Goal: Transaction & Acquisition: Download file/media

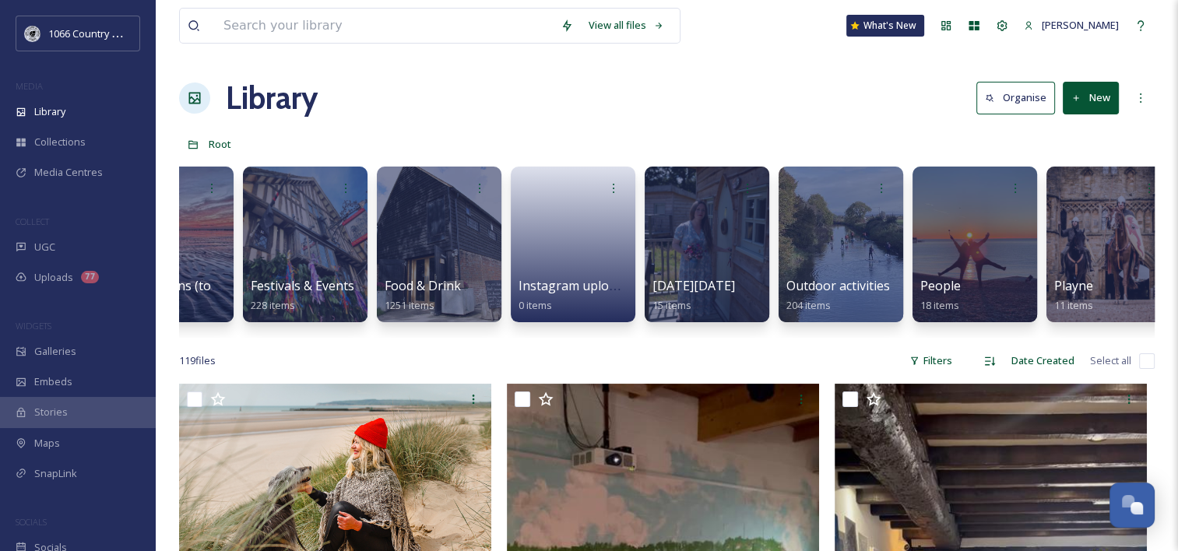
scroll to position [0, 663]
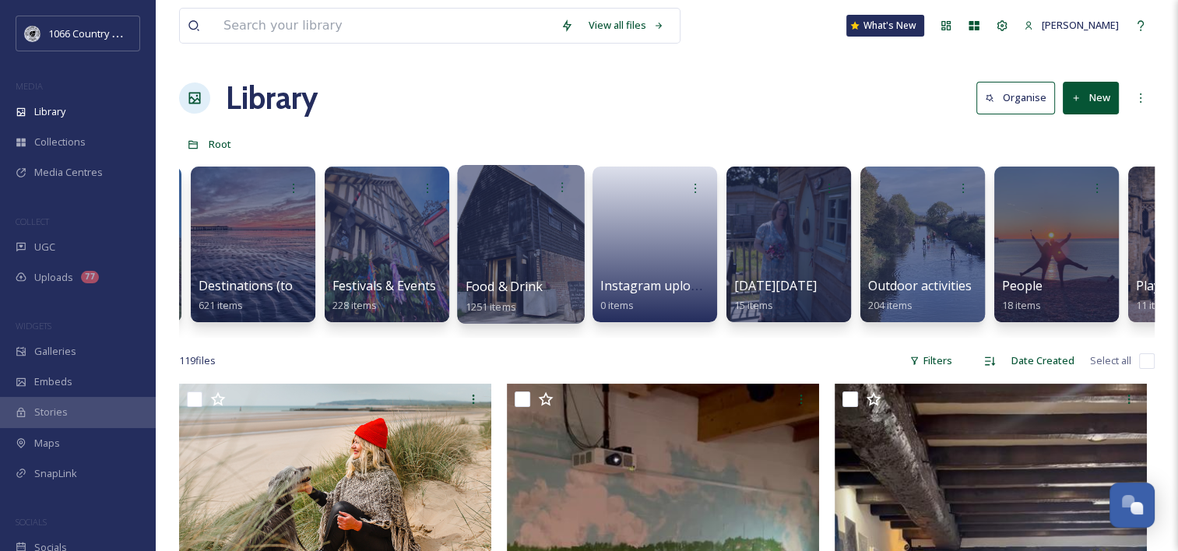
click at [533, 245] on div at bounding box center [520, 244] width 127 height 159
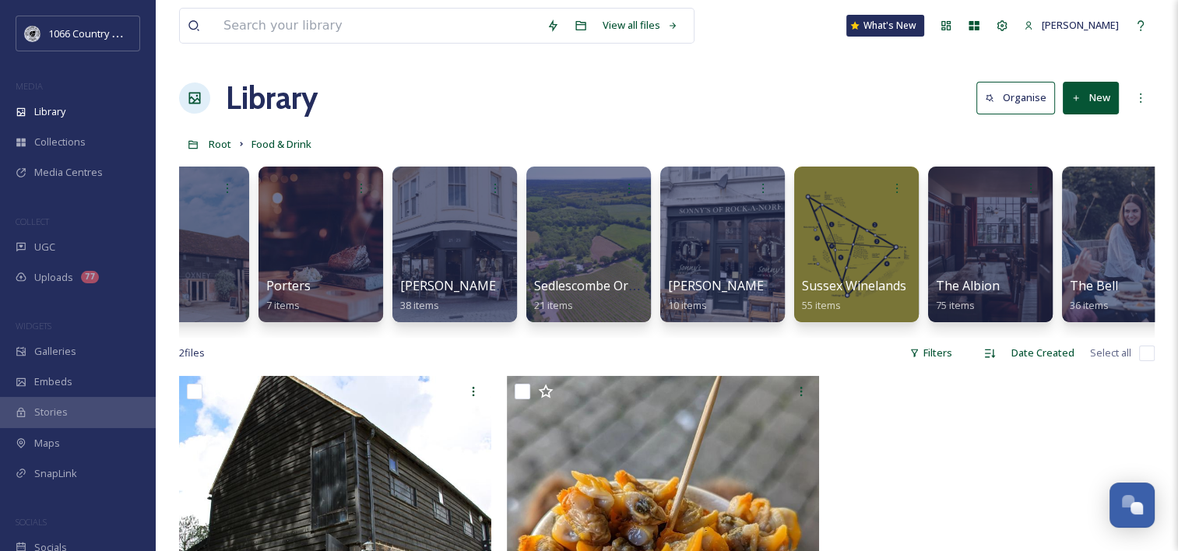
scroll to position [0, 1285]
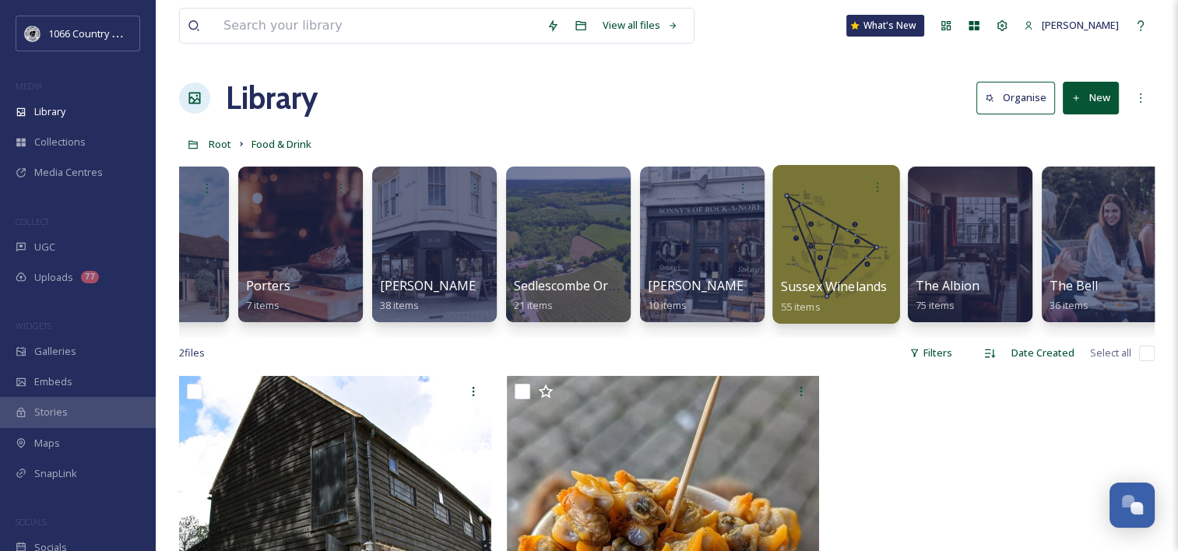
click at [822, 199] on div at bounding box center [836, 187] width 111 height 29
click at [846, 224] on div at bounding box center [836, 244] width 127 height 159
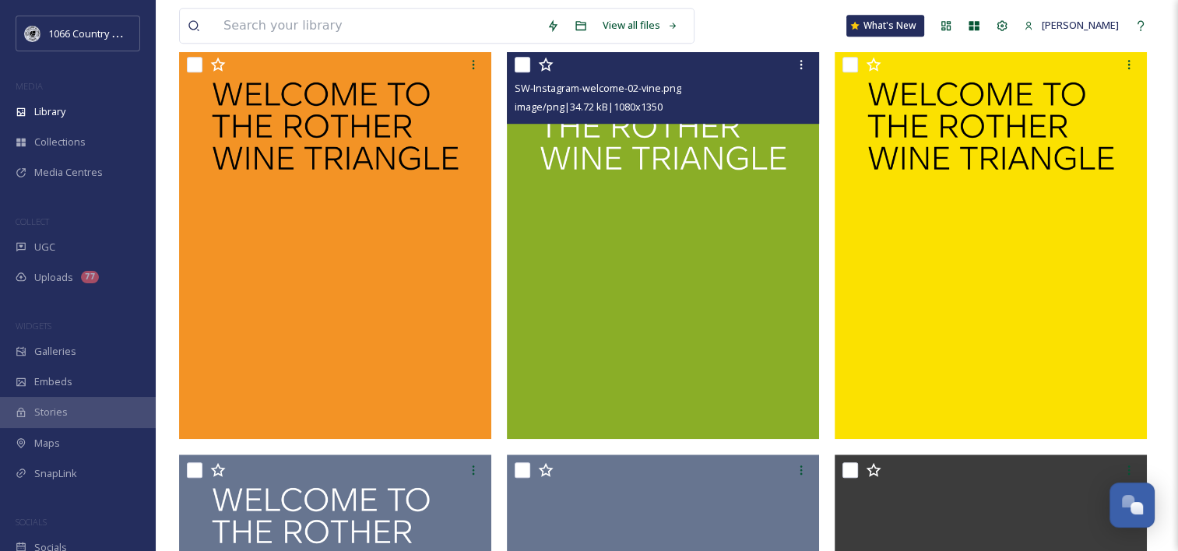
scroll to position [1090, 0]
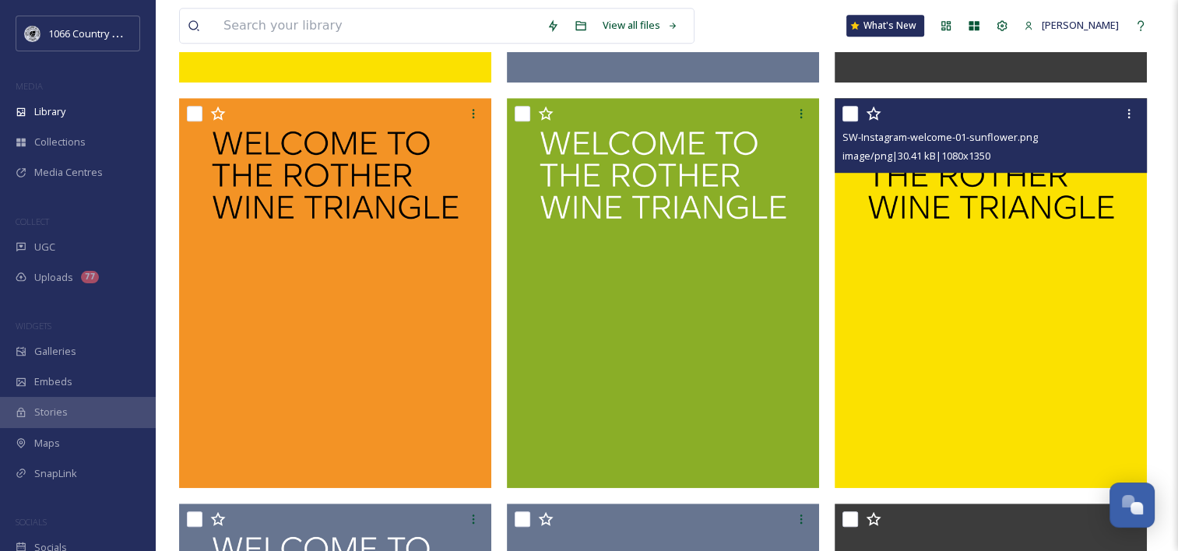
click at [961, 312] on img at bounding box center [991, 293] width 312 height 390
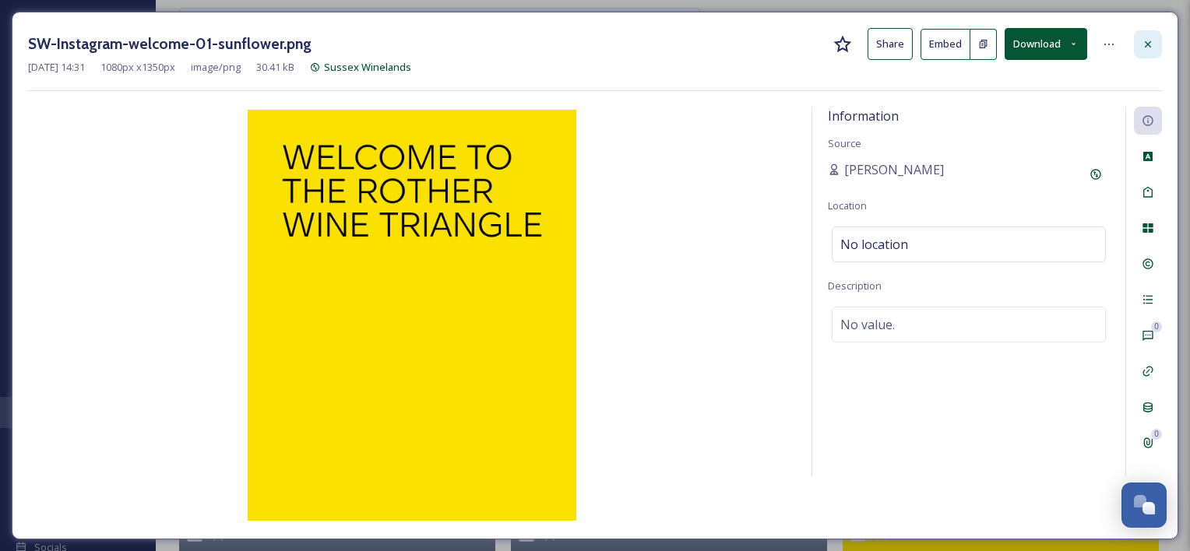
click at [1140, 46] on div at bounding box center [1148, 44] width 28 height 28
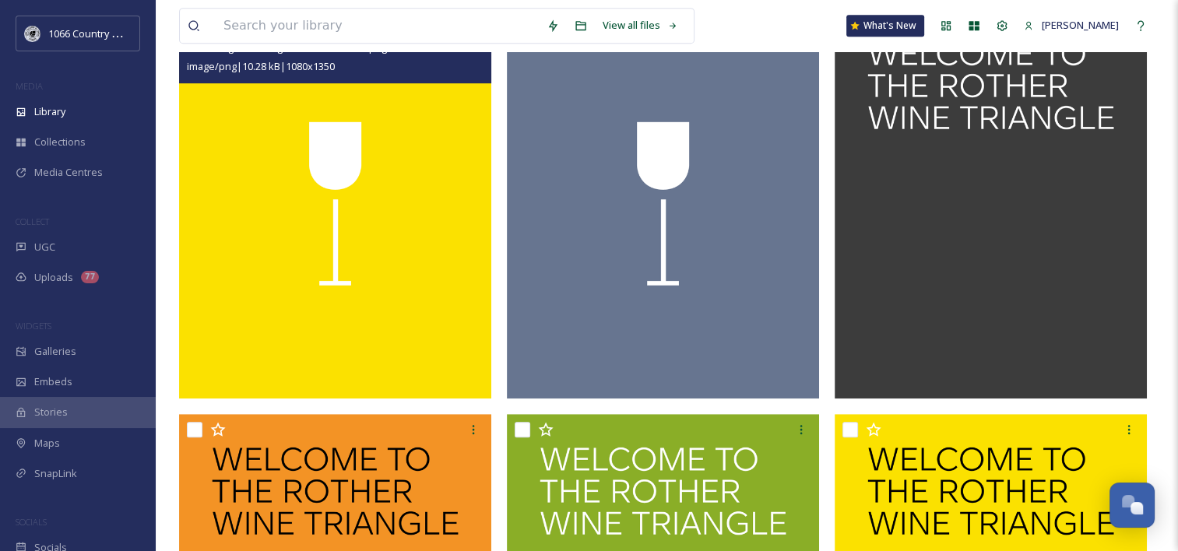
click at [407, 252] on img at bounding box center [335, 204] width 312 height 390
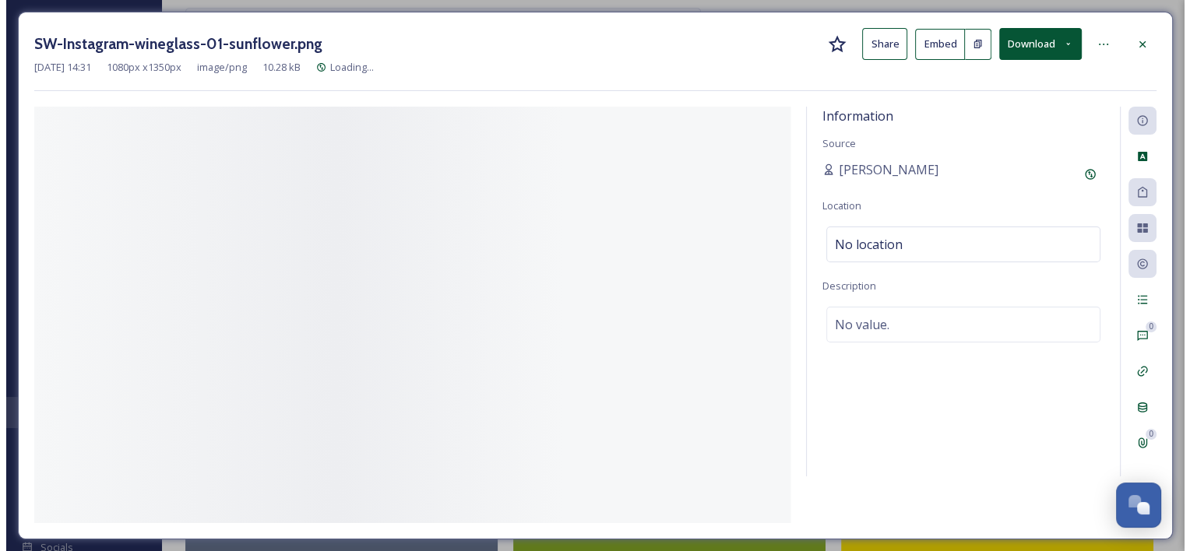
scroll to position [373, 0]
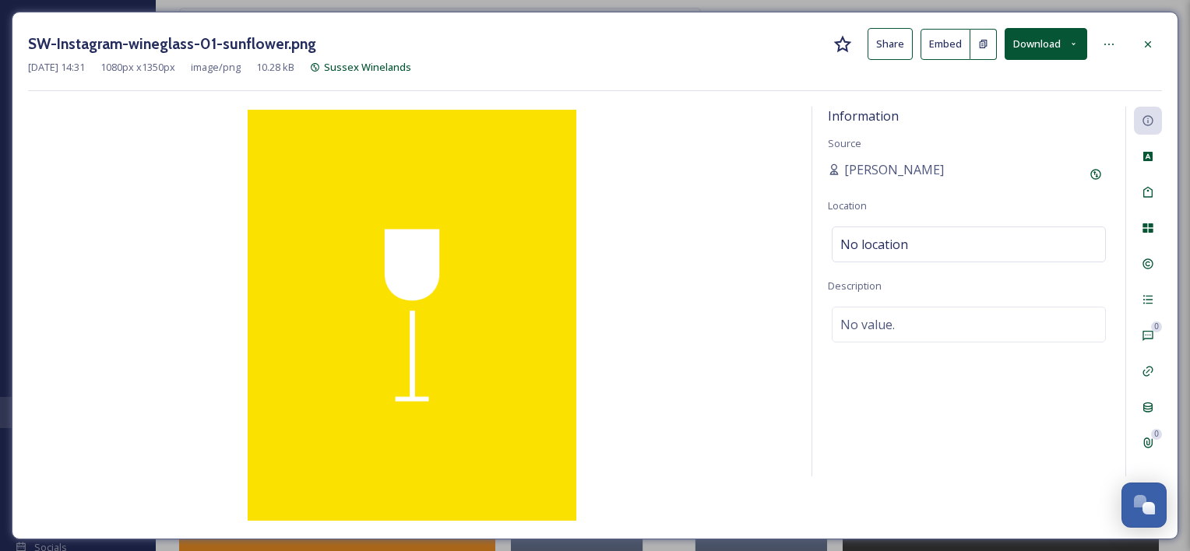
click at [1163, 46] on div "SW-Instagram-wineglass-01-sunflower.png Share Embed Download Jun 24 2025 14:31 …" at bounding box center [595, 276] width 1167 height 528
click at [1135, 37] on div at bounding box center [1148, 44] width 28 height 28
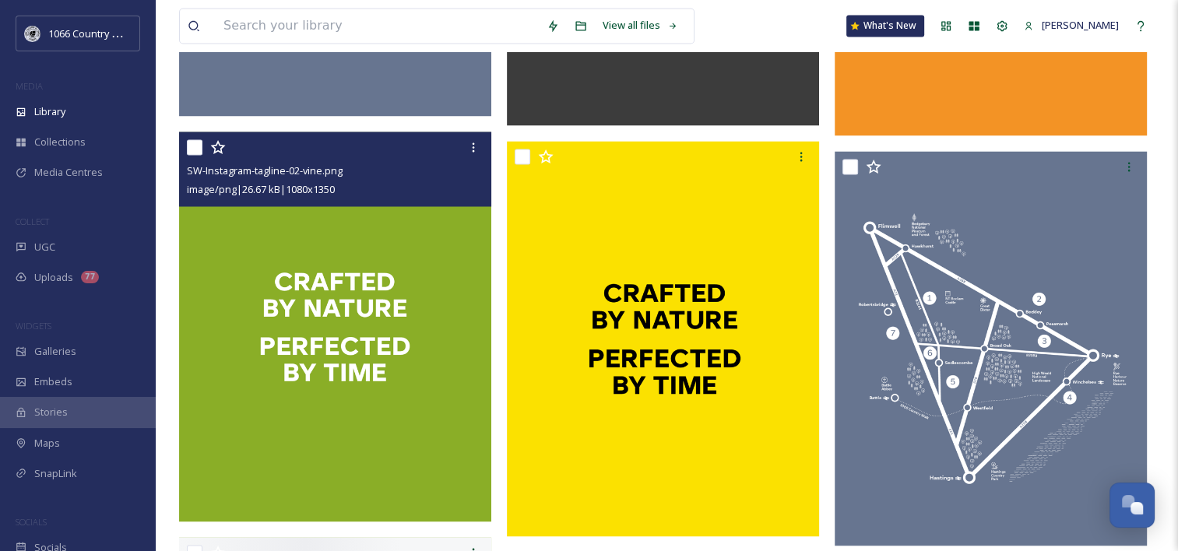
scroll to position [2726, 0]
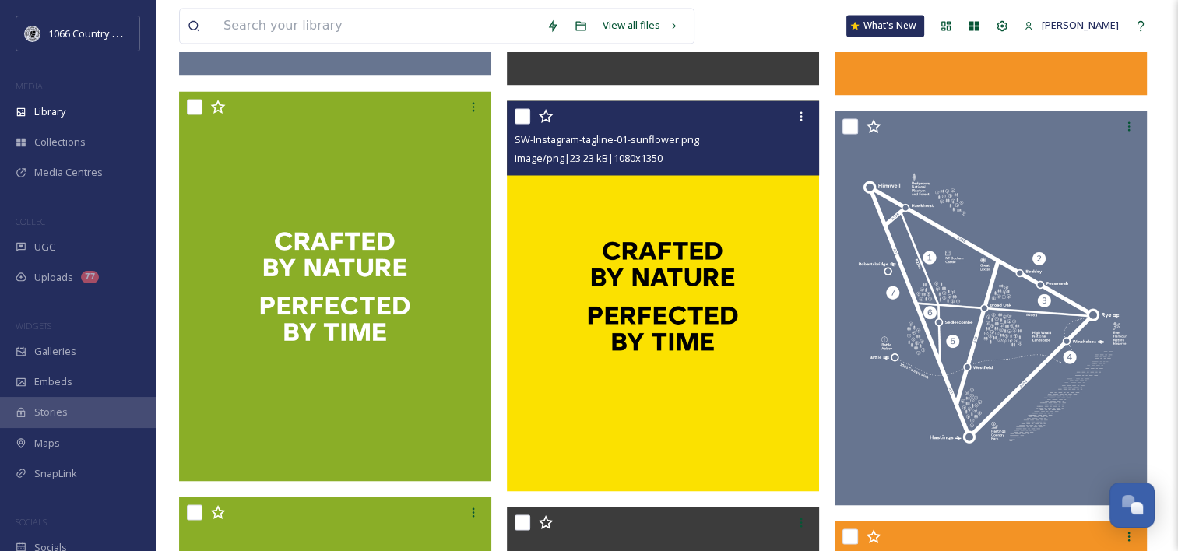
click at [660, 286] on img at bounding box center [663, 295] width 312 height 390
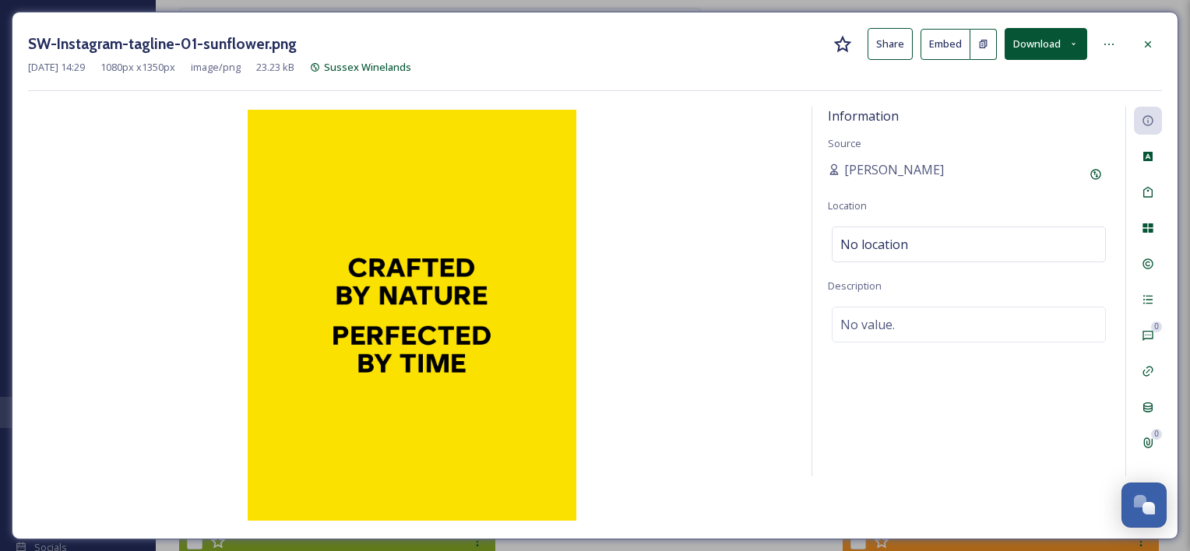
click at [1162, 47] on div at bounding box center [1148, 44] width 28 height 28
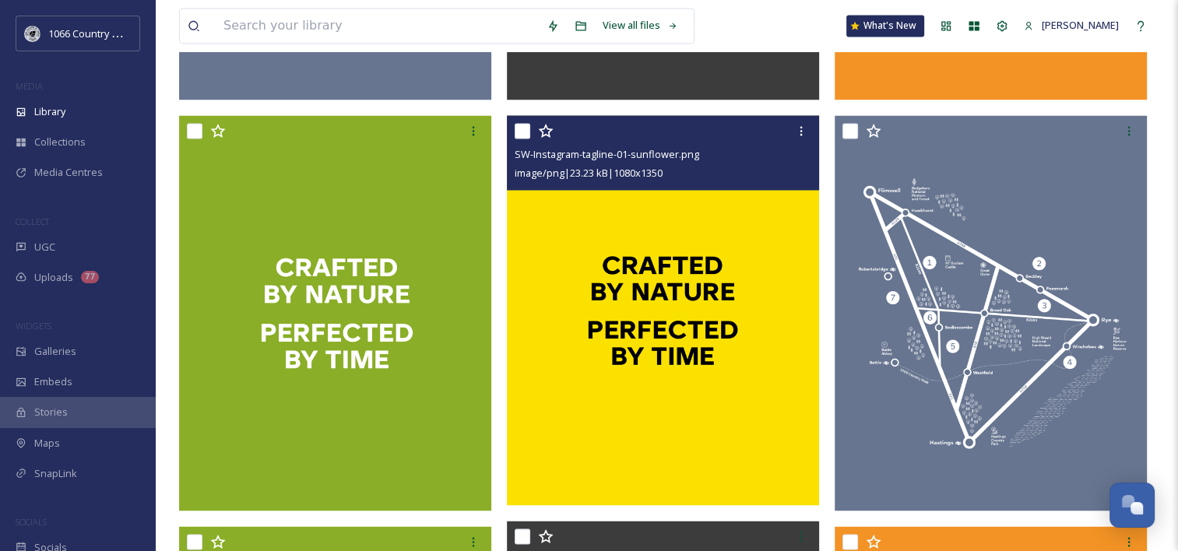
click at [1153, 39] on link at bounding box center [1141, 26] width 28 height 28
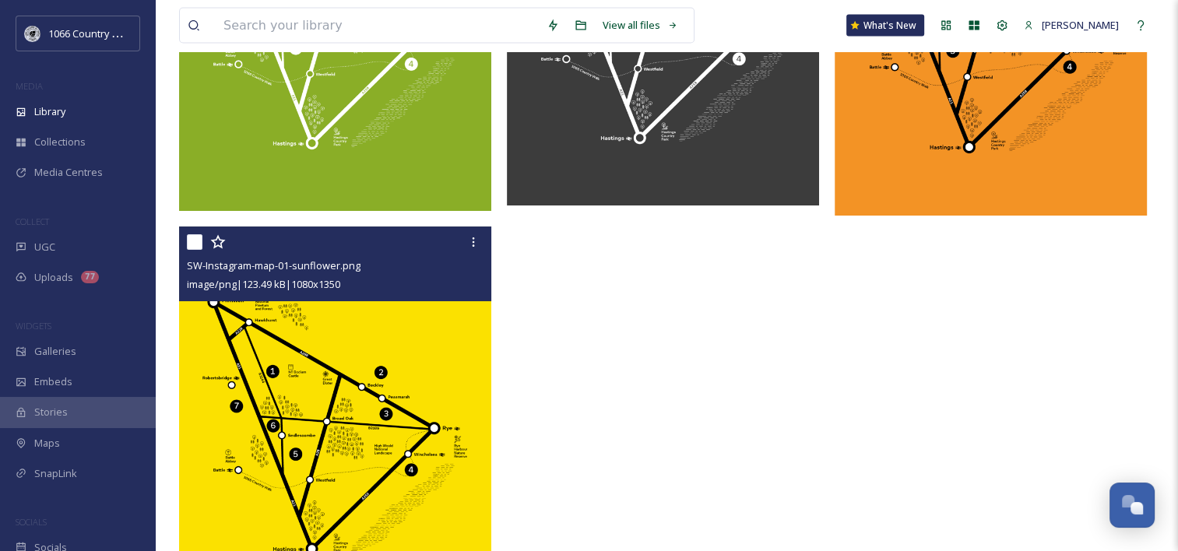
click at [325, 413] on img at bounding box center [335, 422] width 312 height 390
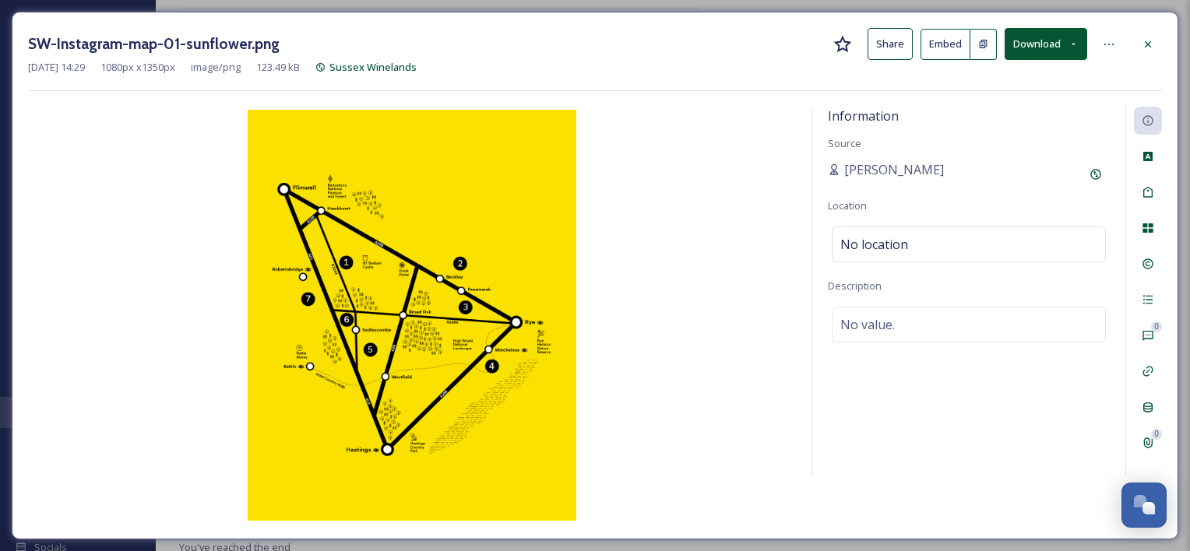
click at [1165, 35] on div "SW-Instagram-map-01-sunflower.png Share Embed Download Jun 24 2025 14:29 1080 p…" at bounding box center [595, 276] width 1167 height 528
click at [1146, 41] on icon at bounding box center [1148, 43] width 6 height 6
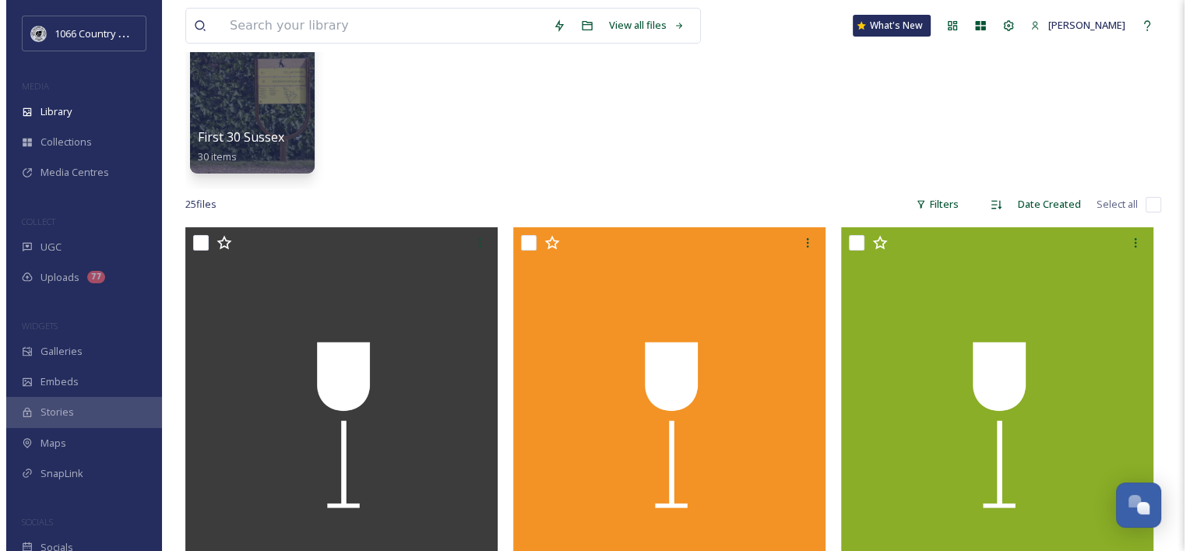
scroll to position [19, 0]
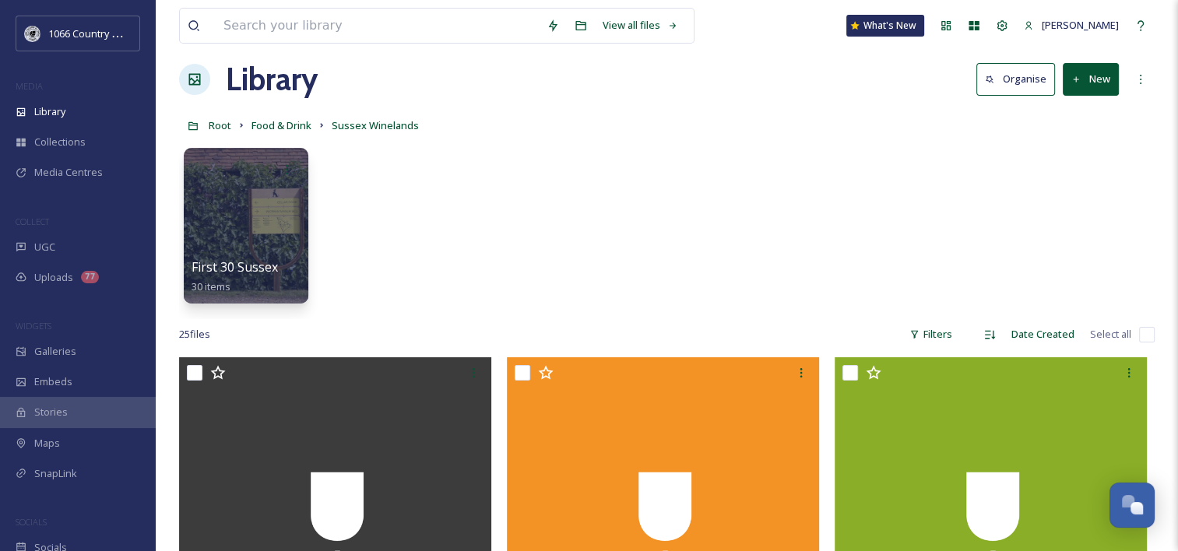
click at [1094, 89] on button "New" at bounding box center [1091, 79] width 56 height 32
click at [1091, 113] on span "File Upload" at bounding box center [1083, 115] width 51 height 15
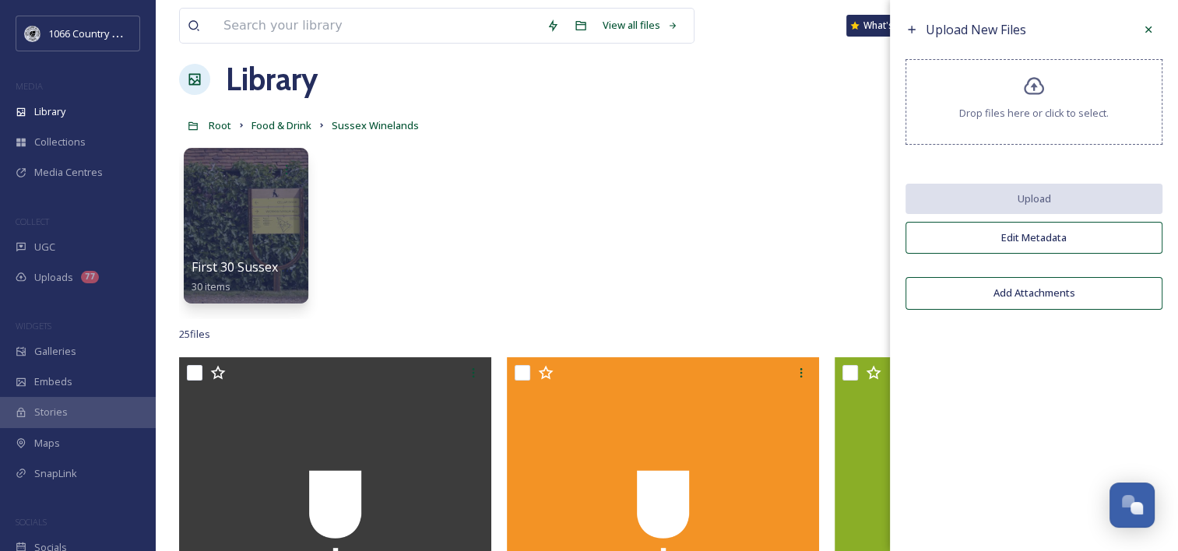
click at [1050, 125] on div "Drop files here or click to select." at bounding box center [1034, 102] width 257 height 86
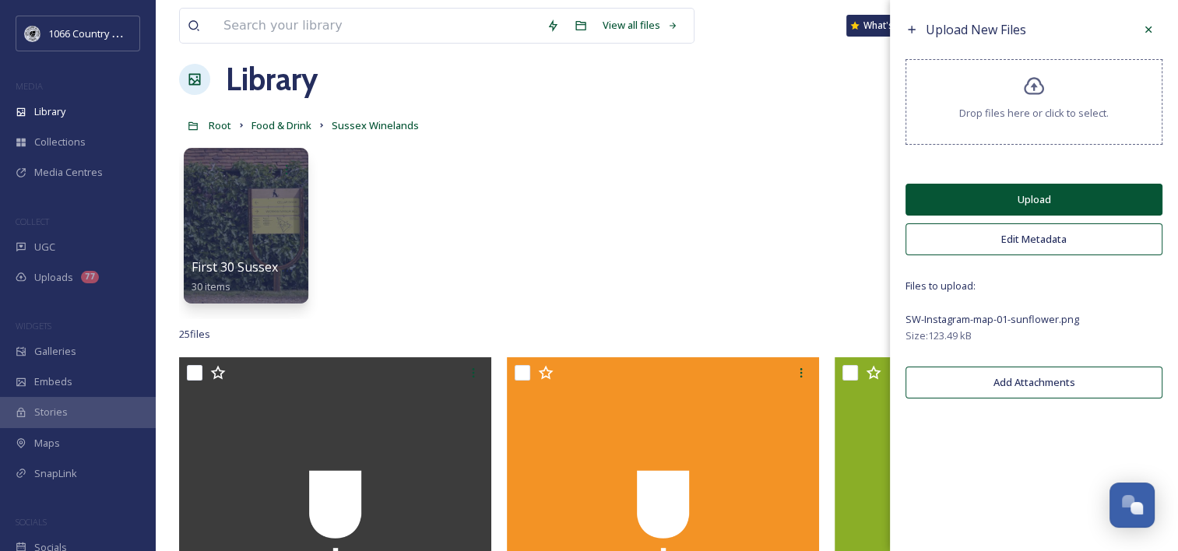
click at [978, 202] on button "Upload" at bounding box center [1034, 200] width 257 height 32
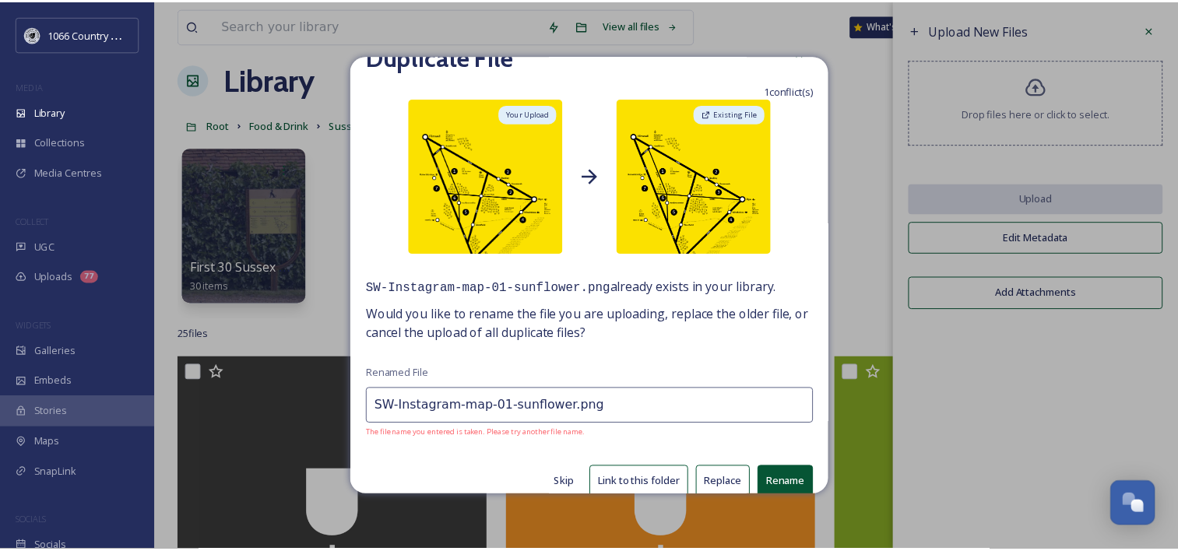
scroll to position [49, 0]
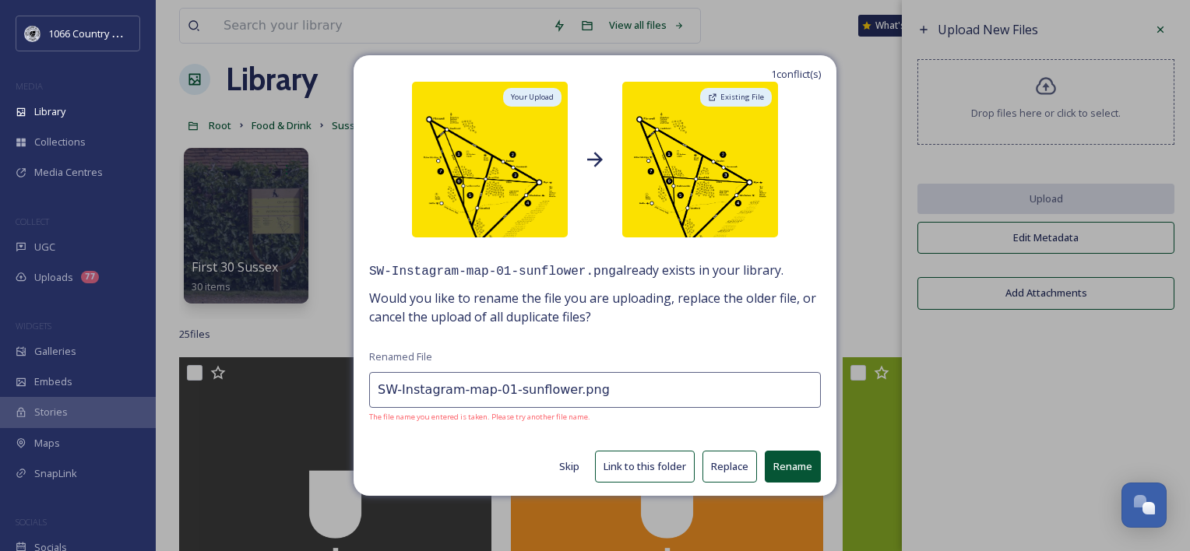
click at [552, 464] on button "Skip" at bounding box center [569, 467] width 36 height 30
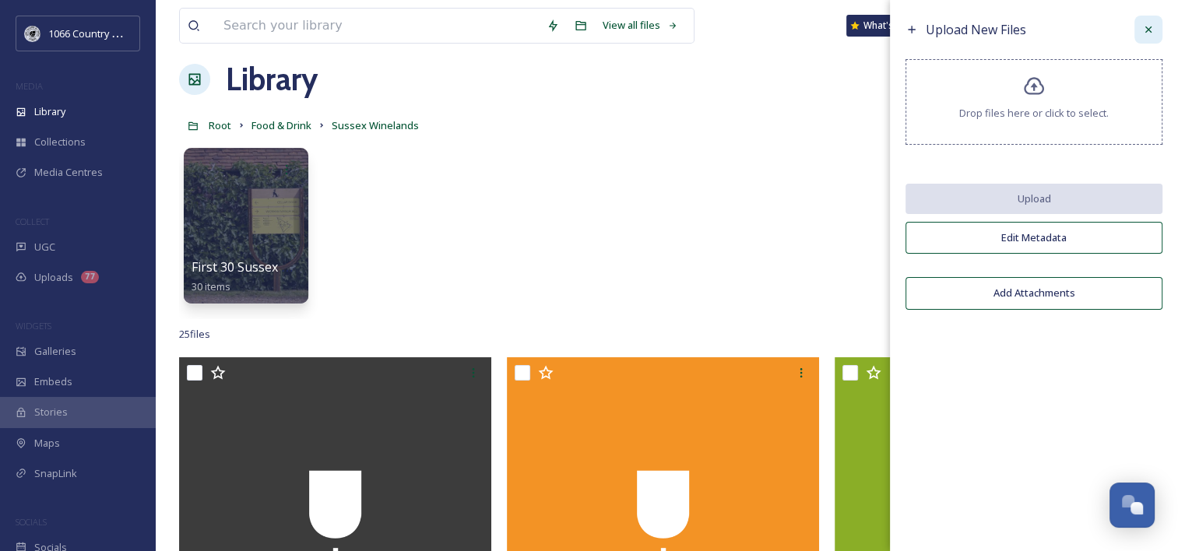
click at [1146, 34] on icon at bounding box center [1149, 29] width 12 height 12
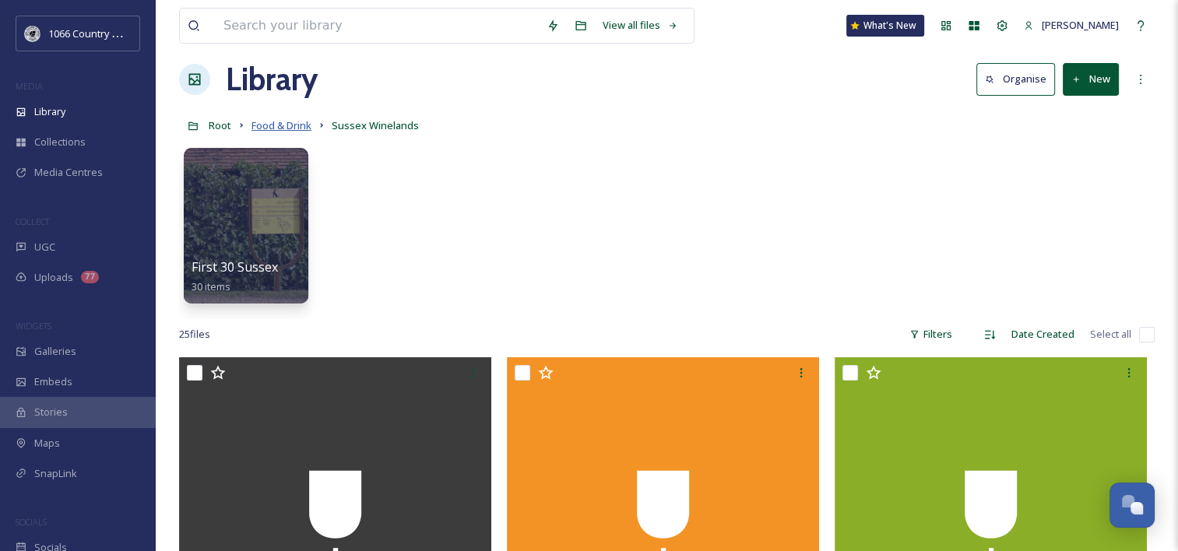
click at [274, 120] on span "Food & Drink" at bounding box center [282, 125] width 60 height 14
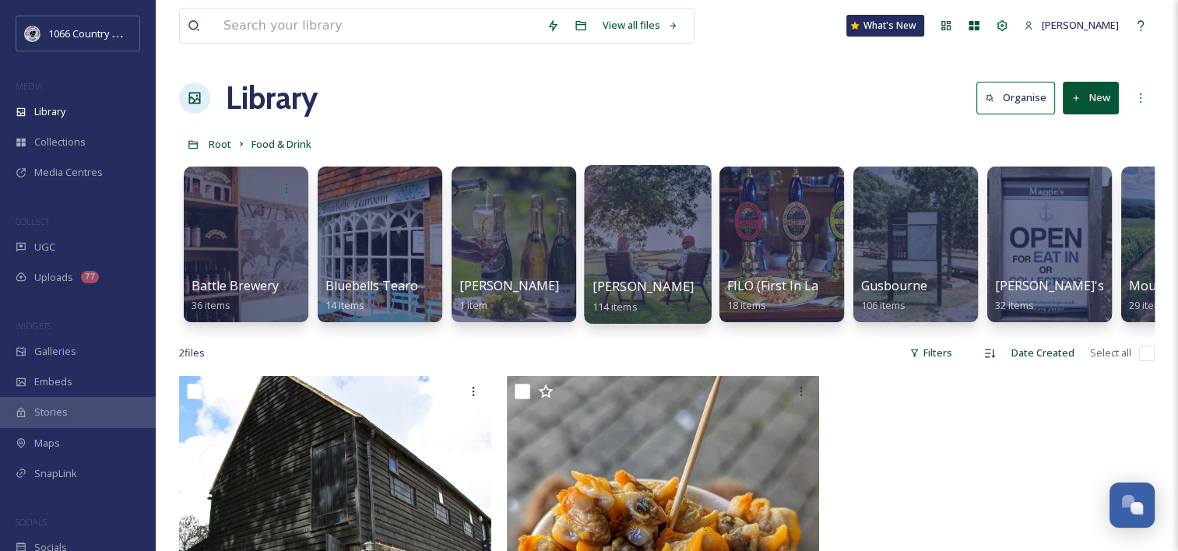
click at [657, 226] on div at bounding box center [647, 244] width 127 height 159
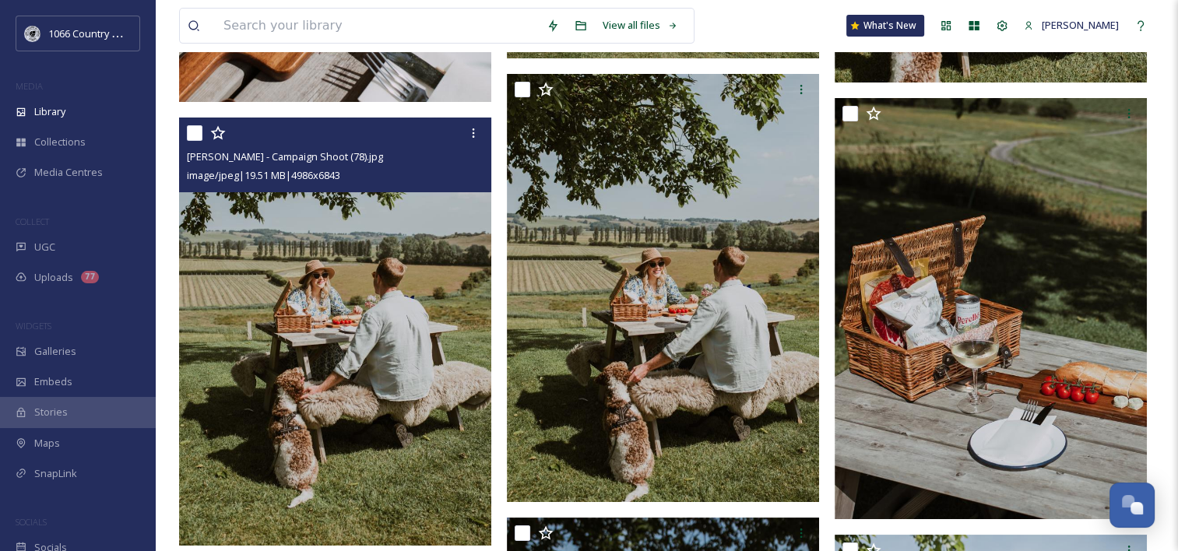
scroll to position [6464, 0]
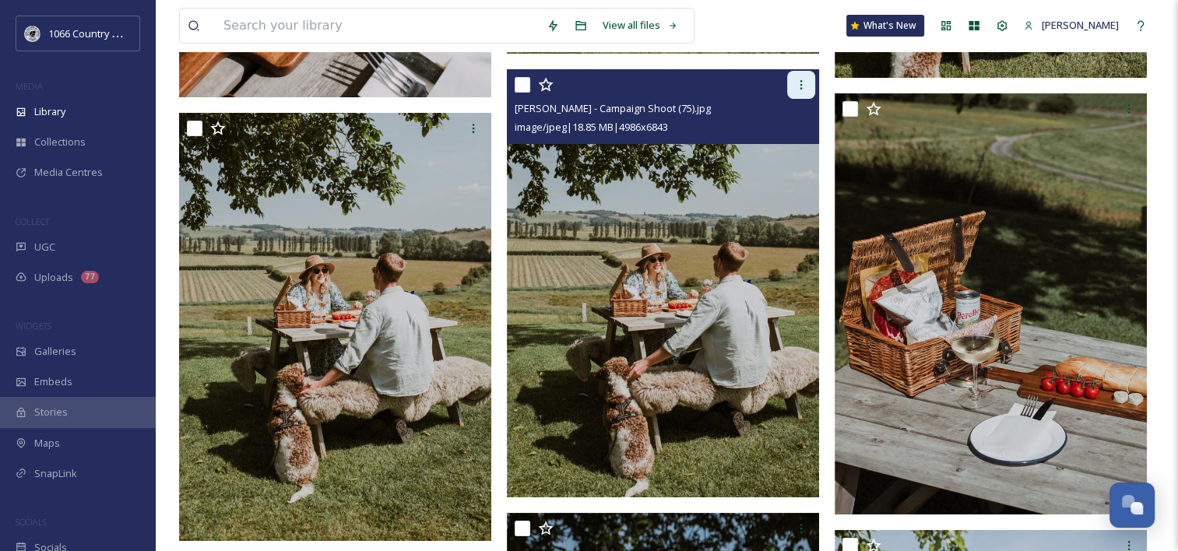
click at [807, 88] on icon at bounding box center [801, 85] width 12 height 12
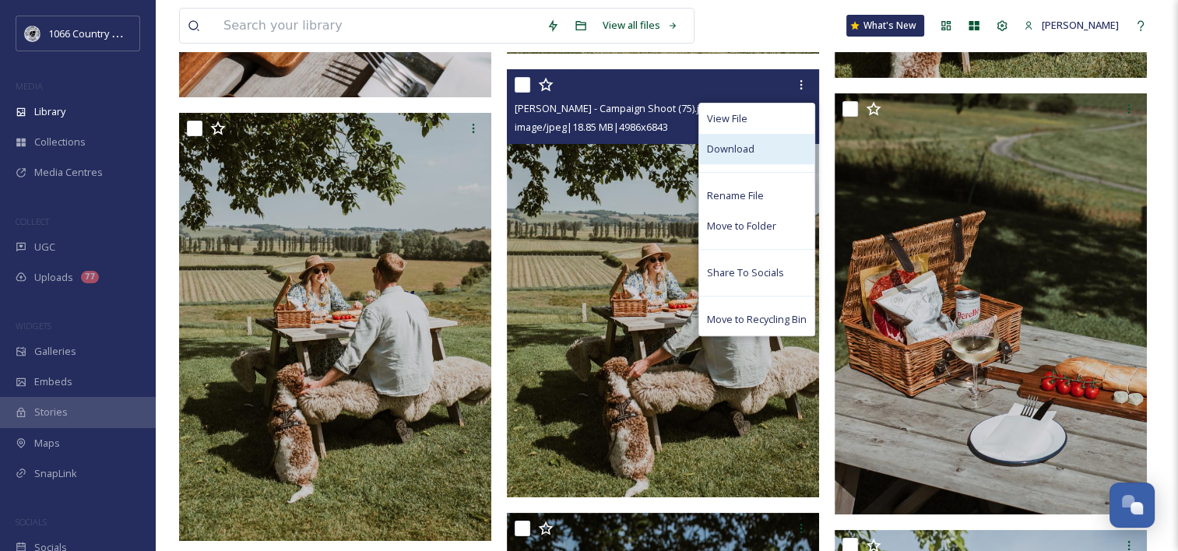
click at [757, 146] on div "Download" at bounding box center [756, 149] width 115 height 30
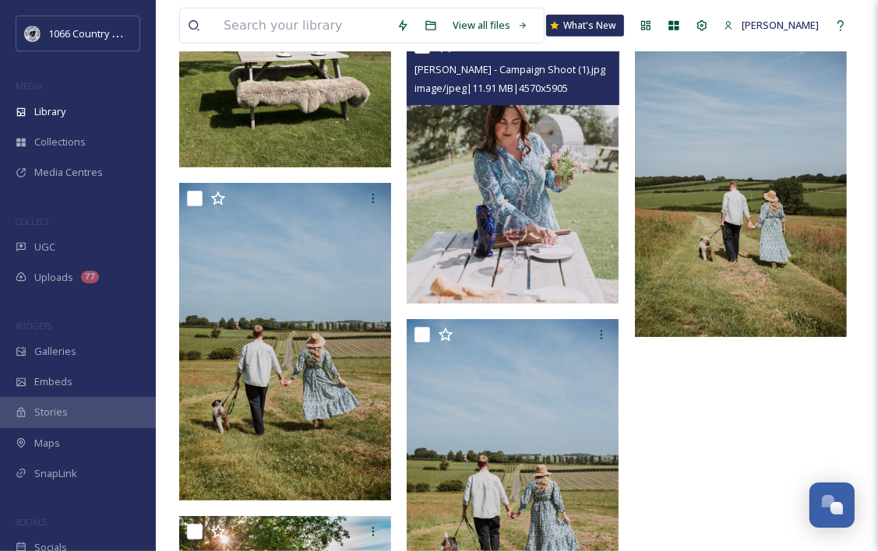
scroll to position [5653, 0]
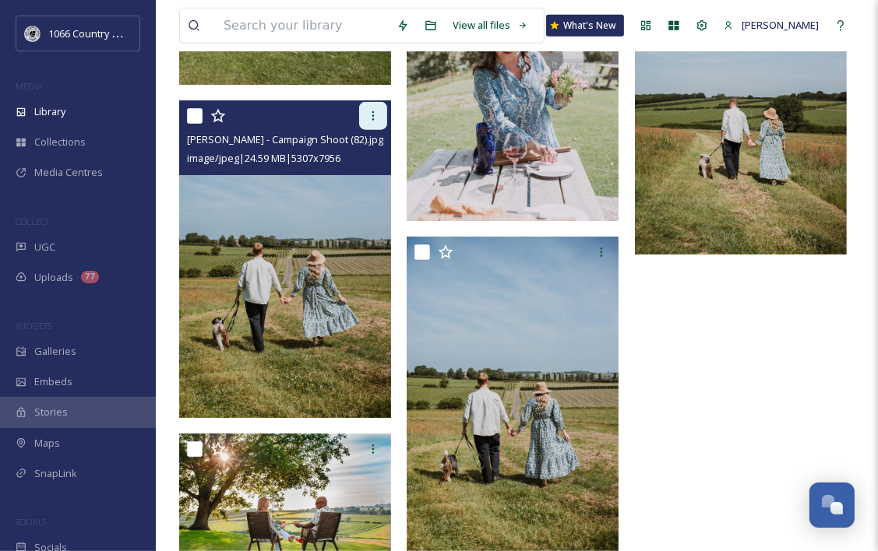
click at [378, 114] on icon at bounding box center [373, 116] width 12 height 12
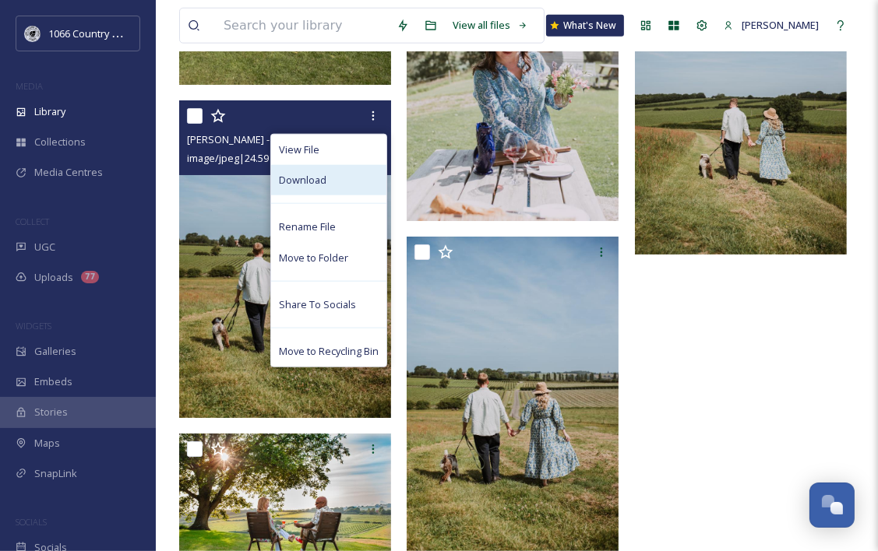
click at [318, 173] on span "Download" at bounding box center [303, 180] width 48 height 15
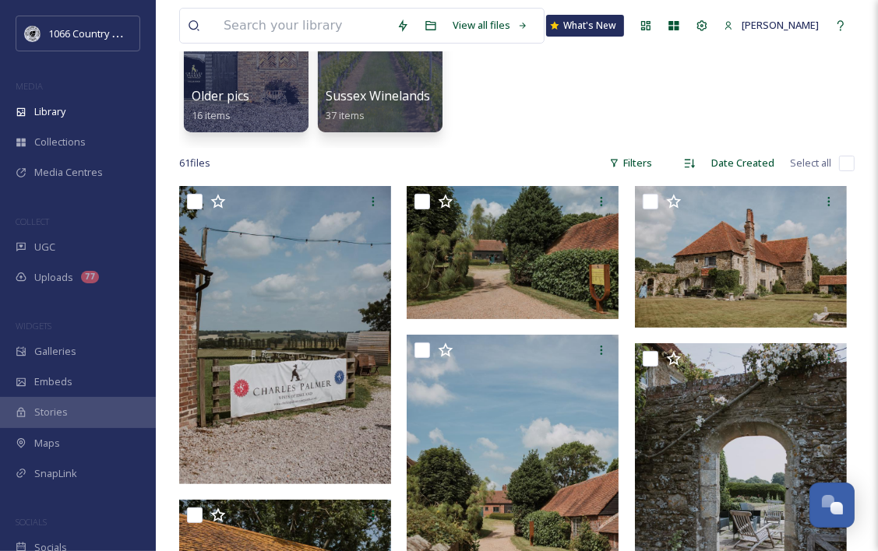
scroll to position [0, 0]
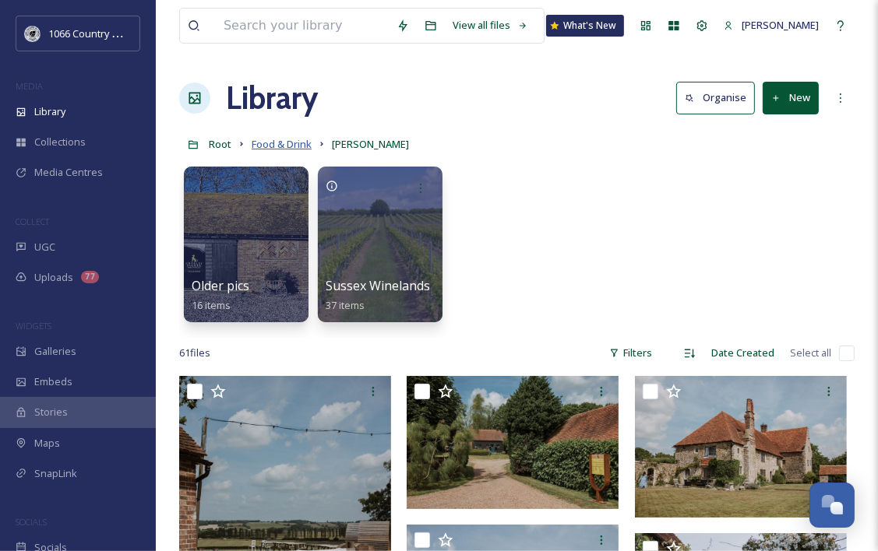
click at [291, 139] on span "Food & Drink" at bounding box center [282, 144] width 60 height 14
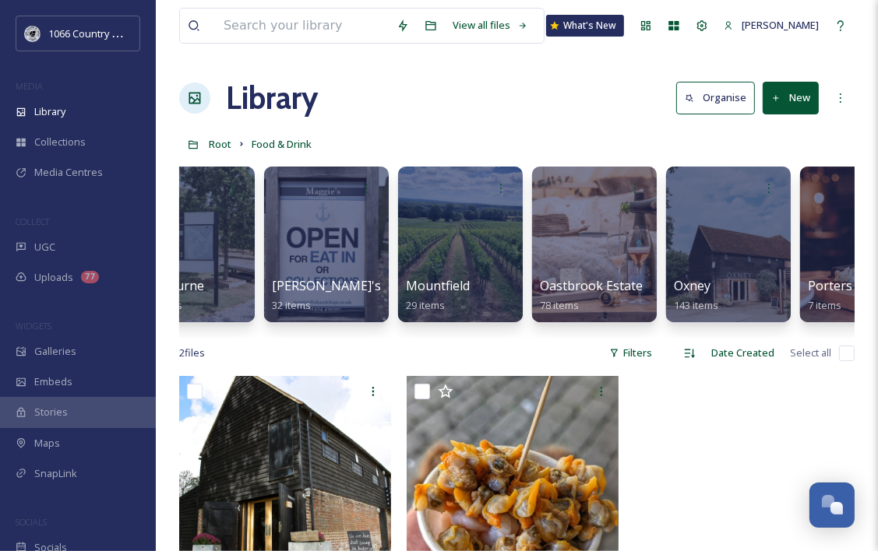
scroll to position [0, 731]
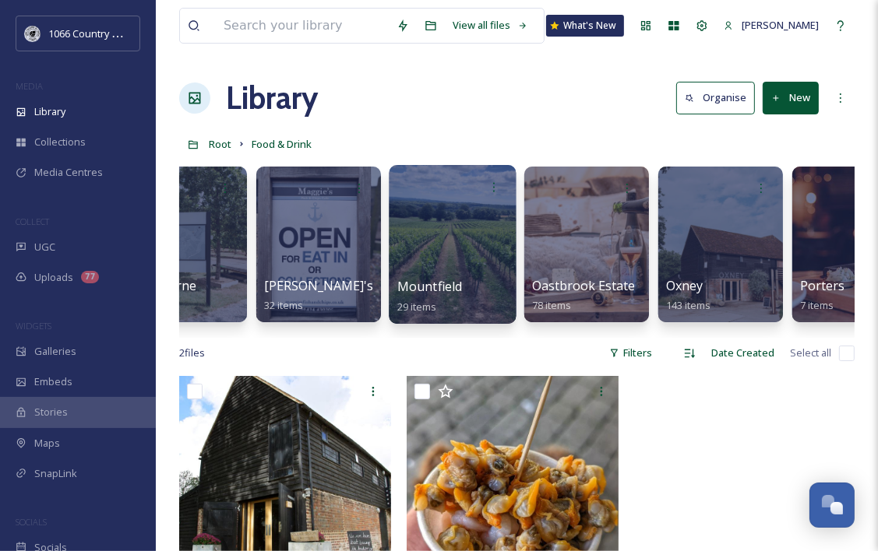
click at [433, 223] on div at bounding box center [452, 244] width 127 height 159
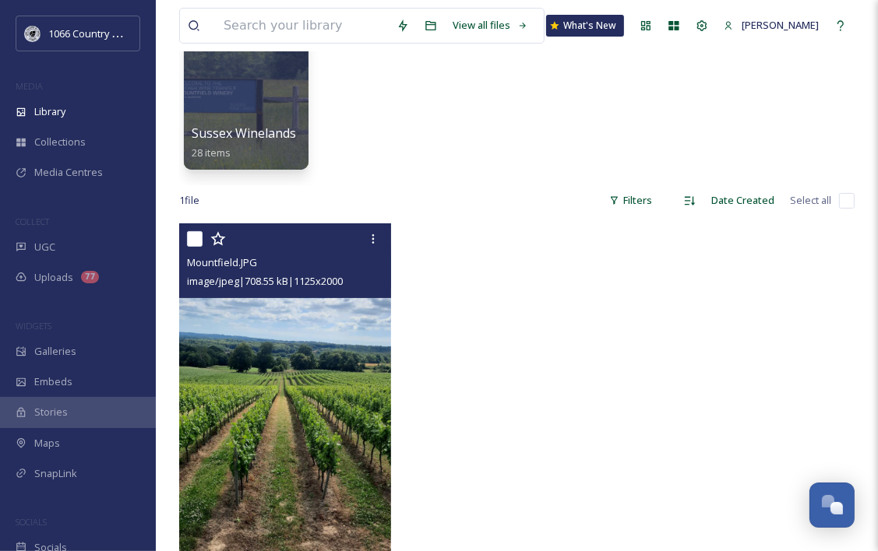
scroll to position [156, 0]
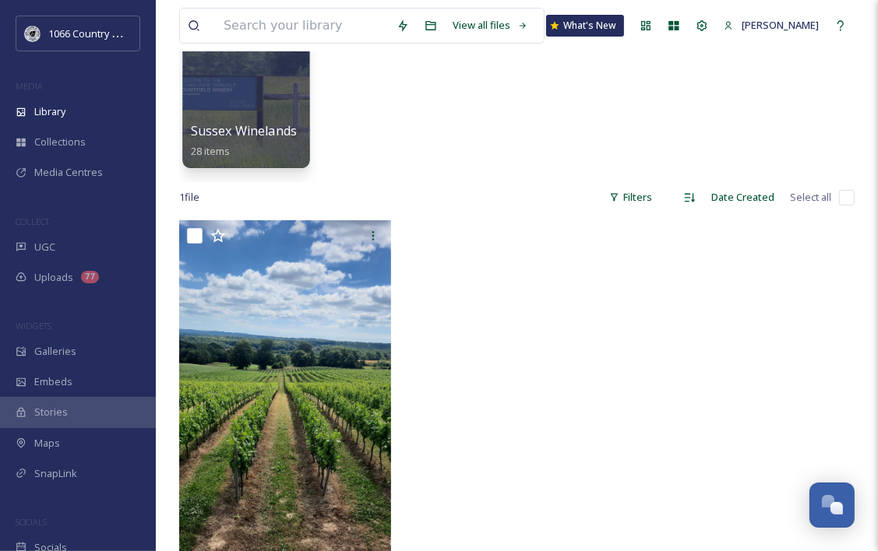
click at [268, 91] on div at bounding box center [245, 88] width 127 height 159
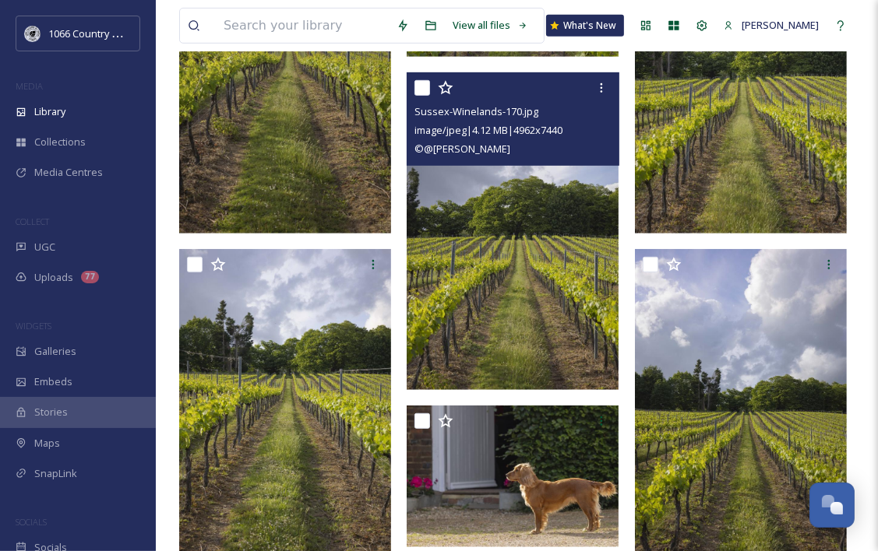
scroll to position [701, 0]
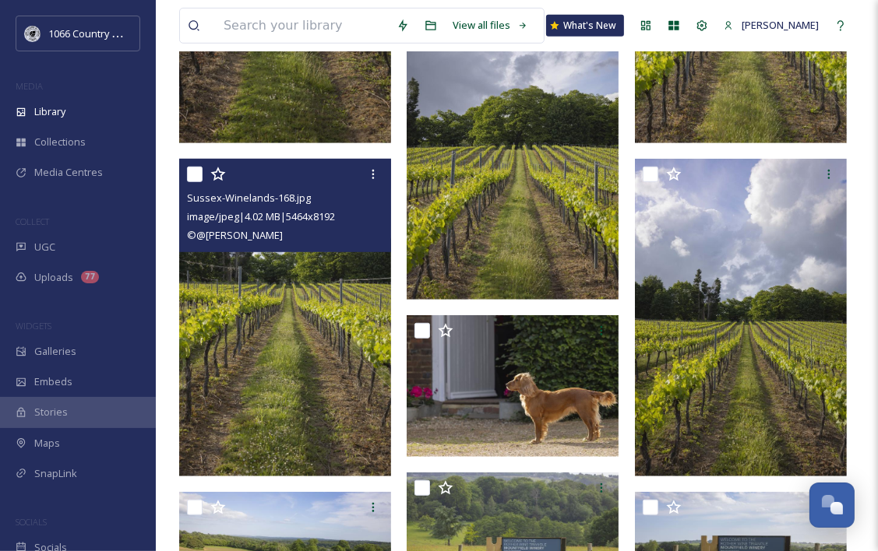
click at [293, 295] on img at bounding box center [285, 318] width 212 height 318
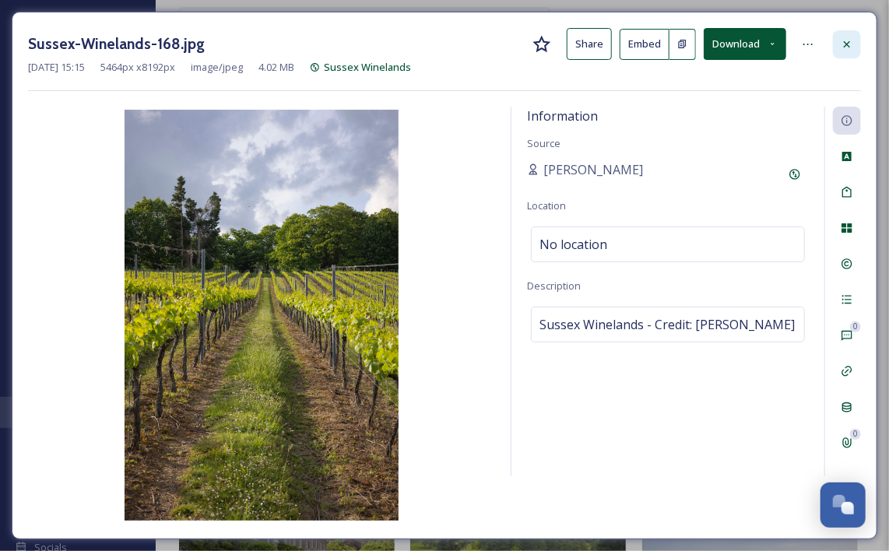
click at [841, 41] on icon at bounding box center [847, 44] width 12 height 12
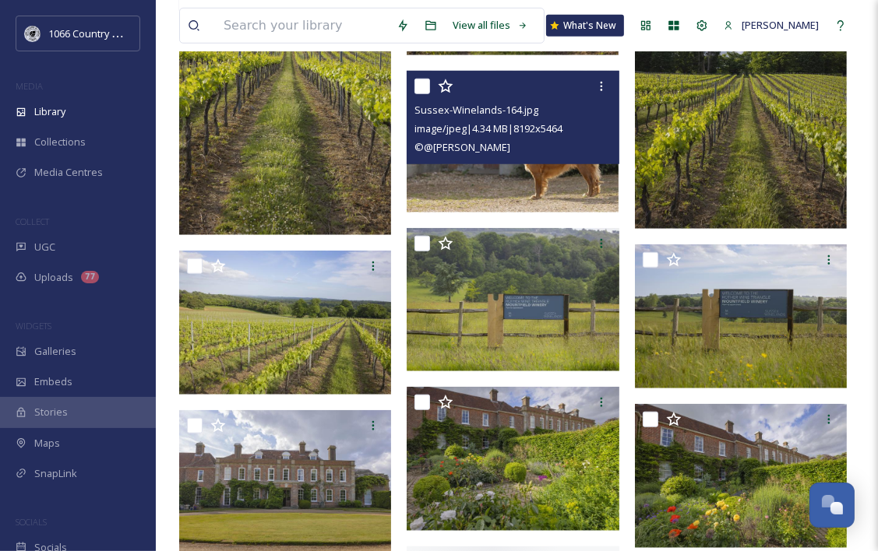
scroll to position [1090, 0]
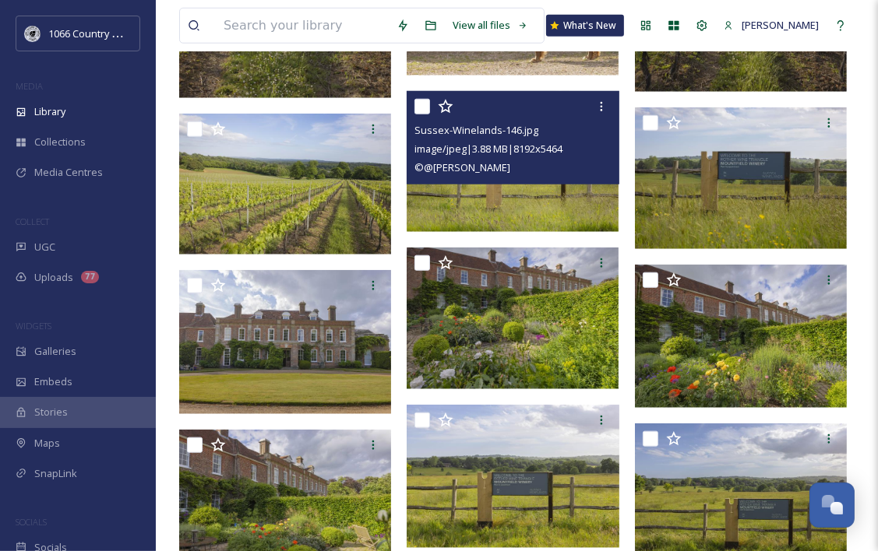
click at [576, 181] on div "Sussex-Winelands-146.jpg image/jpeg | 3.88 MB | 8192 x 5464 © @JAMES RATCHFORD" at bounding box center [513, 137] width 212 height 93
click at [520, 217] on img at bounding box center [513, 161] width 212 height 141
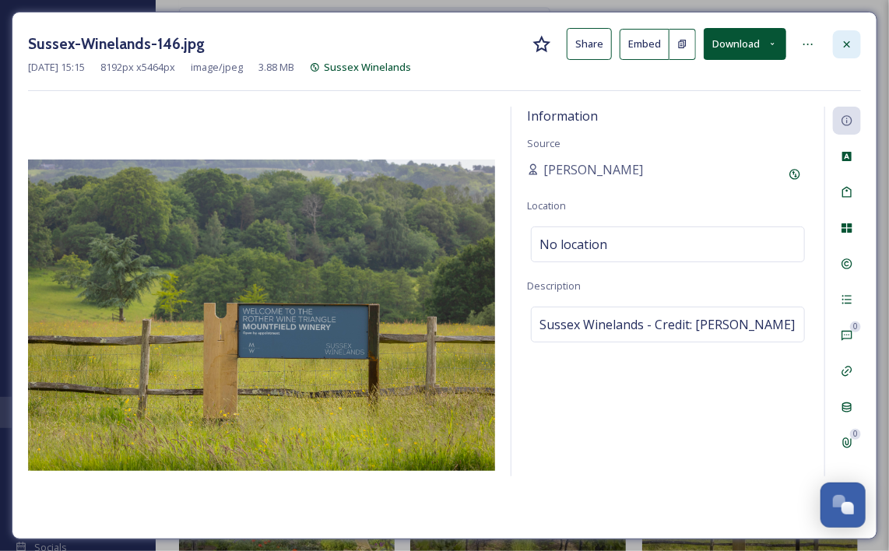
click at [847, 30] on div at bounding box center [847, 44] width 28 height 28
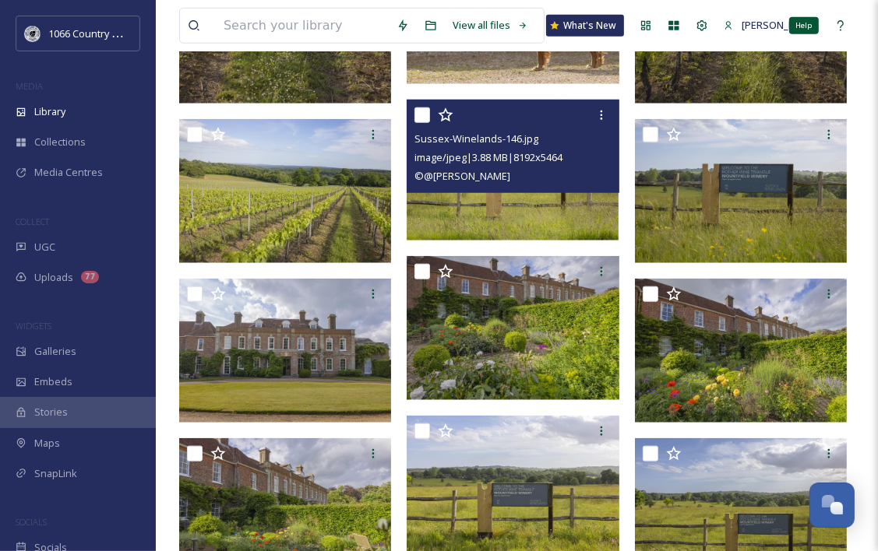
click at [837, 40] on div "View all files What's New Alice Geraghty Help" at bounding box center [516, 25] width 675 height 51
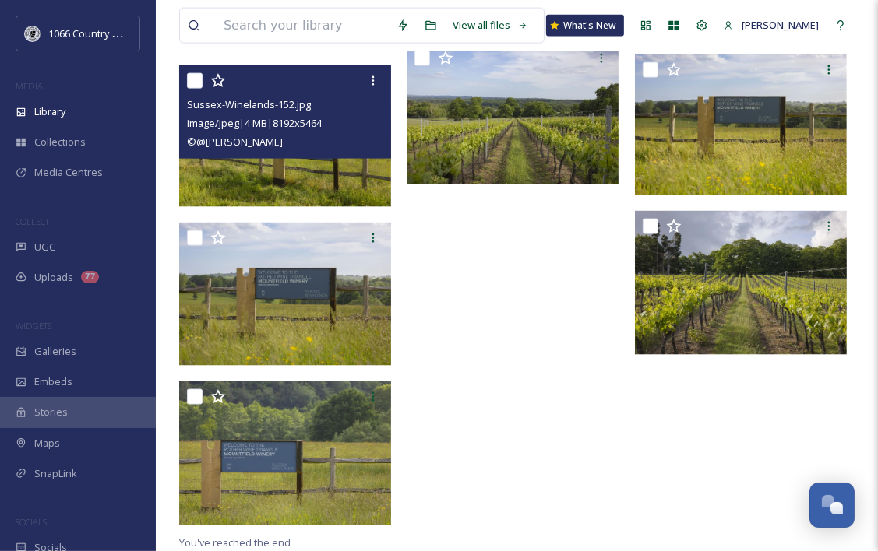
scroll to position [1618, 0]
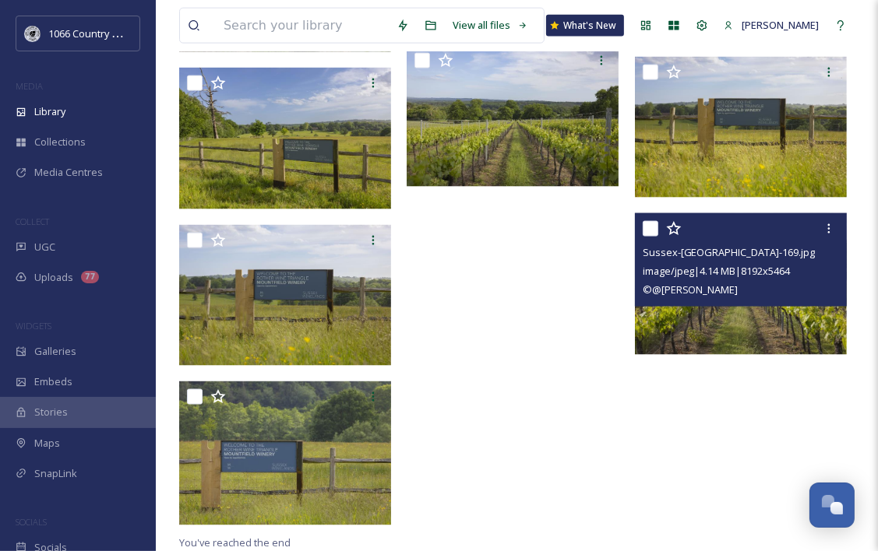
click at [755, 315] on img at bounding box center [741, 283] width 212 height 141
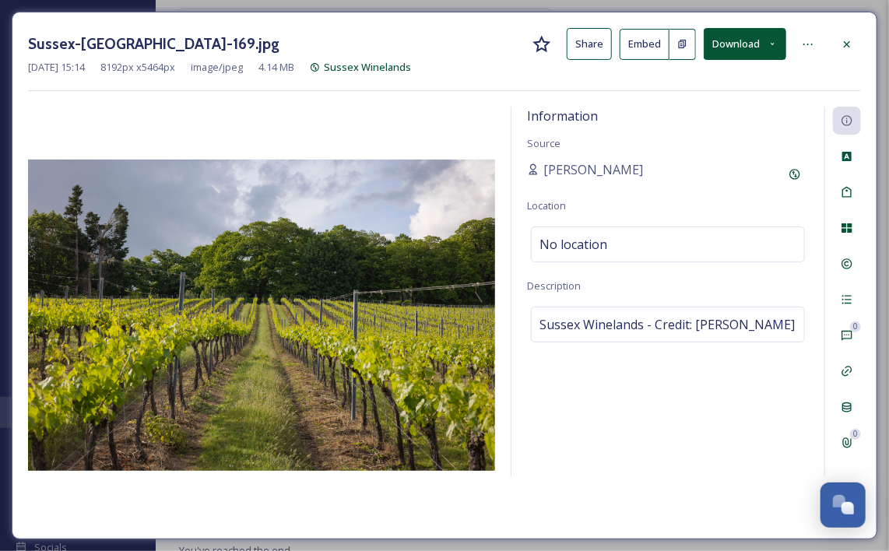
click at [766, 44] on button "Download" at bounding box center [745, 44] width 83 height 32
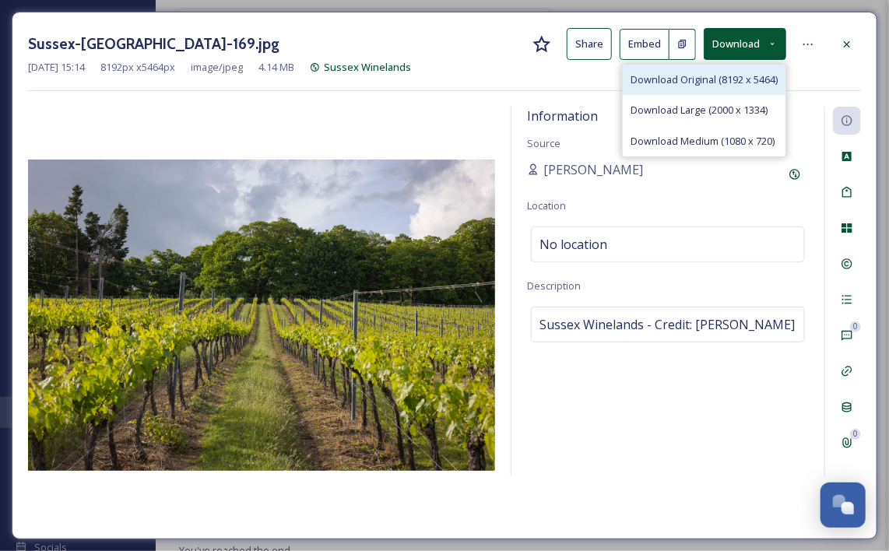
click at [723, 76] on span "Download Original (8192 x 5464)" at bounding box center [704, 79] width 147 height 15
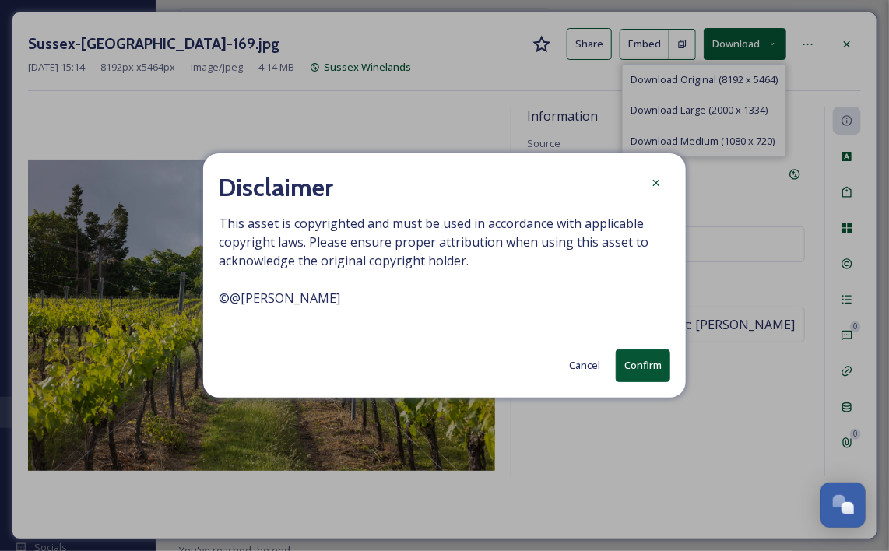
click at [641, 367] on button "Confirm" at bounding box center [643, 366] width 55 height 32
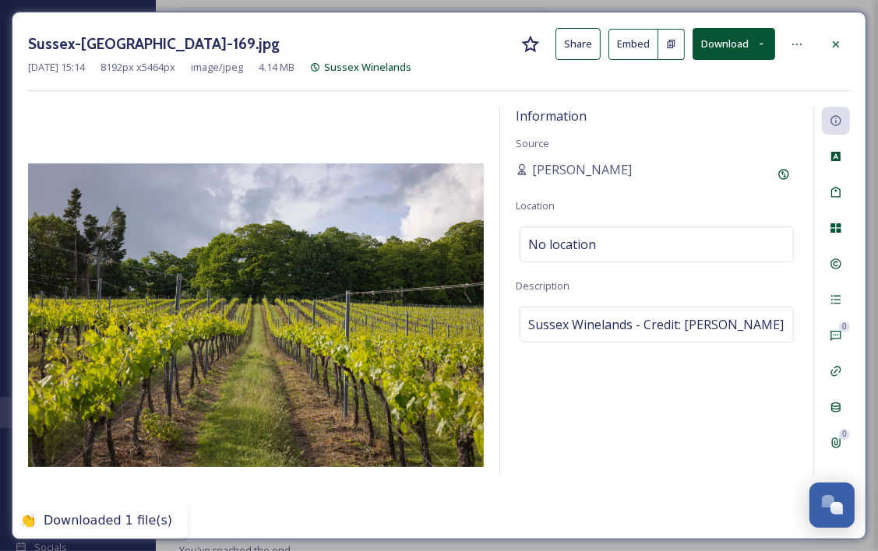
click at [850, 47] on div "Sussex-Winelands-169.jpg Share Embed Download Jul 07 2025 15:14 8192 px x 5464 …" at bounding box center [439, 276] width 854 height 528
click at [843, 47] on div at bounding box center [836, 44] width 28 height 28
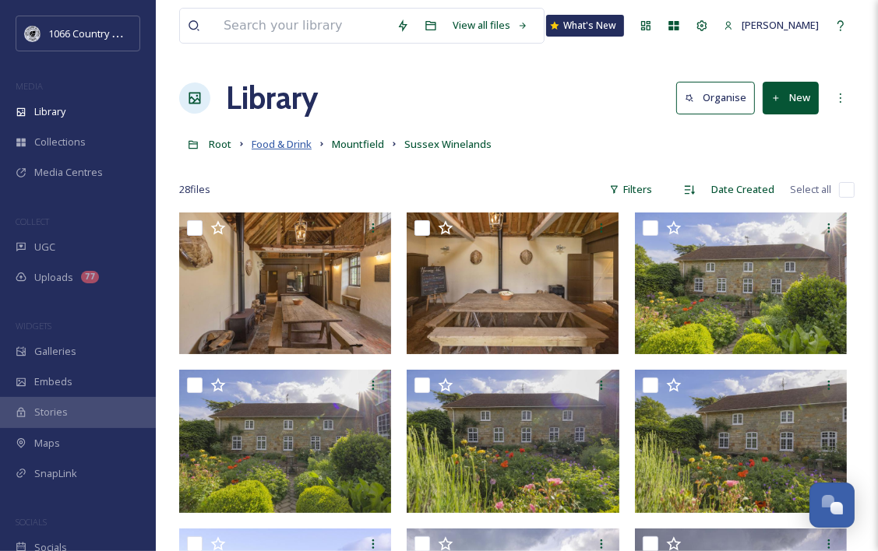
click at [301, 147] on span "Food & Drink" at bounding box center [282, 144] width 60 height 14
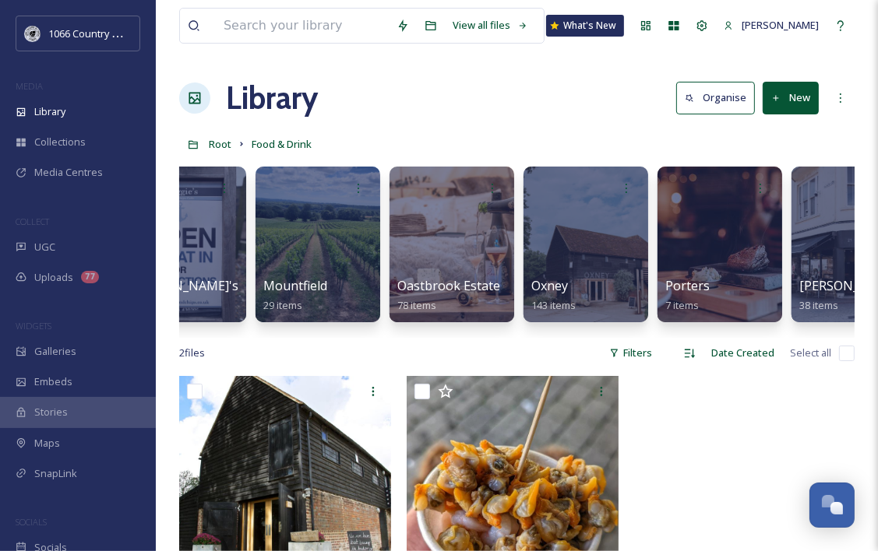
scroll to position [0, 870]
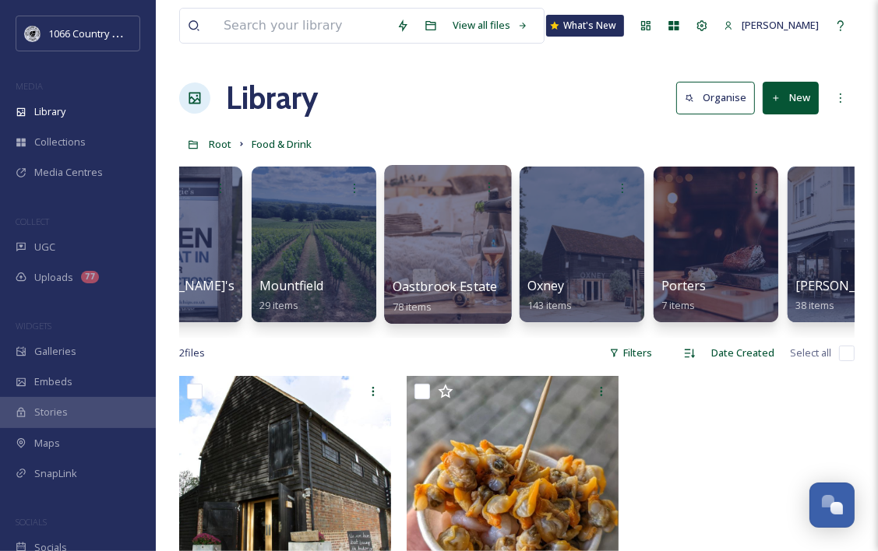
click at [434, 219] on div at bounding box center [447, 244] width 127 height 159
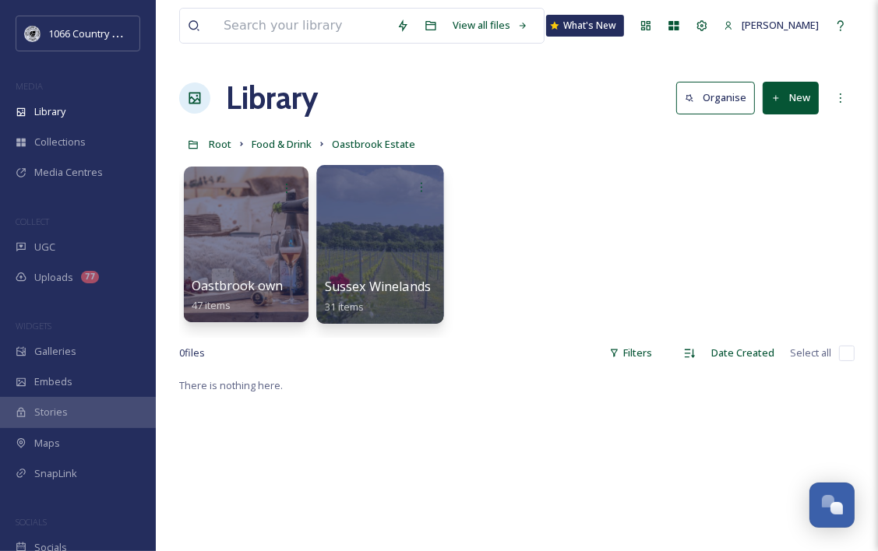
click at [402, 215] on div at bounding box center [379, 244] width 127 height 159
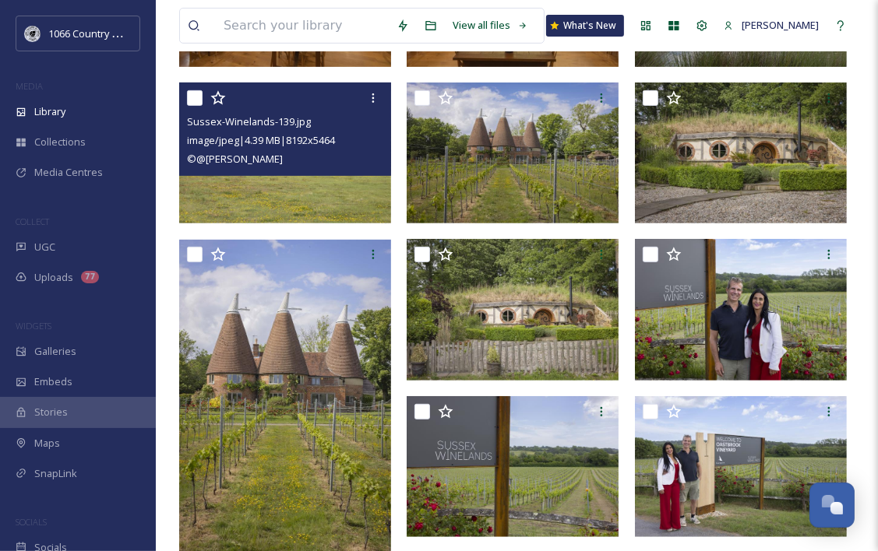
scroll to position [545, 0]
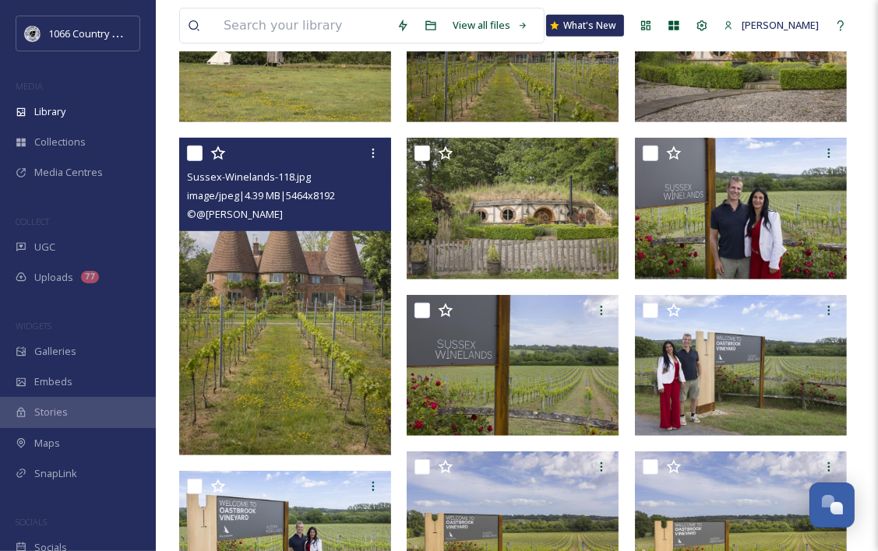
click at [277, 269] on img at bounding box center [285, 298] width 212 height 318
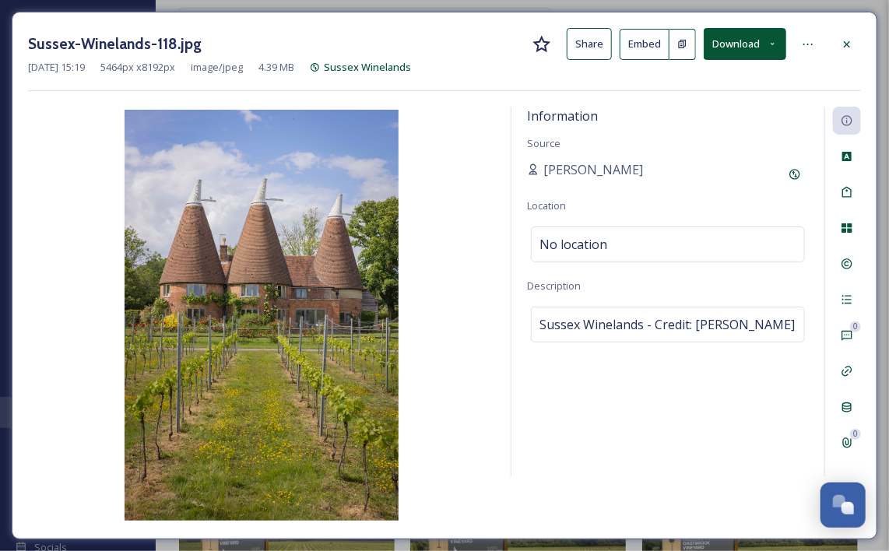
click at [772, 51] on button "Download" at bounding box center [745, 44] width 83 height 32
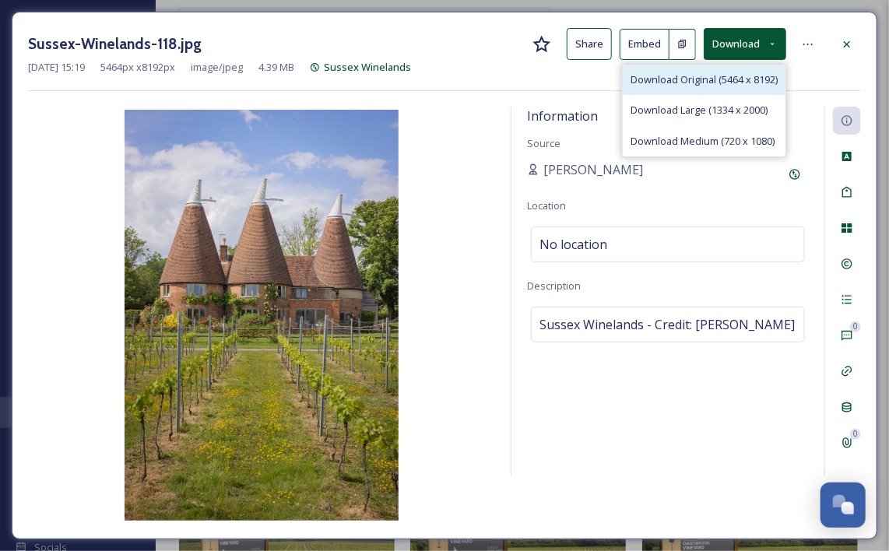
click at [749, 81] on span "Download Original (5464 x 8192)" at bounding box center [704, 79] width 147 height 15
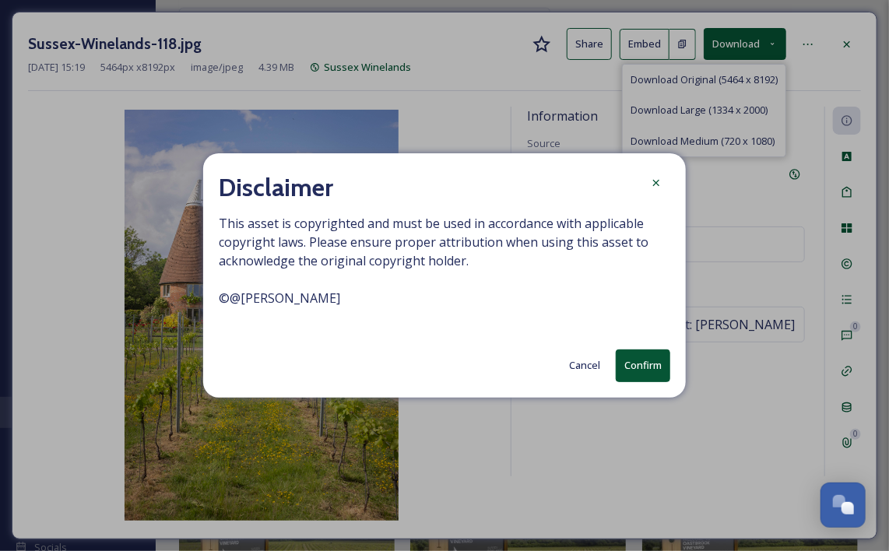
click at [633, 364] on button "Confirm" at bounding box center [643, 366] width 55 height 32
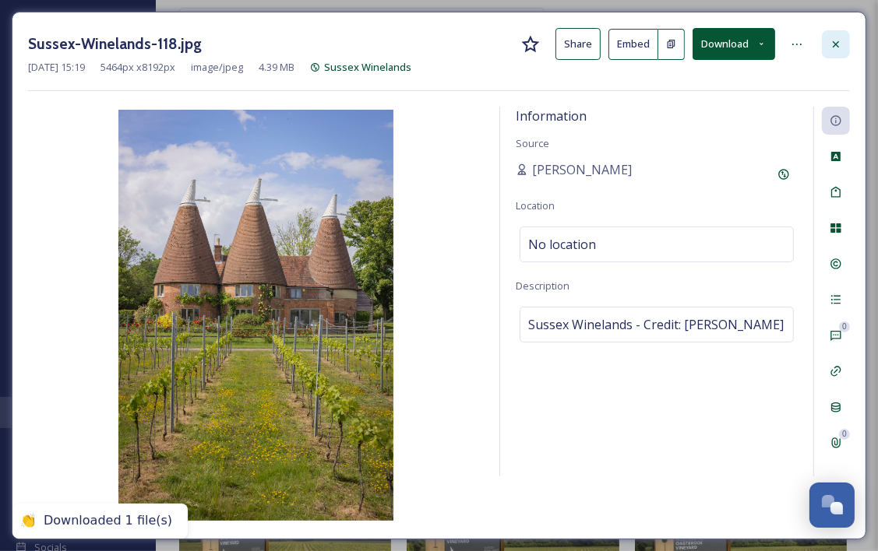
click at [849, 41] on div at bounding box center [836, 44] width 28 height 28
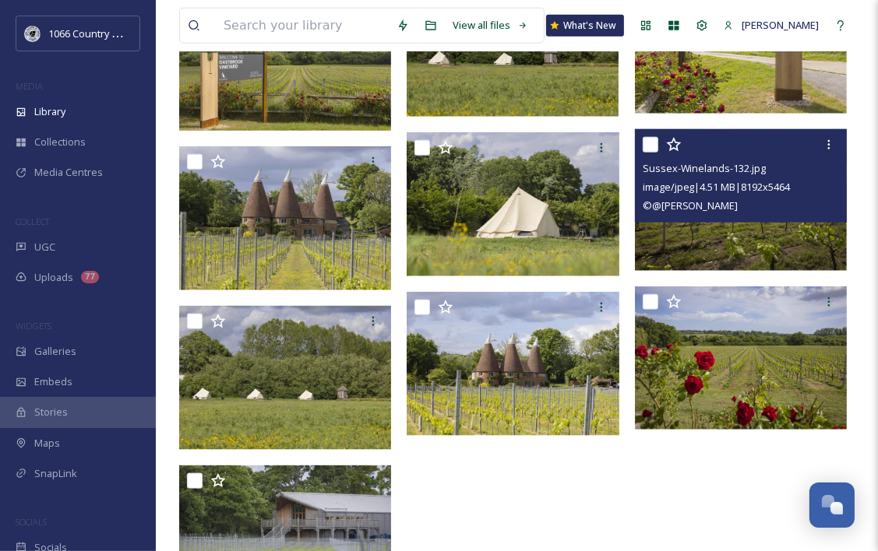
scroll to position [1402, 0]
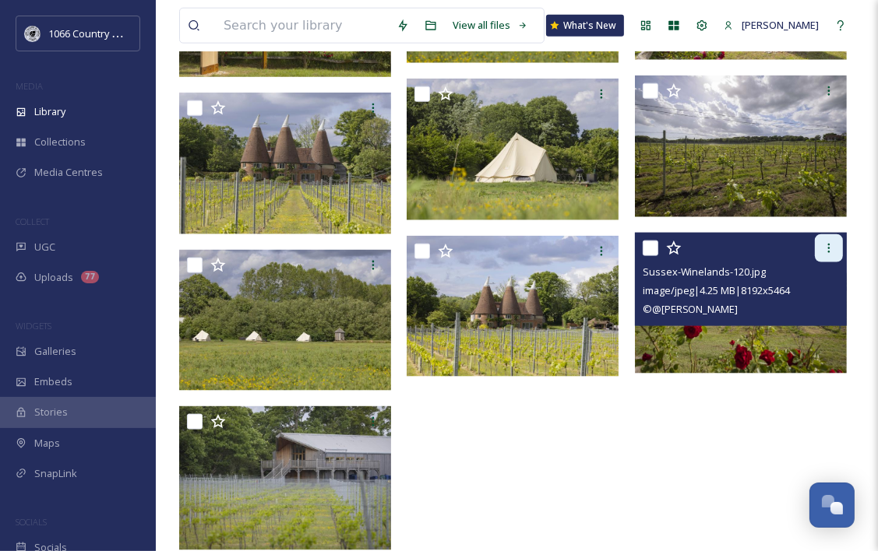
click at [827, 251] on icon at bounding box center [828, 248] width 12 height 12
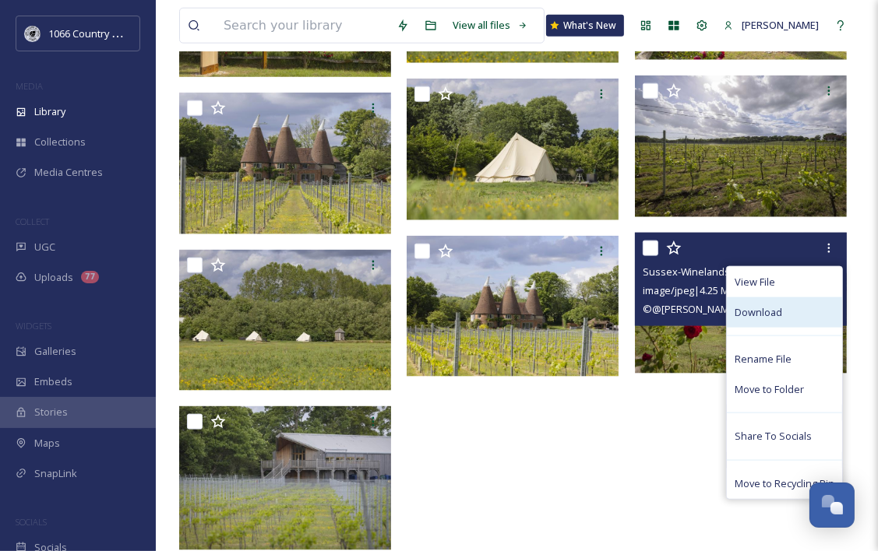
click at [770, 320] on div "Download" at bounding box center [784, 313] width 115 height 30
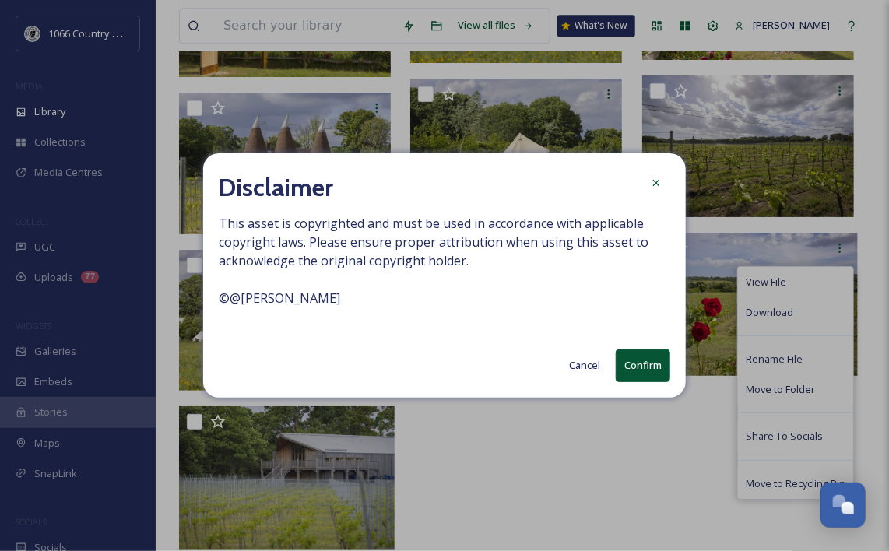
click at [646, 363] on button "Confirm" at bounding box center [643, 366] width 55 height 32
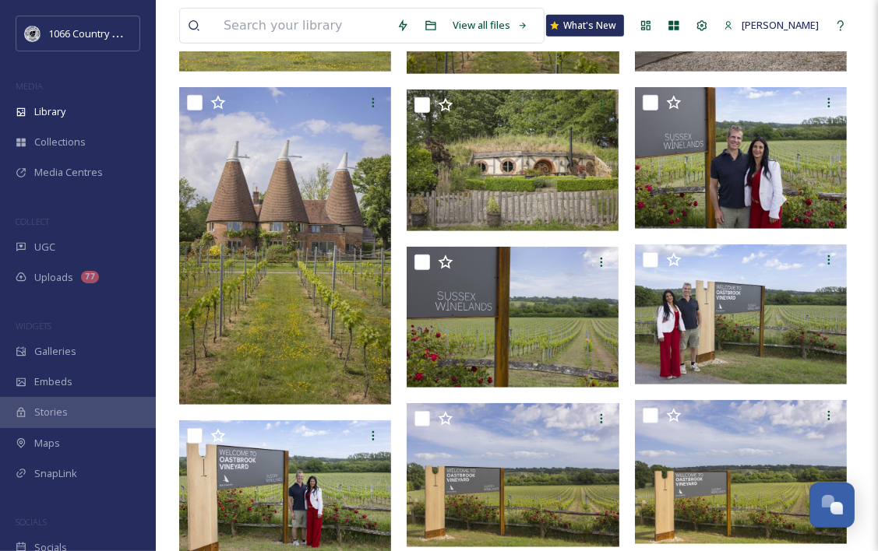
scroll to position [0, 0]
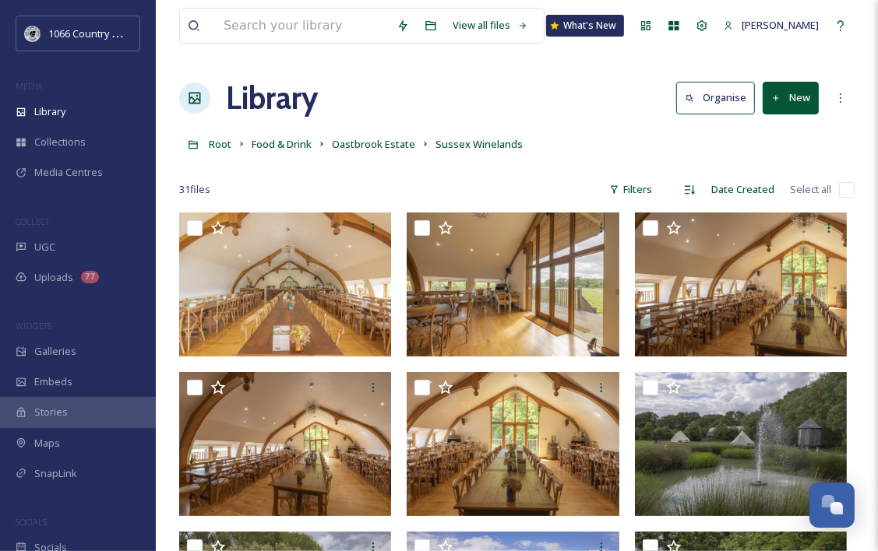
drag, startPoint x: 306, startPoint y: 241, endPoint x: 280, endPoint y: 50, distance: 193.3
click at [290, 146] on span "Food & Drink" at bounding box center [282, 144] width 60 height 14
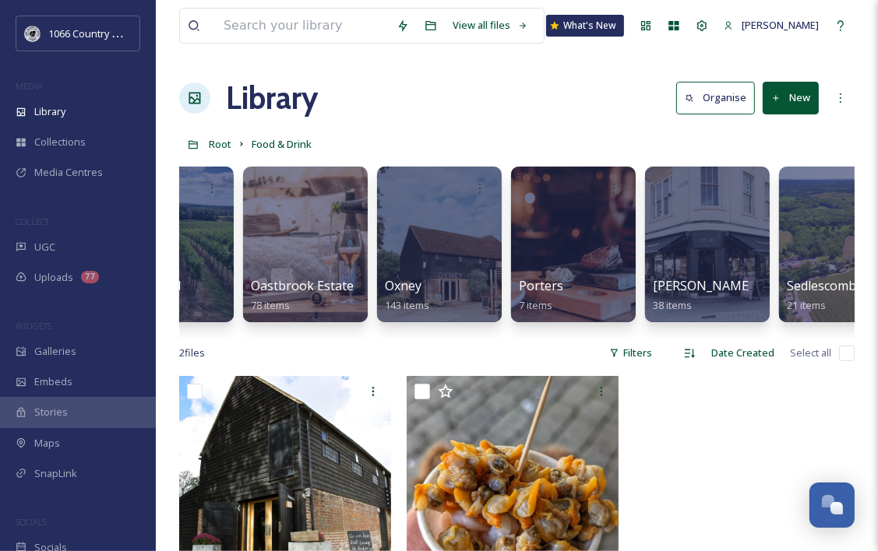
scroll to position [0, 1100]
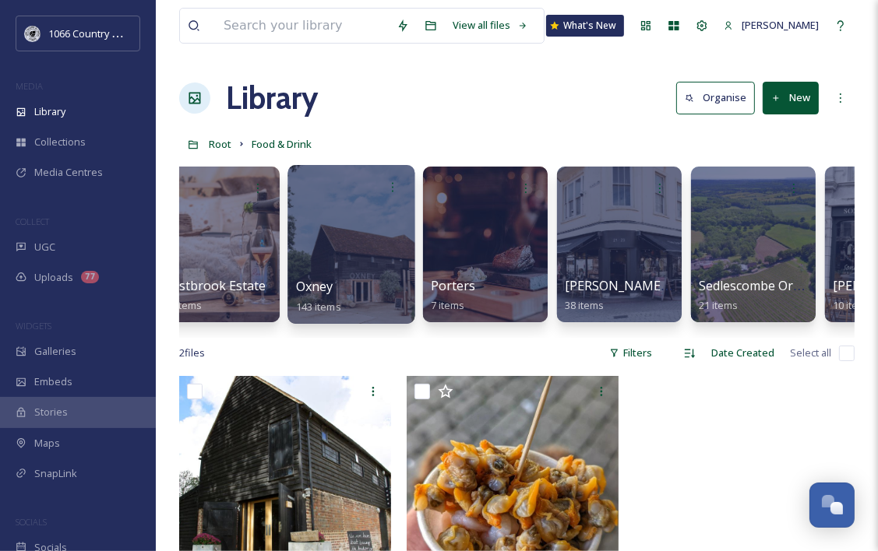
click at [359, 252] on div at bounding box center [350, 244] width 127 height 159
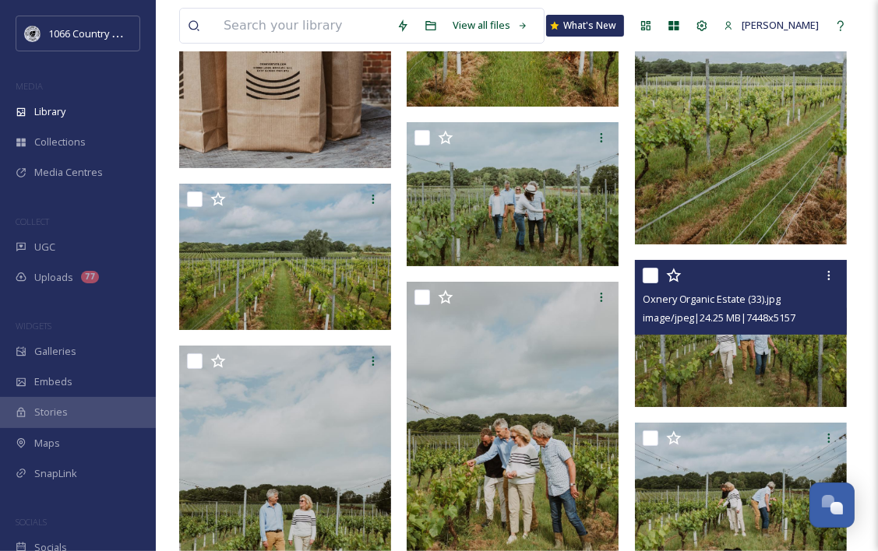
scroll to position [4206, 0]
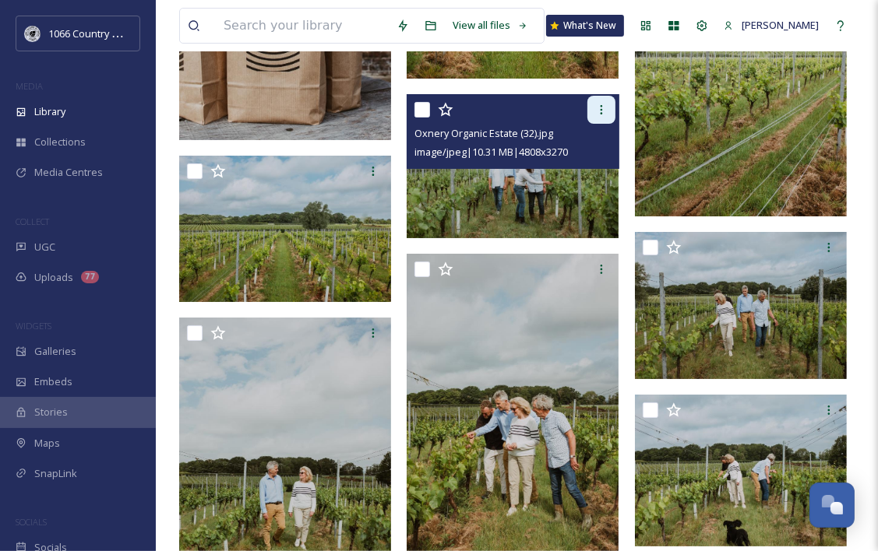
click at [598, 112] on icon at bounding box center [601, 110] width 12 height 12
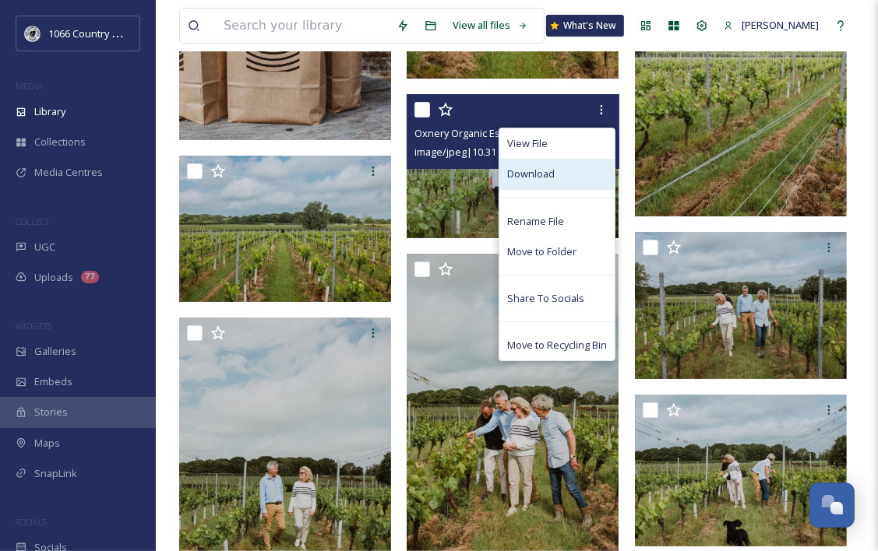
click at [541, 176] on span "Download" at bounding box center [531, 174] width 48 height 15
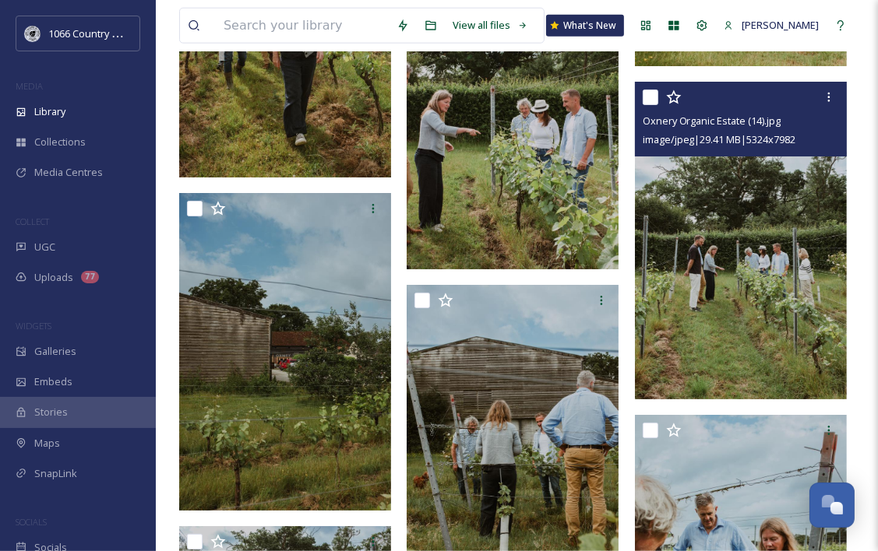
scroll to position [5763, 0]
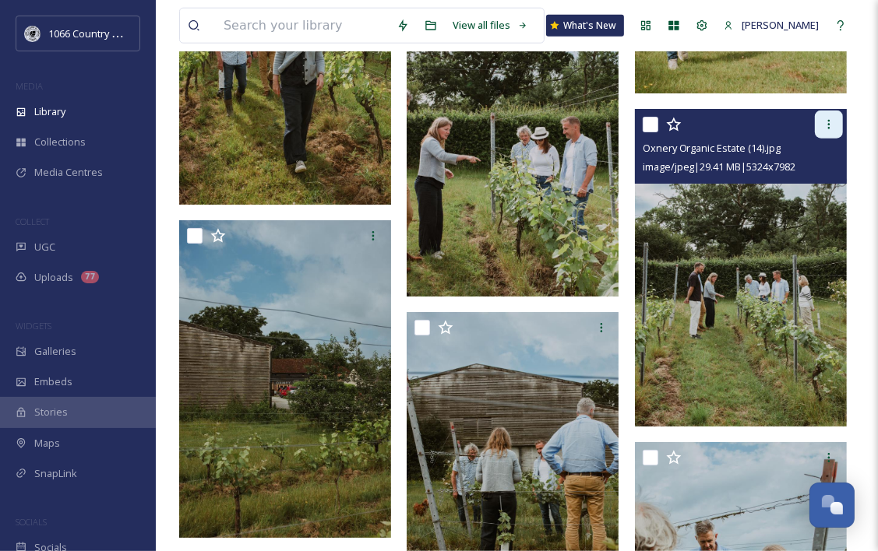
click at [838, 128] on div at bounding box center [829, 125] width 28 height 28
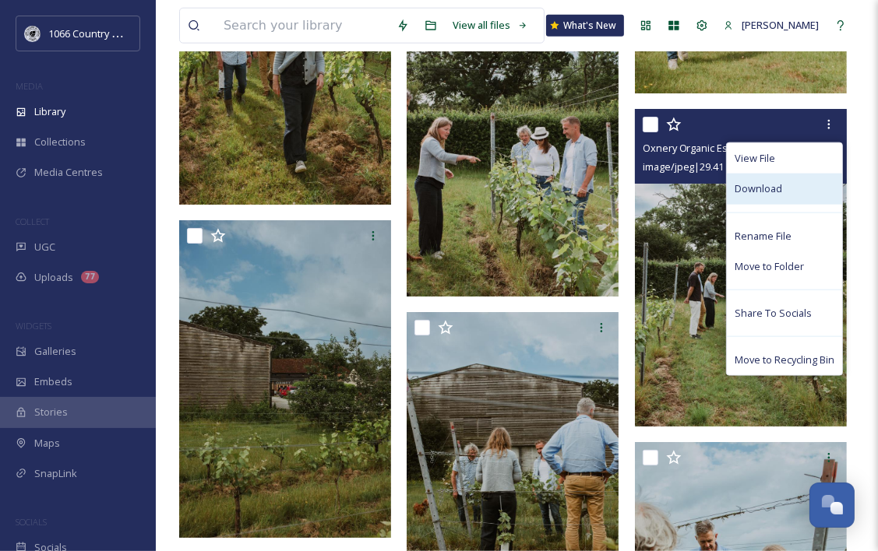
click at [783, 179] on div "Download" at bounding box center [784, 189] width 115 height 30
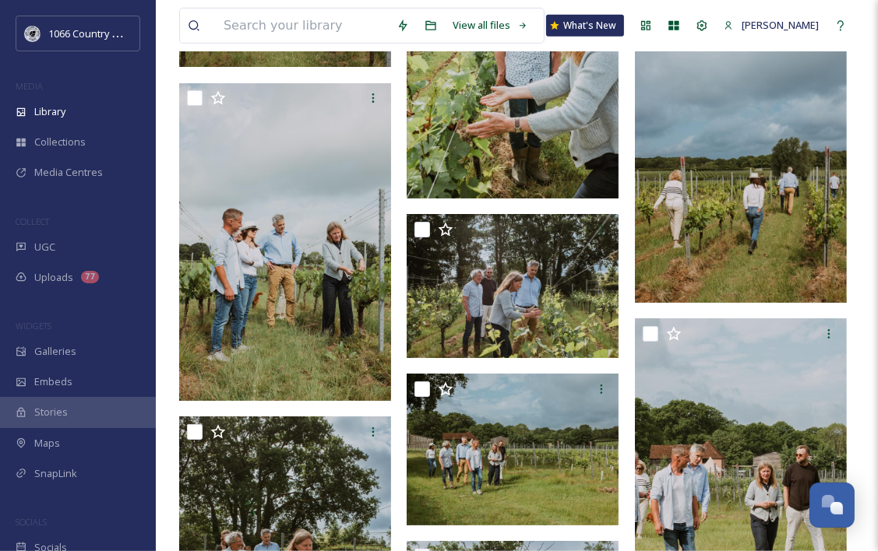
drag, startPoint x: 389, startPoint y: 209, endPoint x: 327, endPoint y: -81, distance: 296.2
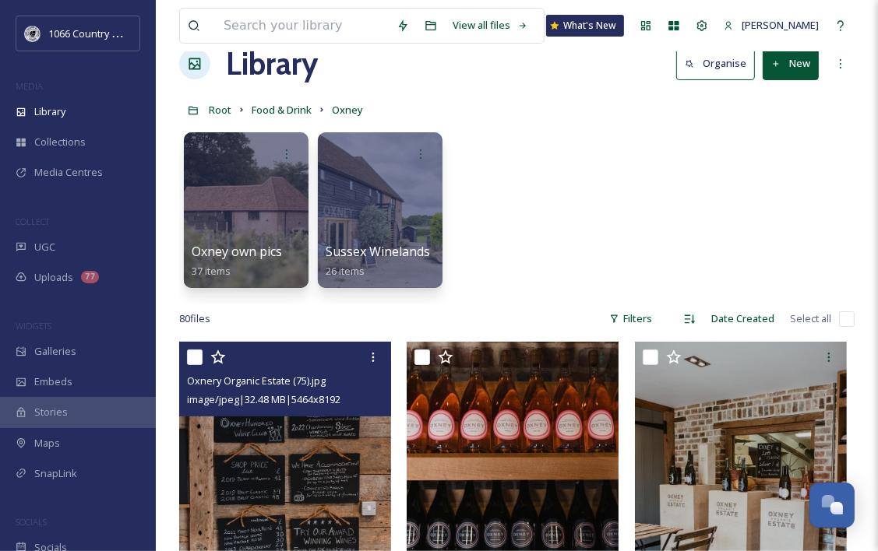
scroll to position [0, 0]
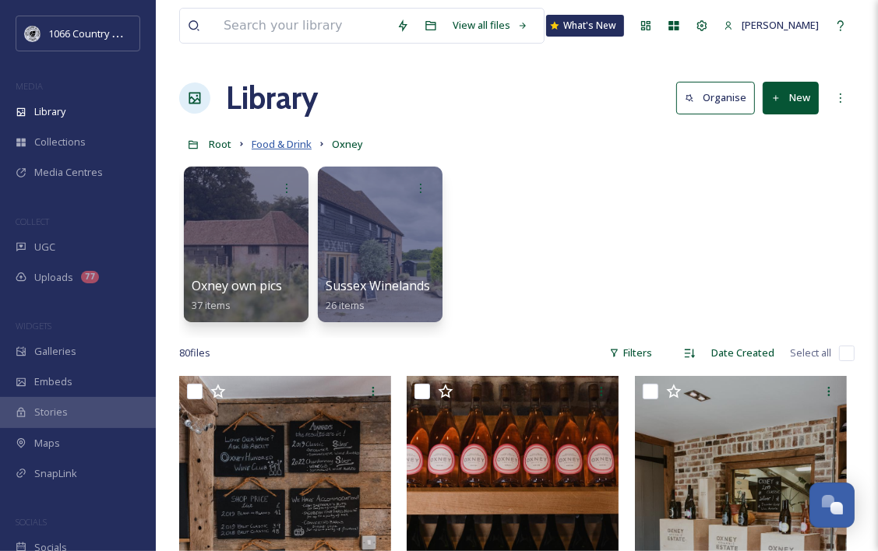
click at [280, 150] on span "Food & Drink" at bounding box center [282, 144] width 60 height 14
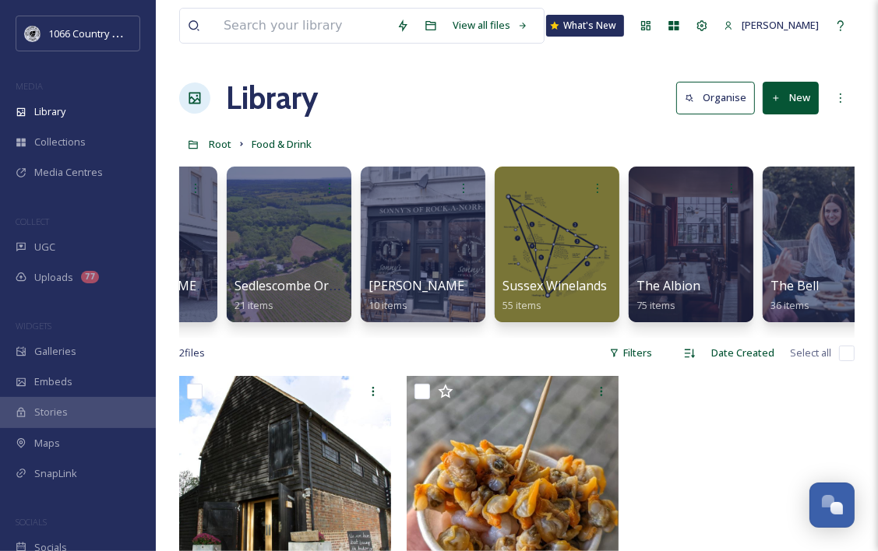
scroll to position [0, 1572]
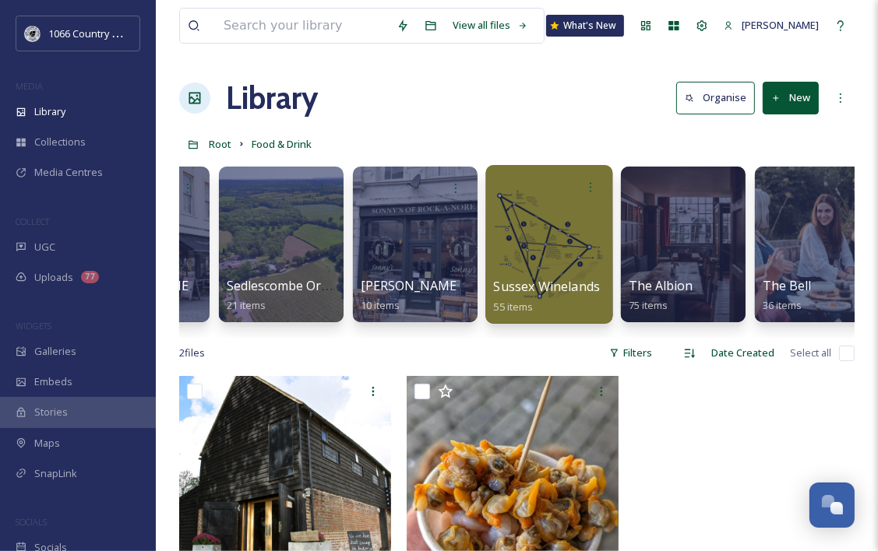
click at [539, 234] on div at bounding box center [548, 244] width 127 height 159
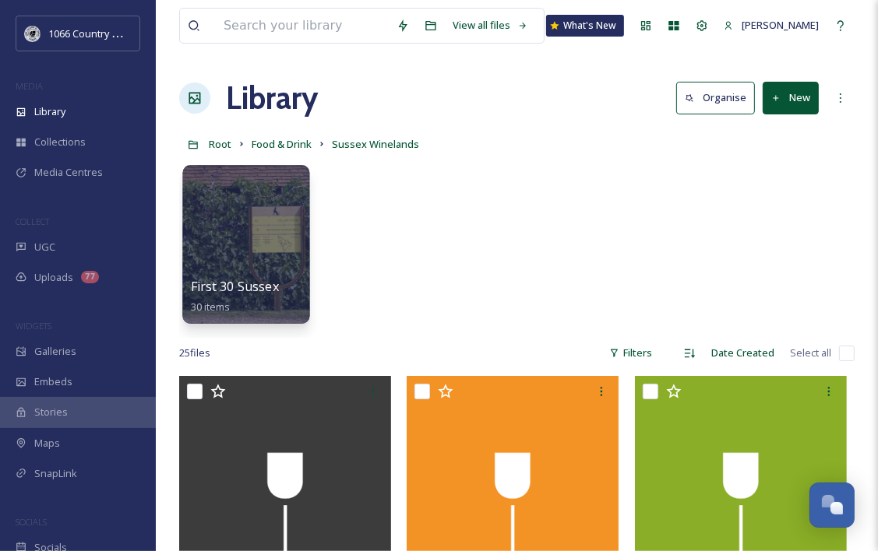
click at [259, 192] on div at bounding box center [246, 187] width 111 height 29
click at [262, 229] on div at bounding box center [245, 244] width 127 height 159
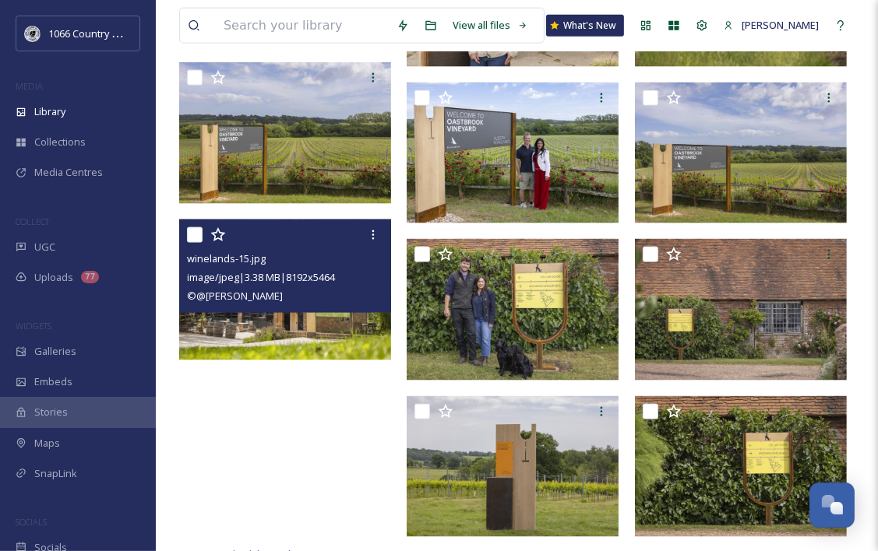
scroll to position [1593, 0]
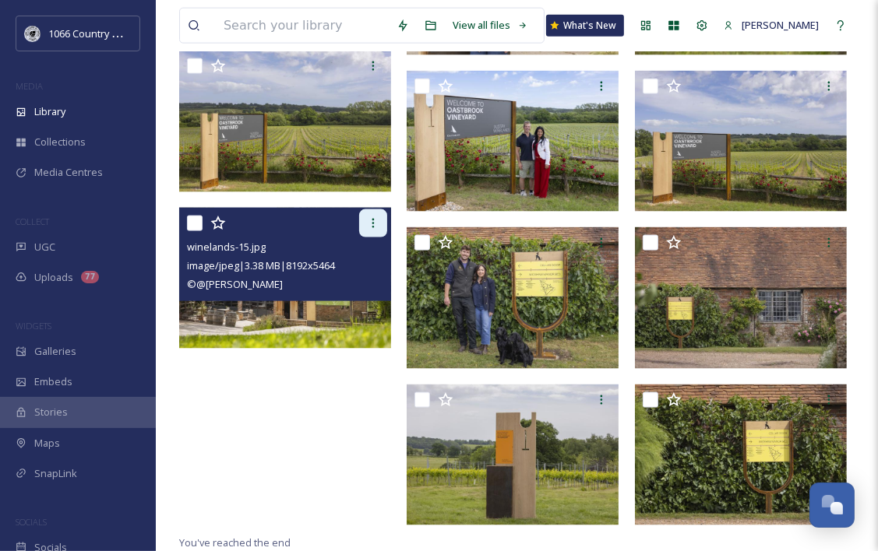
click at [377, 224] on icon at bounding box center [373, 223] width 12 height 12
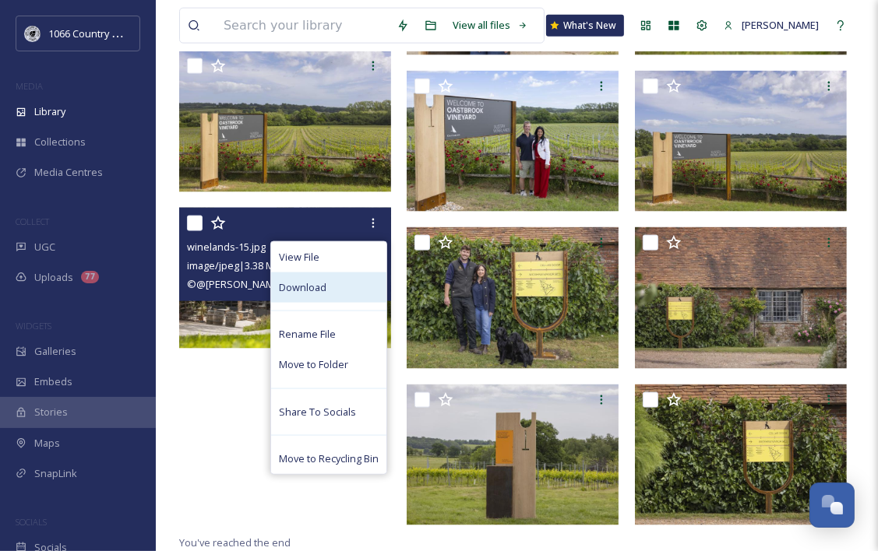
click at [327, 283] on div "Download" at bounding box center [328, 288] width 115 height 30
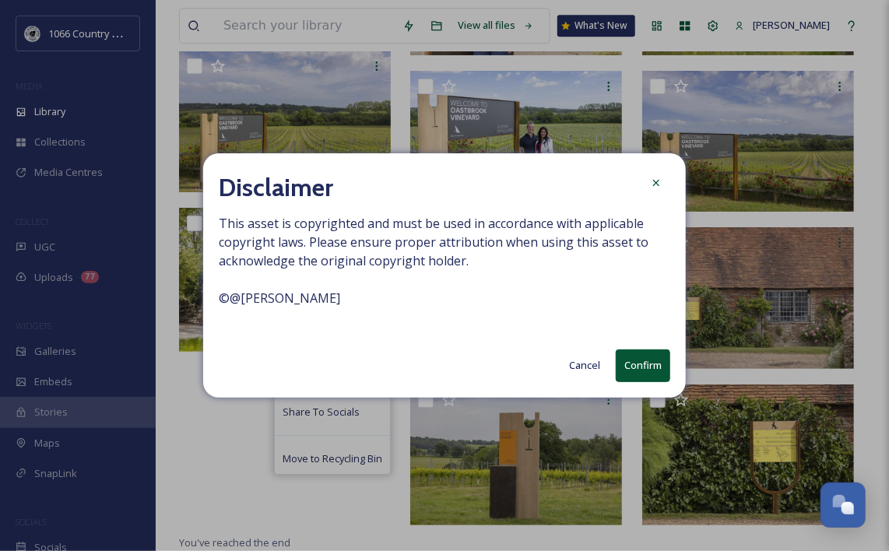
click at [639, 365] on button "Confirm" at bounding box center [643, 366] width 55 height 32
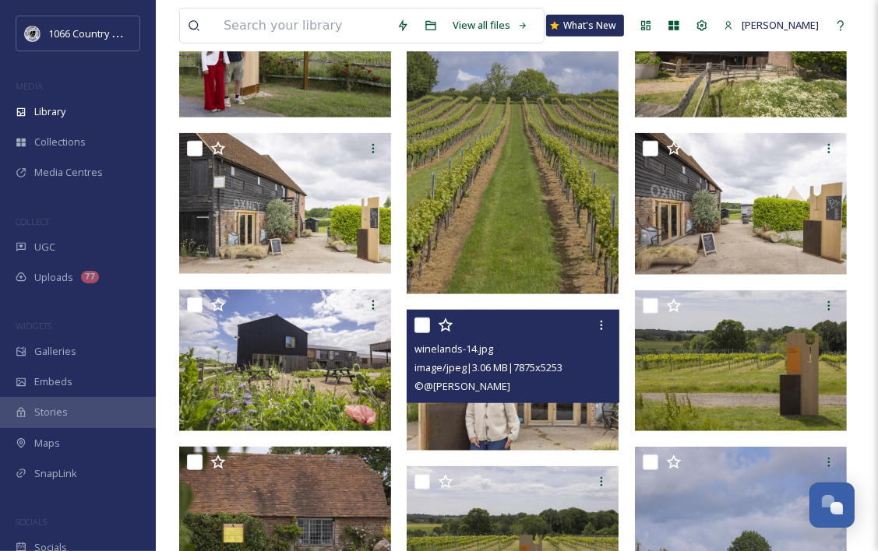
drag, startPoint x: 431, startPoint y: 293, endPoint x: 403, endPoint y: 130, distance: 165.0
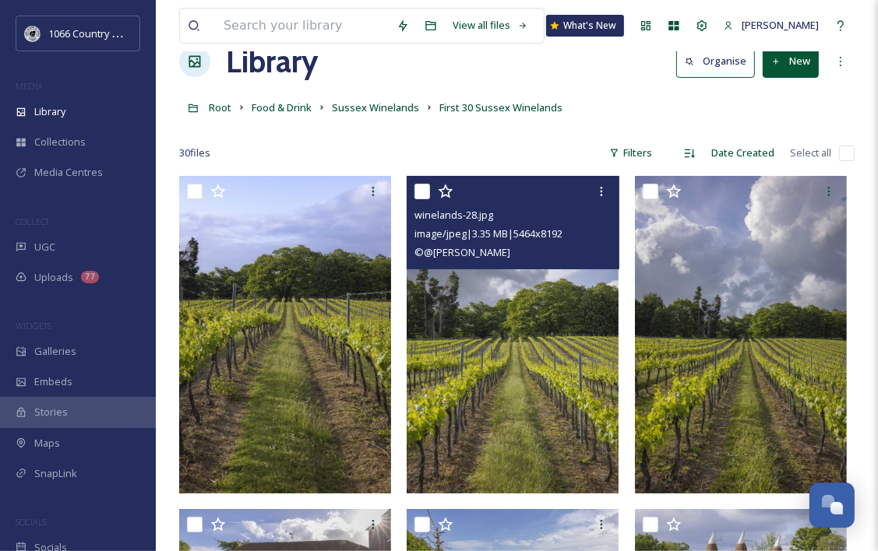
scroll to position [0, 0]
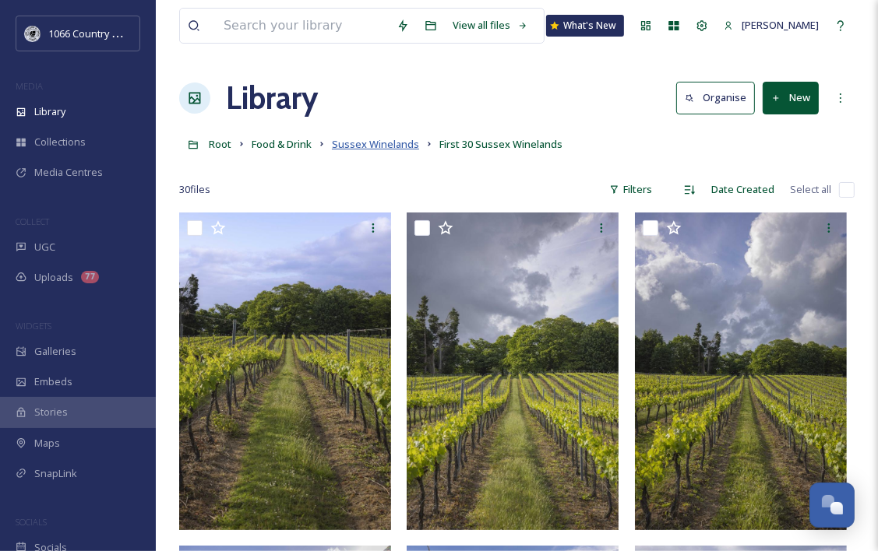
click at [377, 146] on span "Sussex Winelands" at bounding box center [375, 144] width 87 height 14
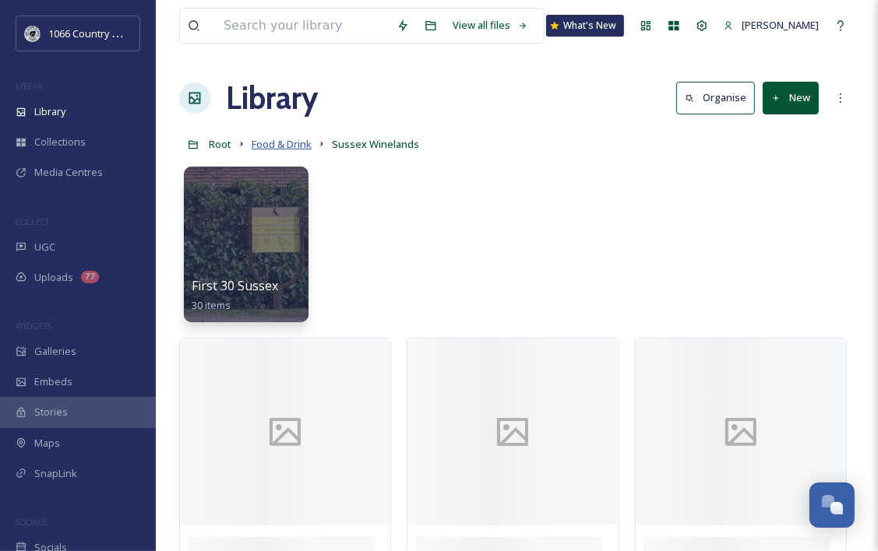
click at [280, 144] on span "Food & Drink" at bounding box center [282, 144] width 60 height 14
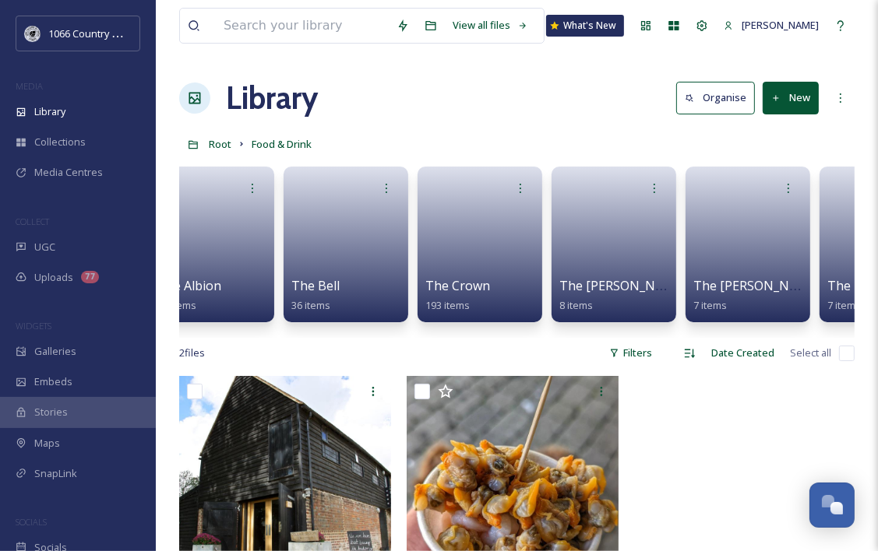
scroll to position [0, 3075]
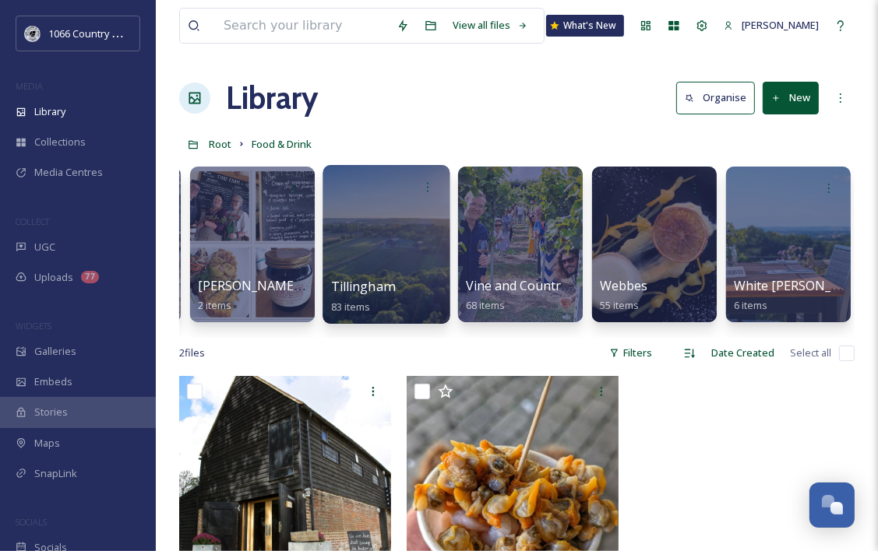
click at [393, 221] on div at bounding box center [385, 244] width 127 height 159
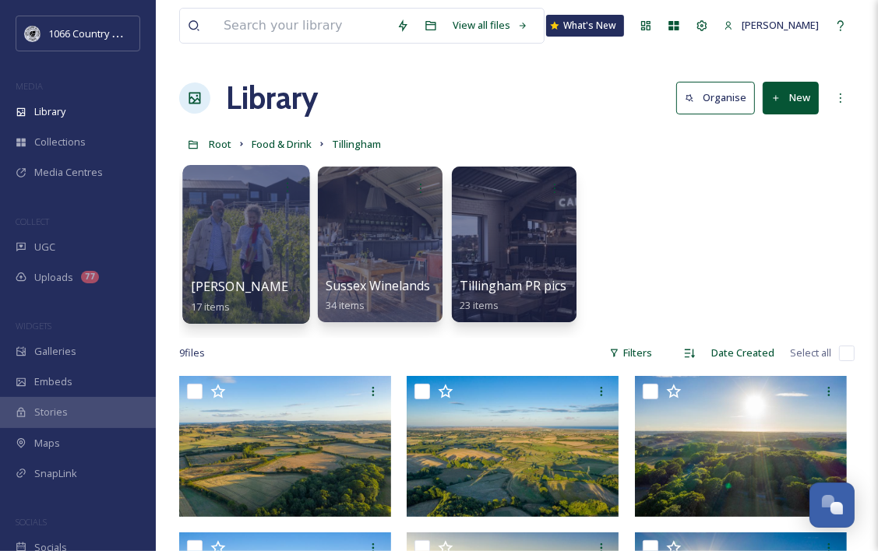
click at [252, 240] on div at bounding box center [245, 244] width 127 height 159
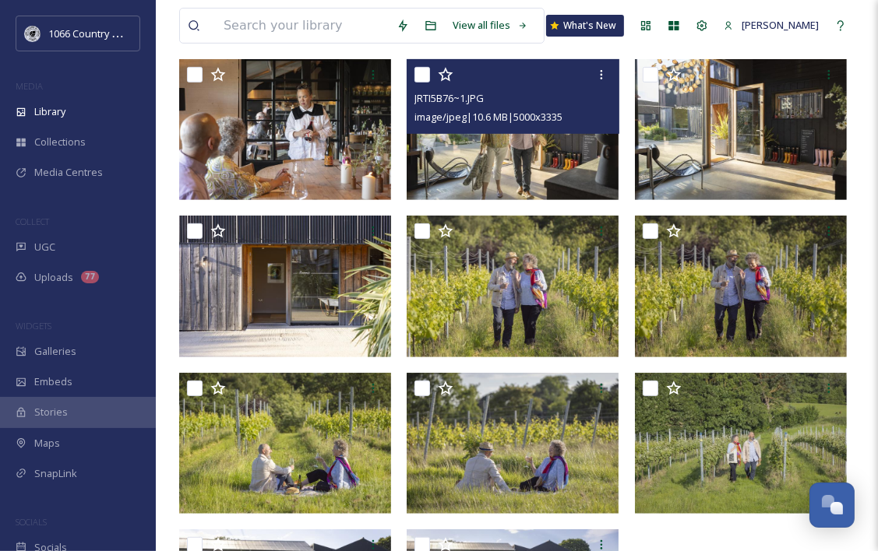
scroll to position [545, 0]
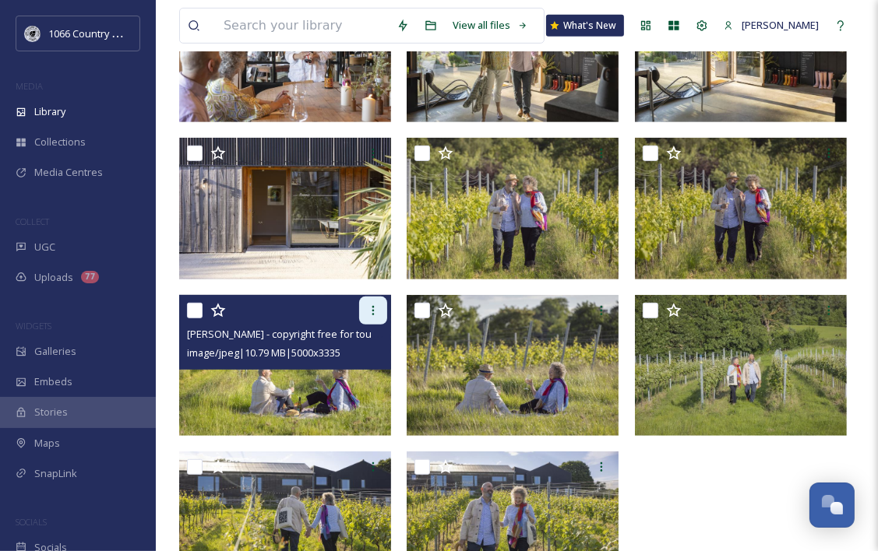
click at [372, 312] on icon at bounding box center [373, 311] width 12 height 12
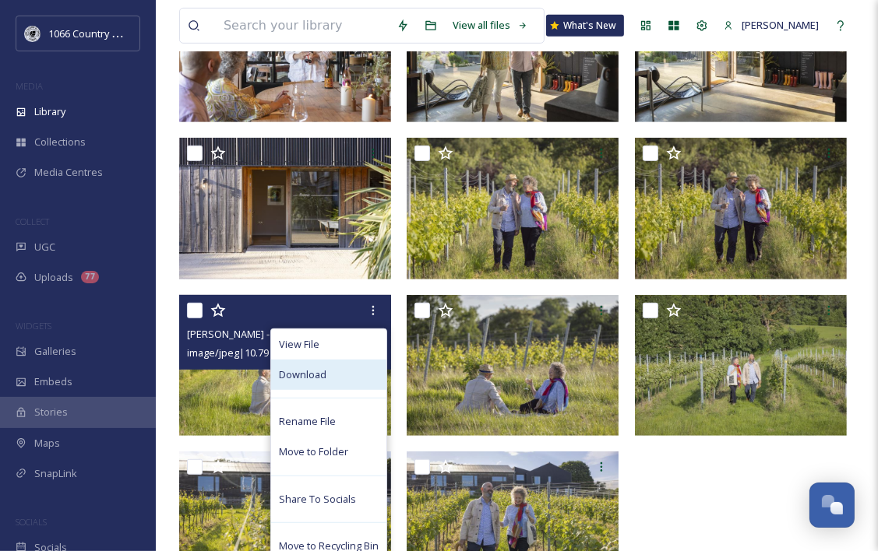
click at [343, 368] on div "Download" at bounding box center [328, 375] width 115 height 30
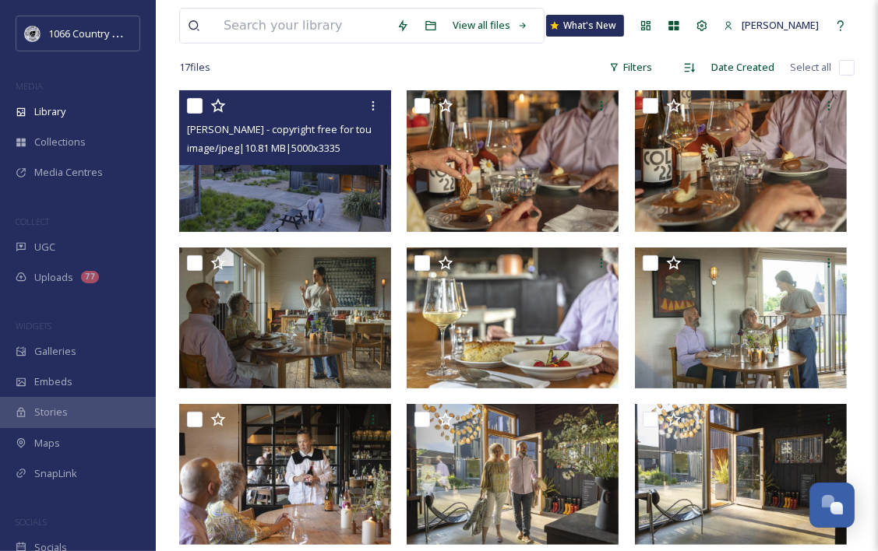
scroll to position [0, 0]
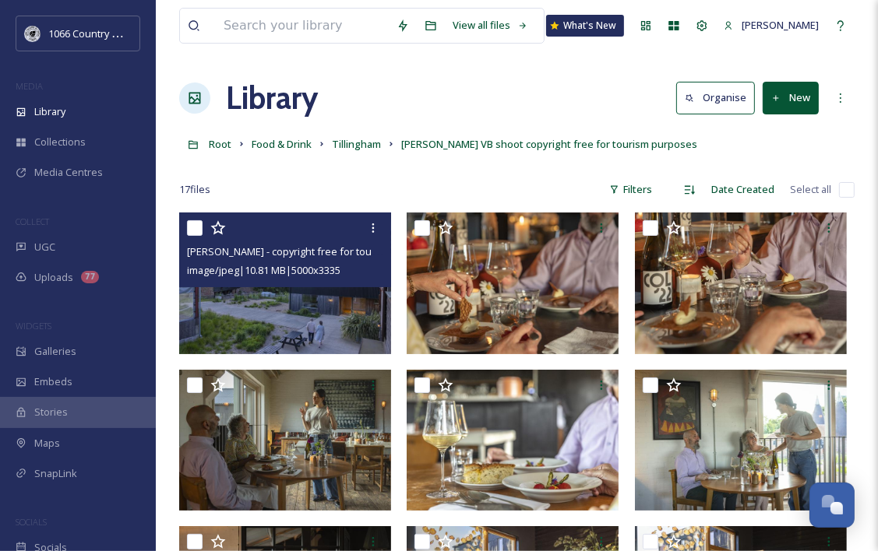
drag, startPoint x: 318, startPoint y: 222, endPoint x: 292, endPoint y: 90, distance: 134.1
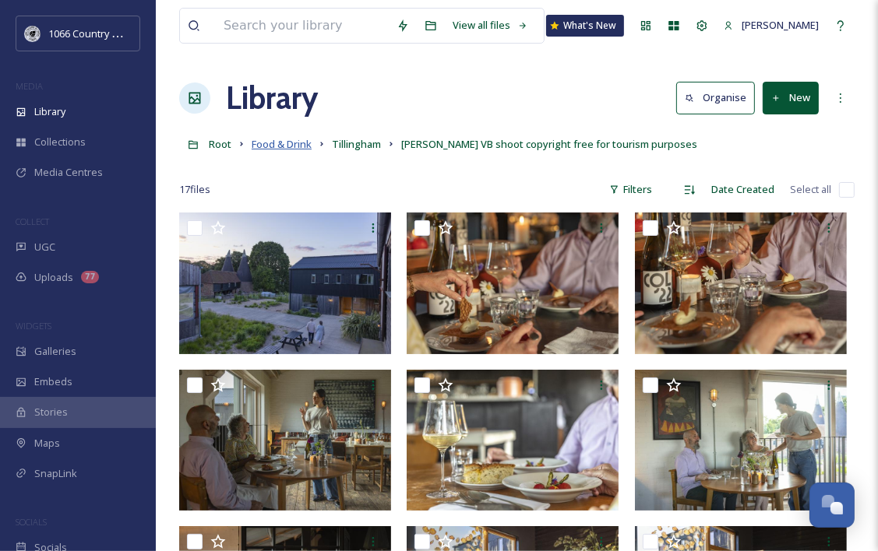
click at [271, 146] on span "Food & Drink" at bounding box center [282, 144] width 60 height 14
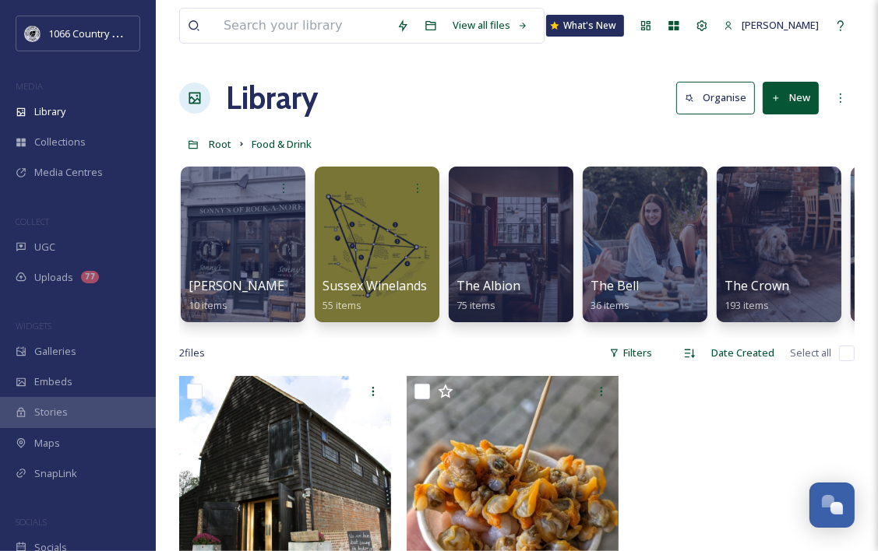
scroll to position [0, 1733]
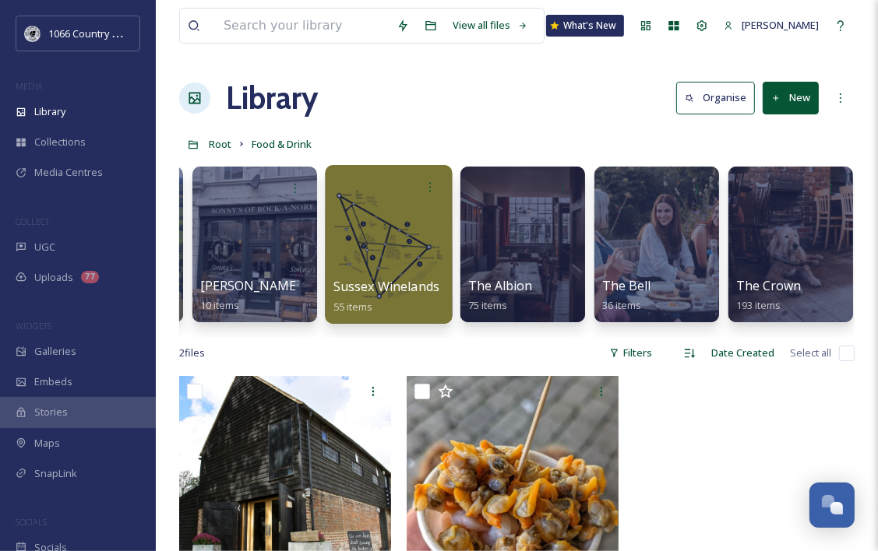
click at [392, 221] on div at bounding box center [388, 244] width 127 height 159
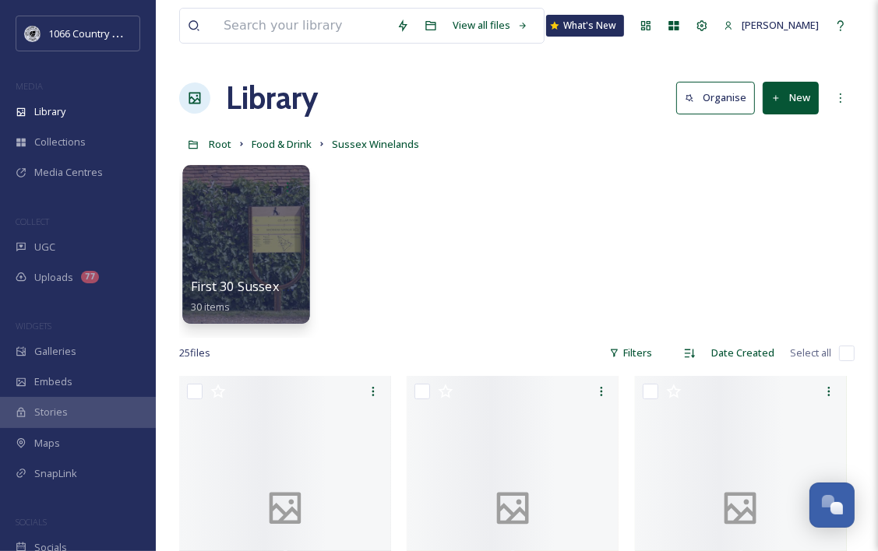
click at [249, 243] on div at bounding box center [245, 244] width 127 height 159
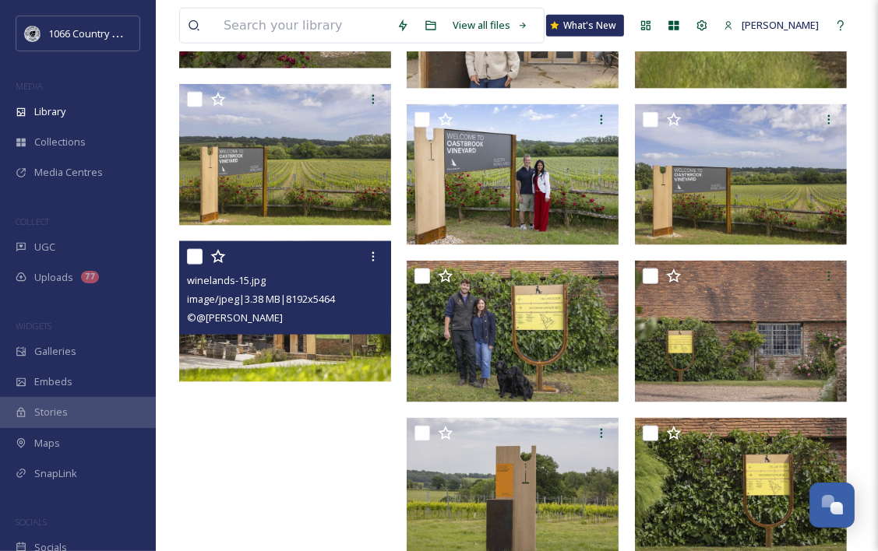
scroll to position [1593, 0]
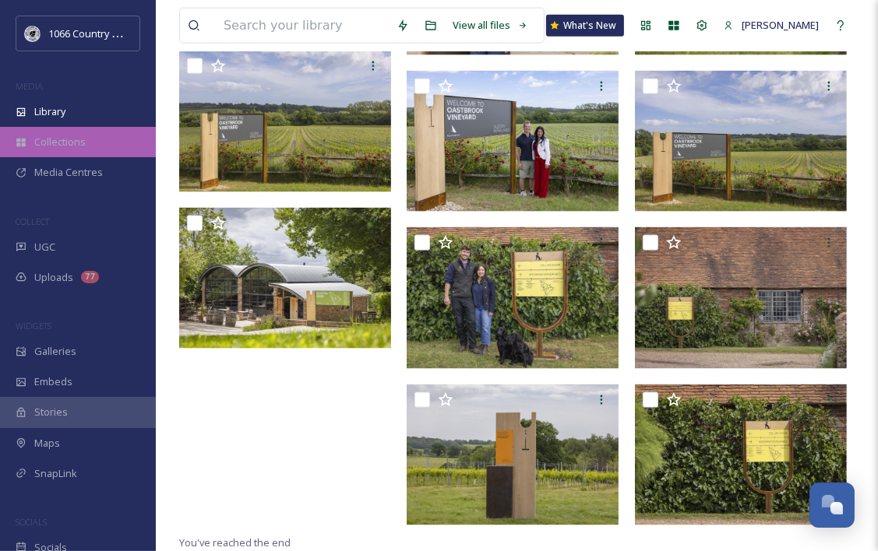
click at [94, 149] on div "Collections" at bounding box center [78, 142] width 156 height 30
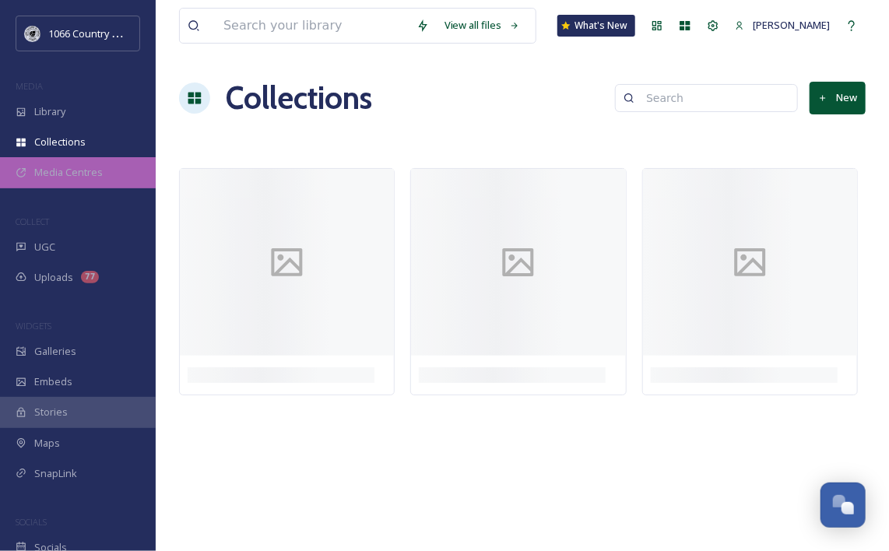
click at [81, 174] on span "Media Centres" at bounding box center [68, 172] width 69 height 15
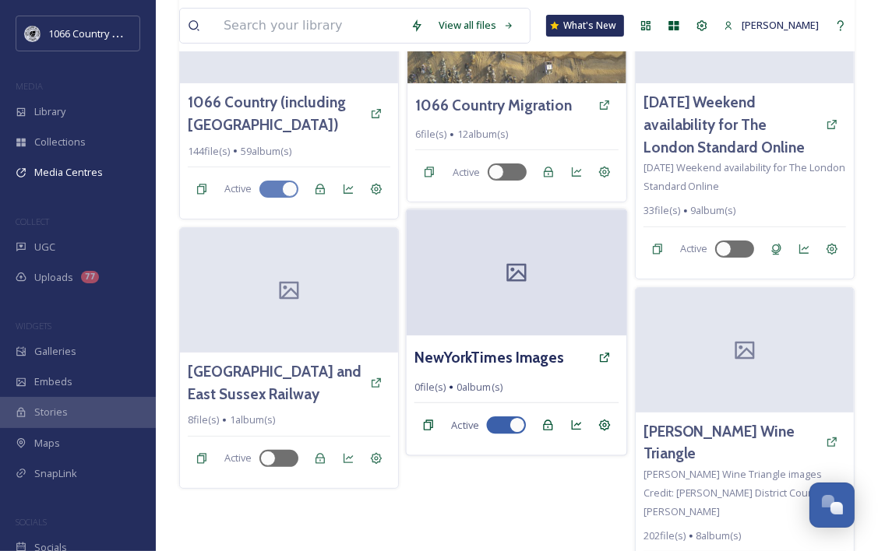
scroll to position [203, 0]
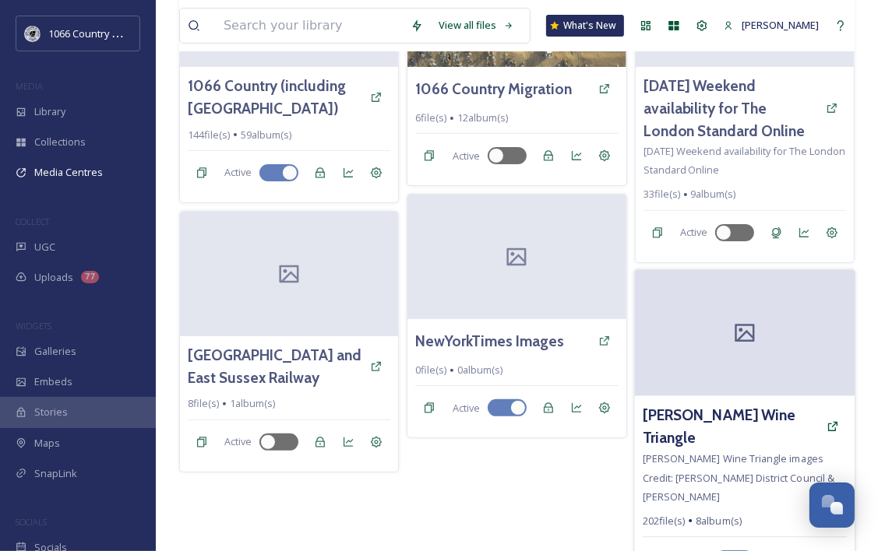
click at [732, 377] on div at bounding box center [744, 333] width 220 height 126
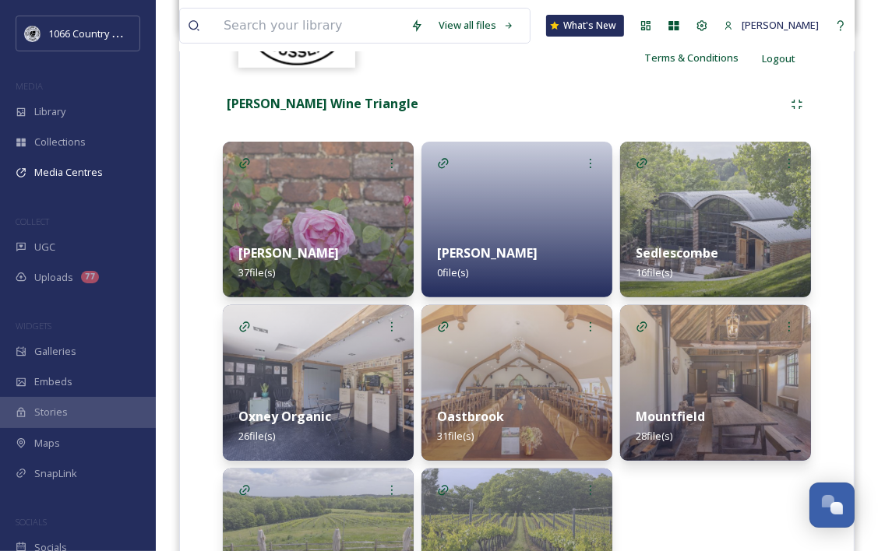
scroll to position [389, 0]
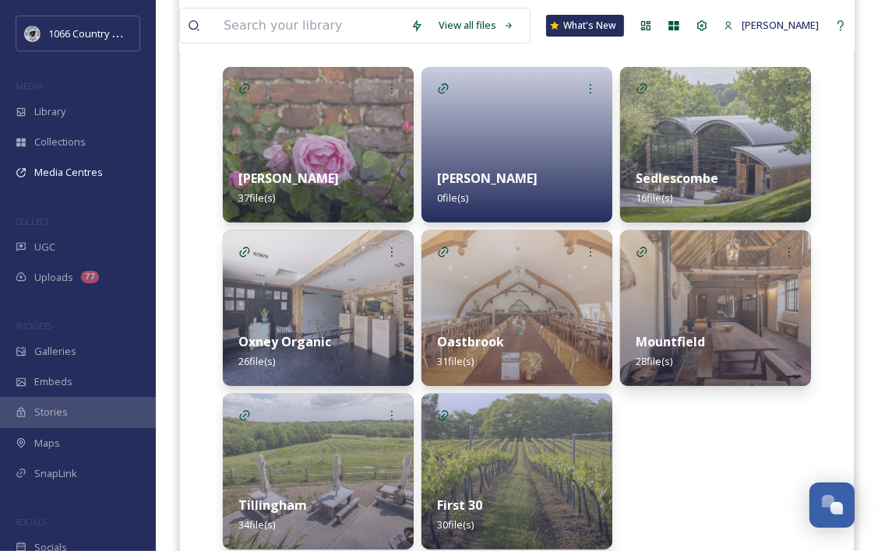
click at [700, 129] on img at bounding box center [715, 145] width 191 height 156
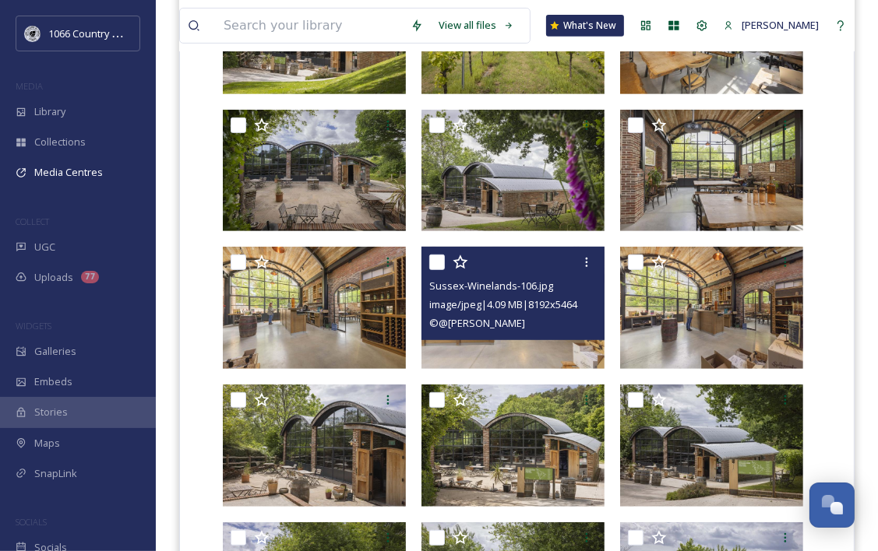
scroll to position [375, 0]
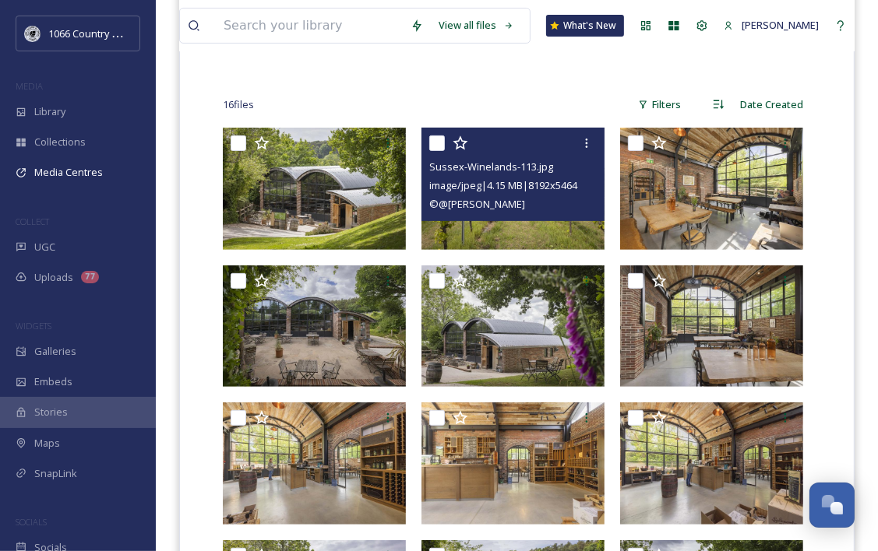
click at [490, 227] on img at bounding box center [512, 189] width 183 height 122
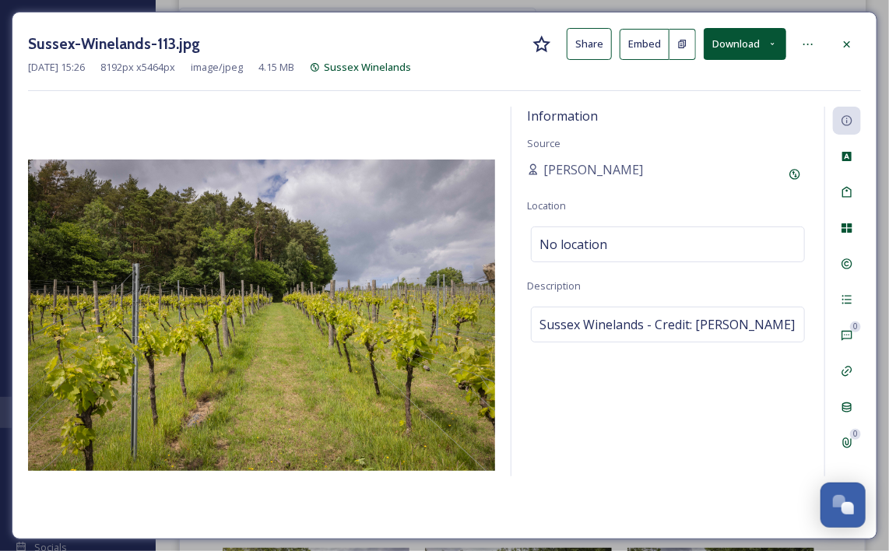
click at [750, 36] on button "Download" at bounding box center [745, 44] width 83 height 32
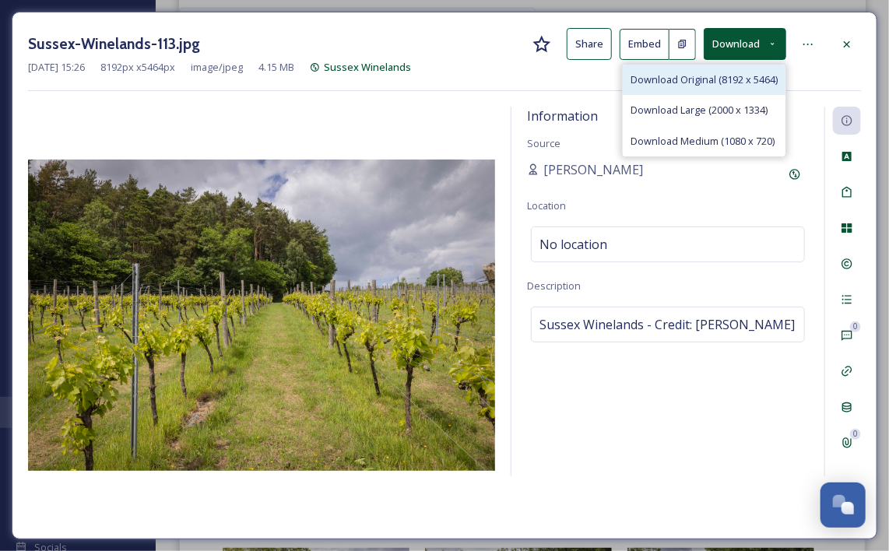
click at [738, 83] on span "Download Original (8192 x 5464)" at bounding box center [704, 79] width 147 height 15
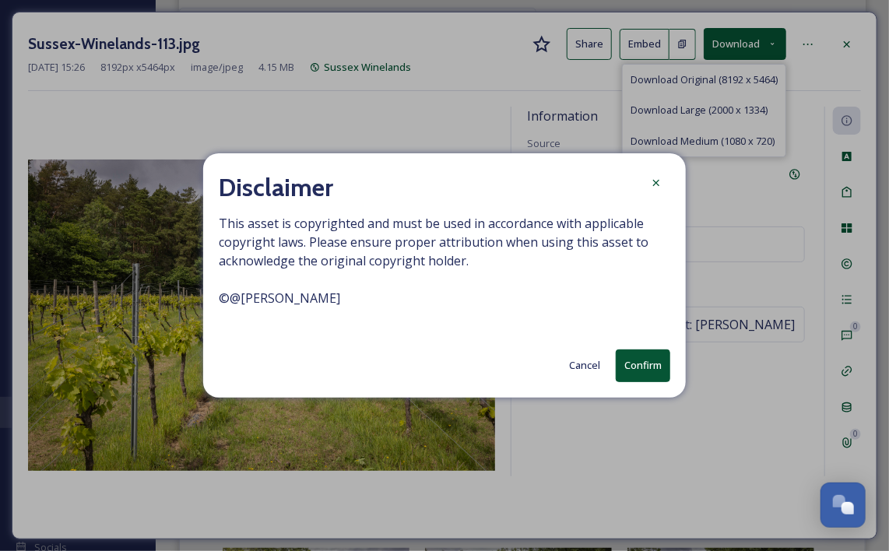
click at [642, 369] on button "Confirm" at bounding box center [643, 366] width 55 height 32
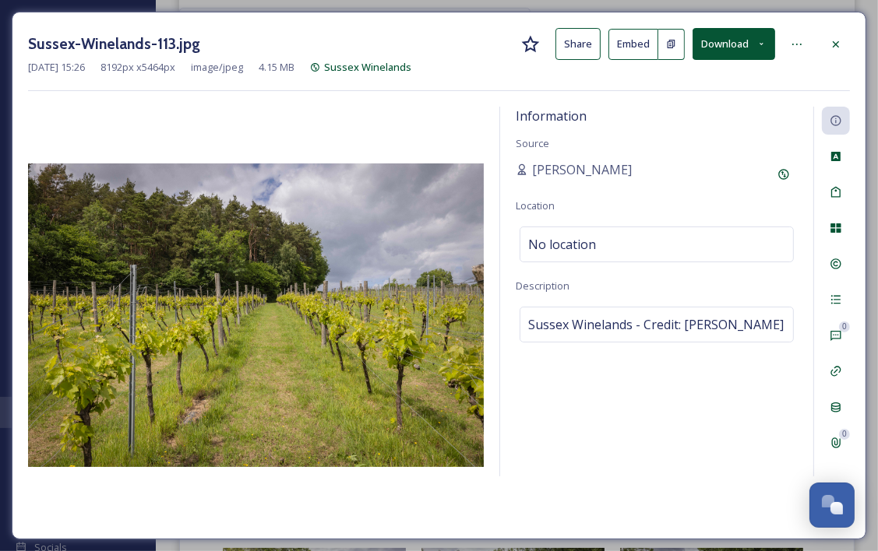
click at [451, 505] on div at bounding box center [256, 315] width 456 height 417
click at [829, 41] on icon at bounding box center [835, 44] width 12 height 12
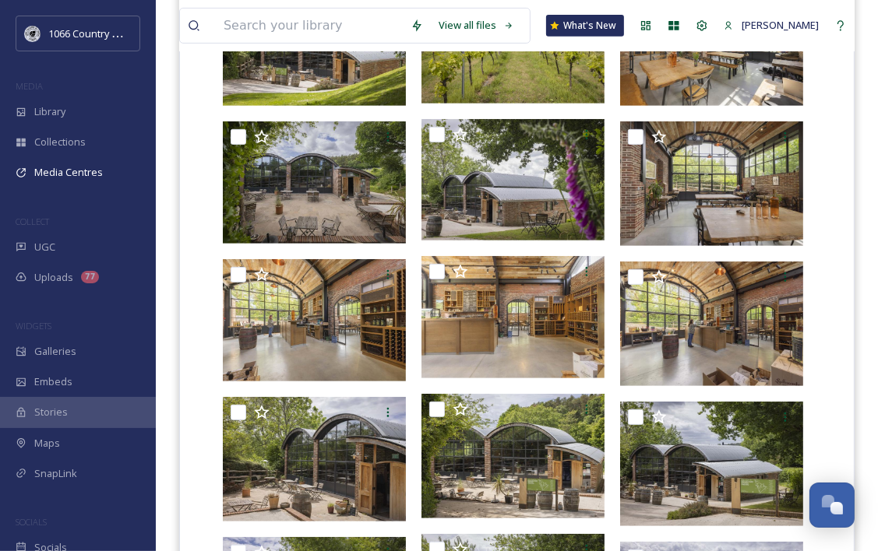
scroll to position [530, 0]
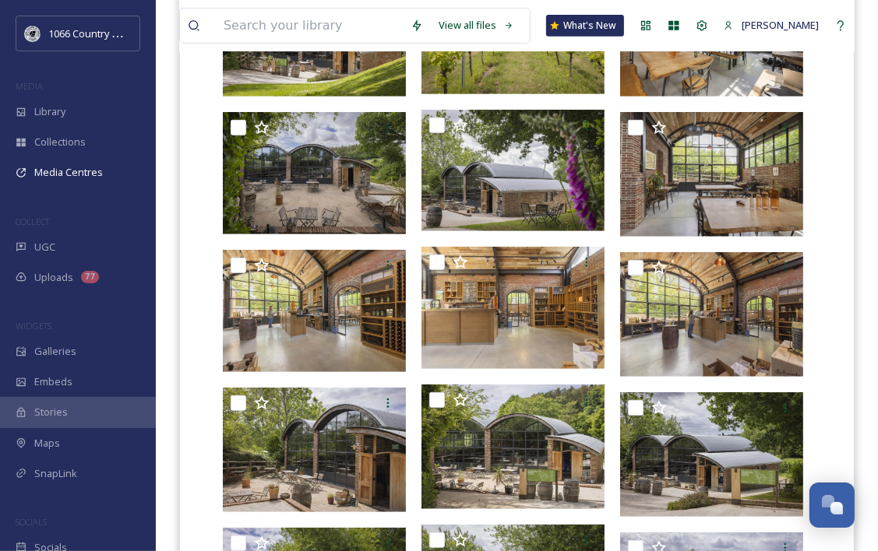
drag, startPoint x: 191, startPoint y: 168, endPoint x: 462, endPoint y: 72, distance: 287.7
click at [192, 168] on div "Rother Wine Triangle Sedlescombe 16 file s Filters Date Created You've reached …" at bounding box center [517, 347] width 650 height 960
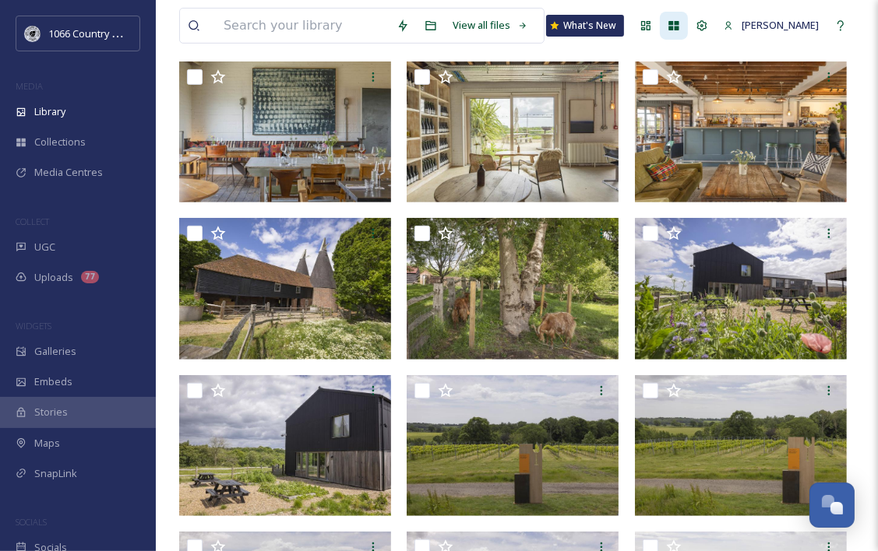
scroll to position [464, 0]
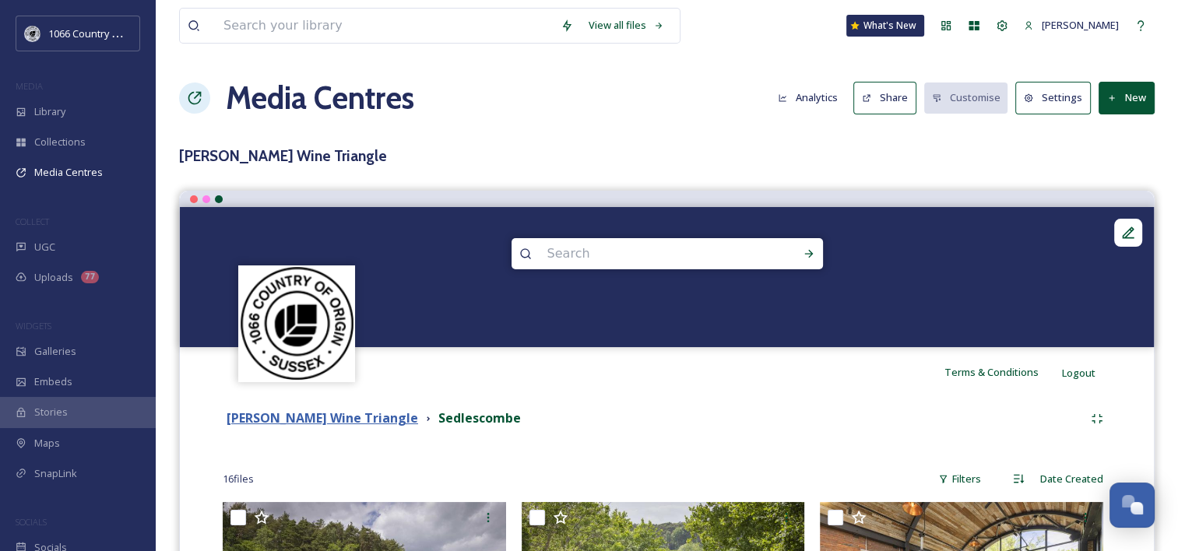
click at [346, 425] on strong "[PERSON_NAME] Wine Triangle" at bounding box center [323, 418] width 192 height 17
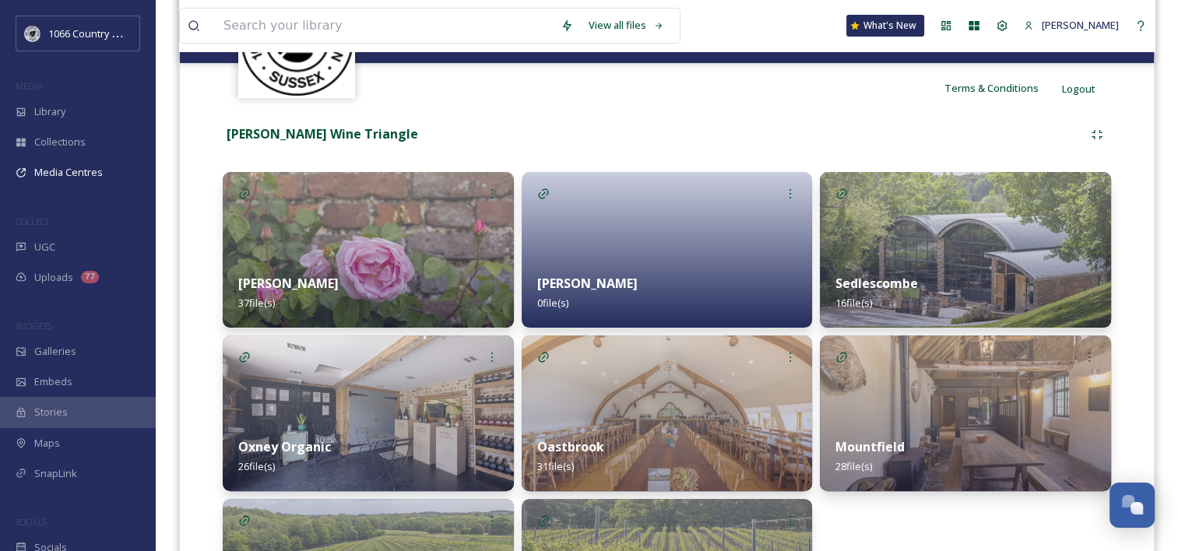
scroll to position [389, 0]
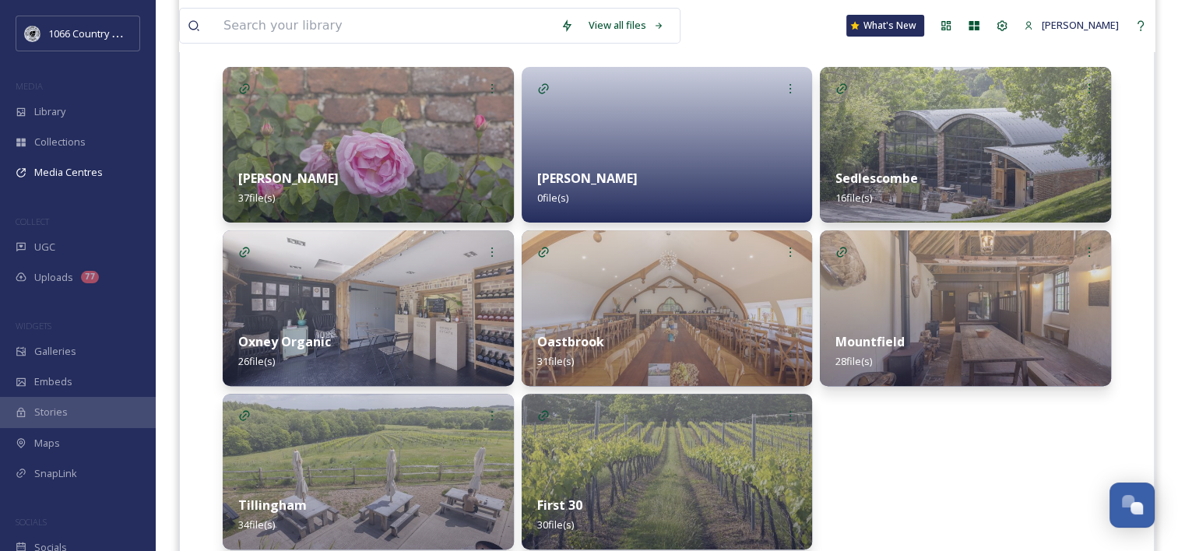
click at [1015, 289] on img at bounding box center [965, 309] width 291 height 156
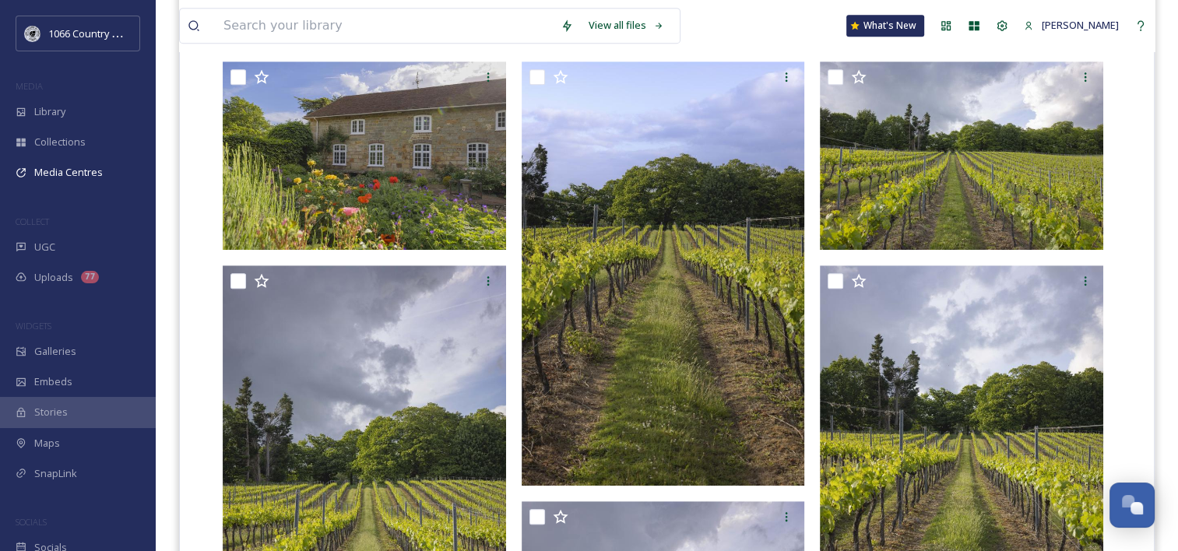
scroll to position [823, 0]
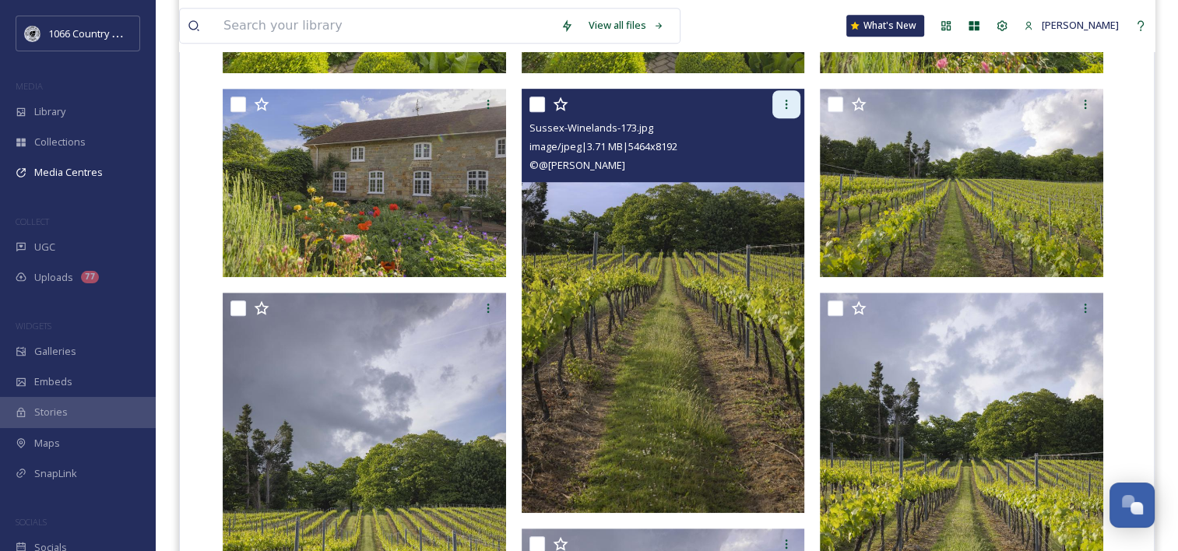
click at [788, 103] on icon at bounding box center [786, 104] width 12 height 12
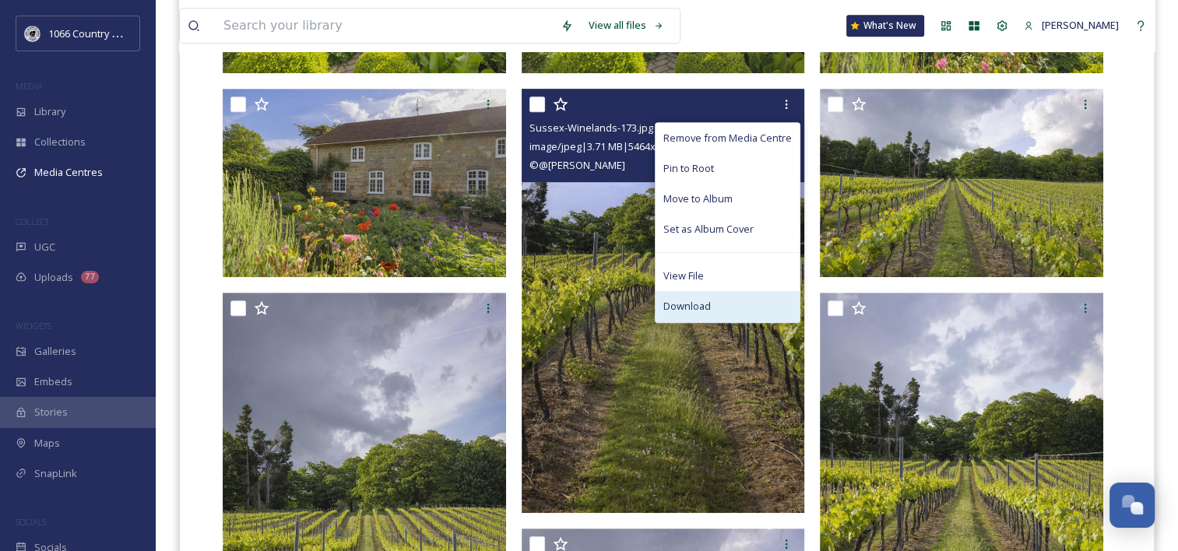
click at [695, 300] on span "Download" at bounding box center [688, 306] width 48 height 15
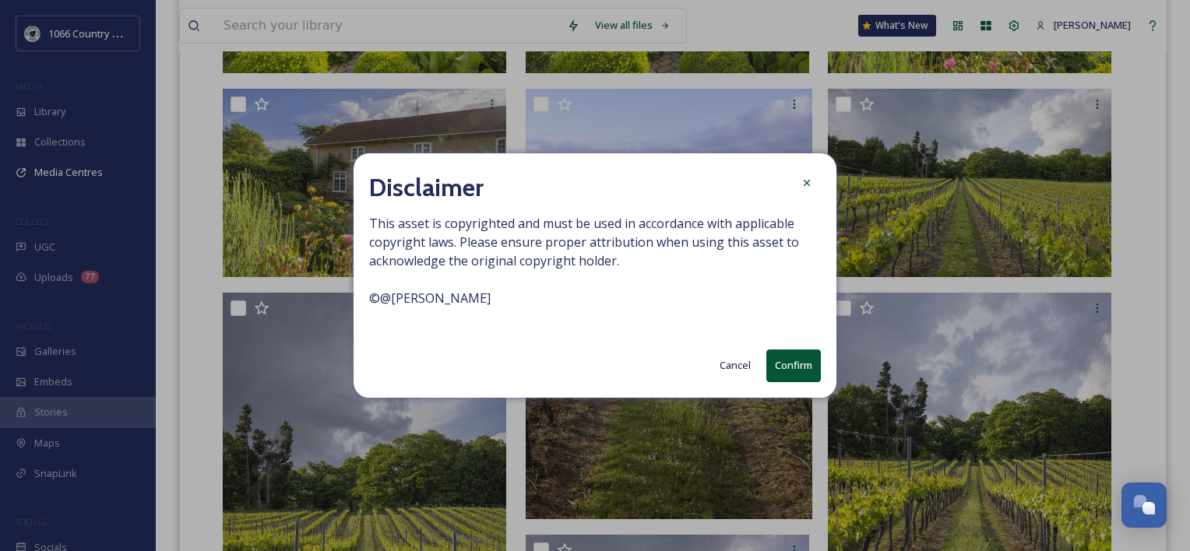
click at [798, 365] on button "Confirm" at bounding box center [793, 366] width 55 height 32
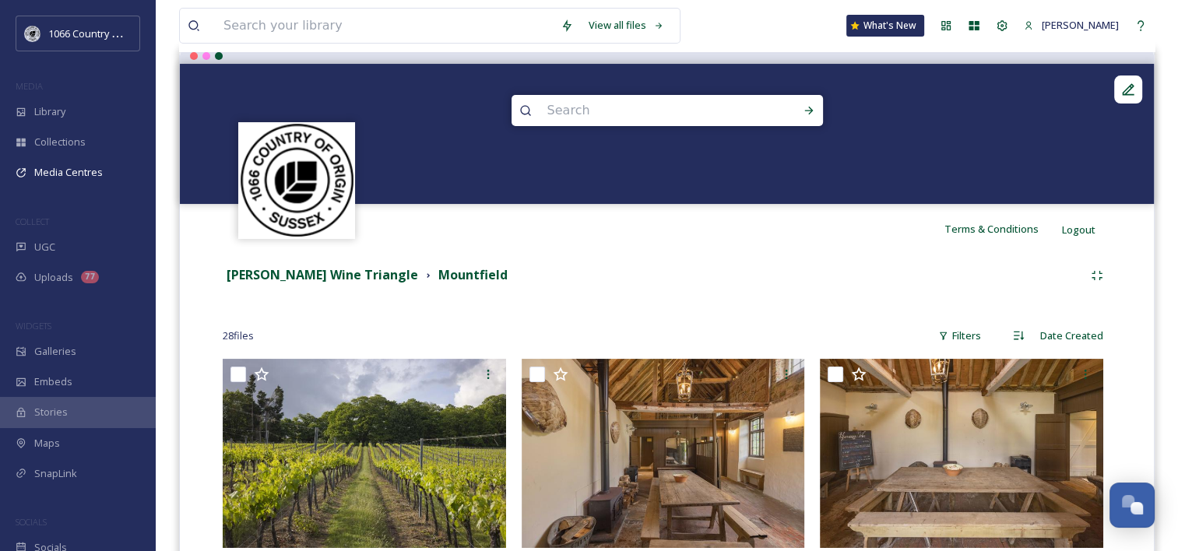
scroll to position [23, 0]
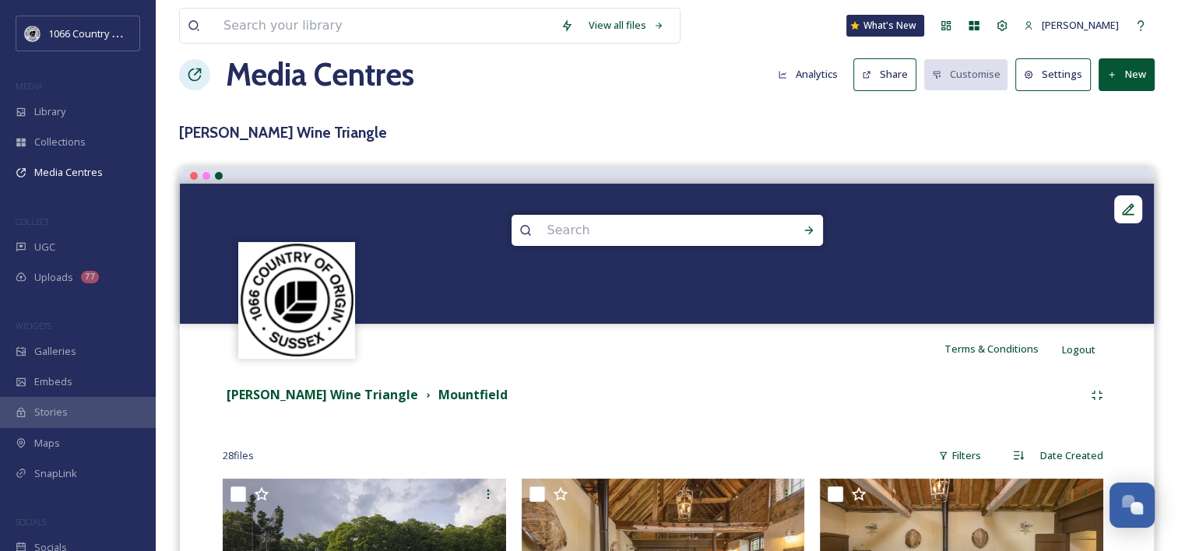
click at [283, 396] on strong "[PERSON_NAME] Wine Triangle" at bounding box center [323, 394] width 192 height 17
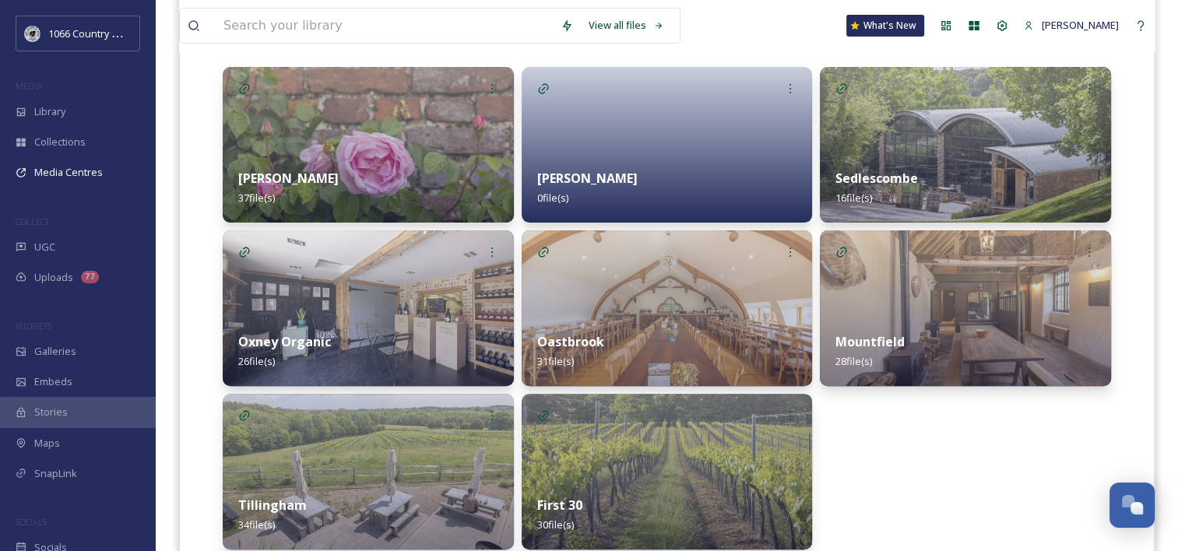
scroll to position [450, 0]
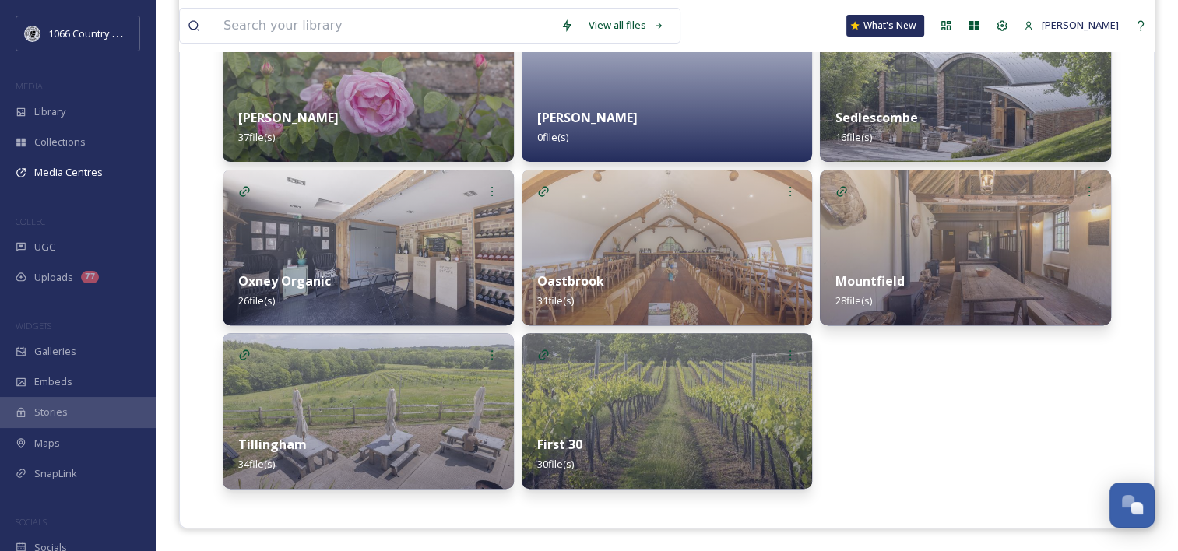
click at [389, 406] on img at bounding box center [368, 411] width 291 height 156
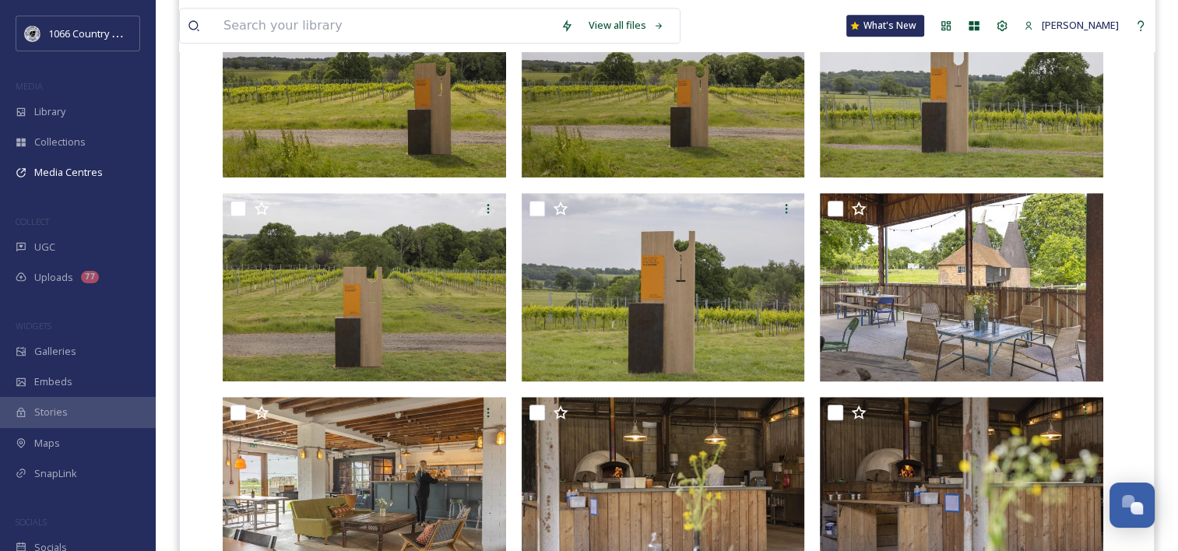
scroll to position [1460, 0]
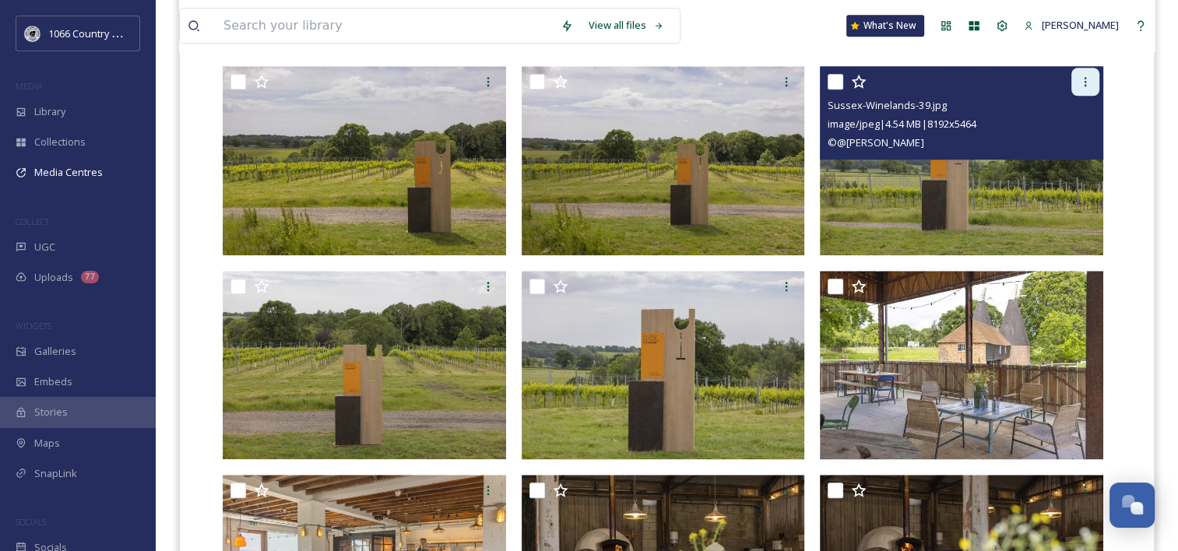
click at [1083, 76] on icon at bounding box center [1085, 82] width 12 height 12
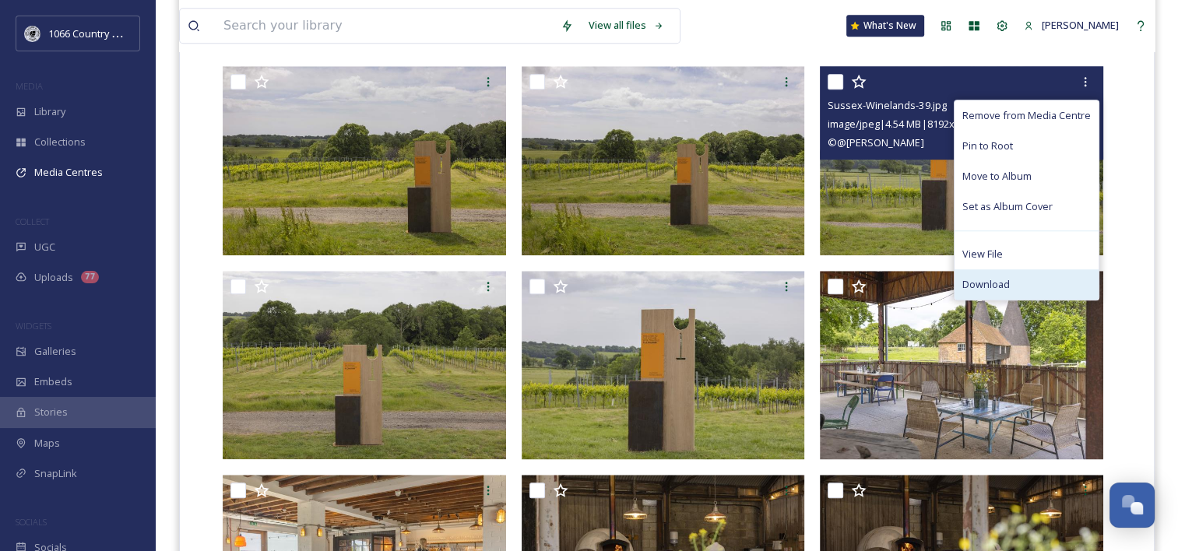
click at [995, 277] on span "Download" at bounding box center [987, 284] width 48 height 15
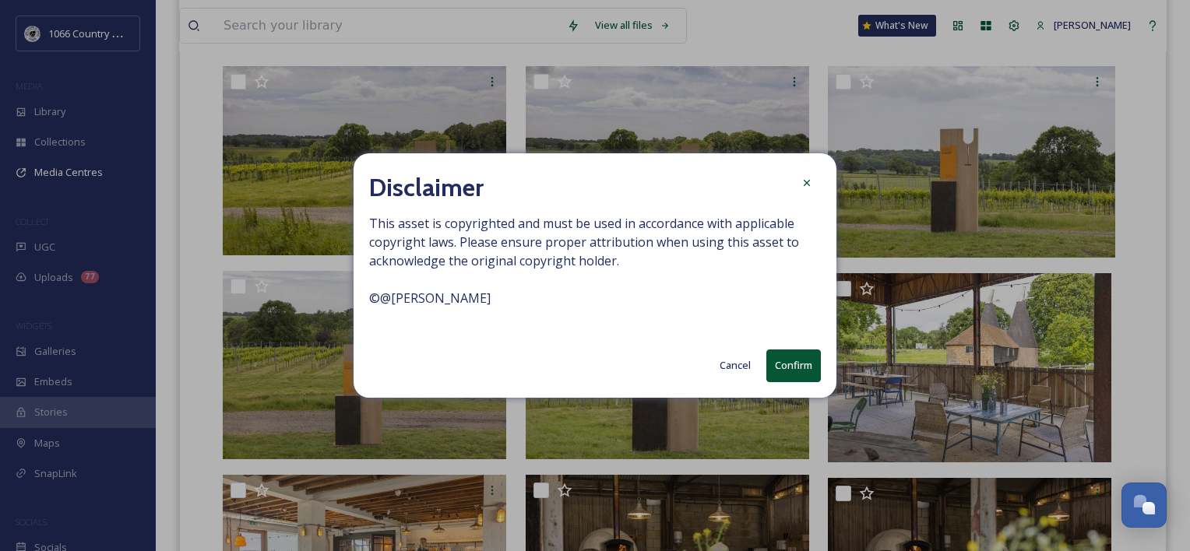
click at [795, 364] on button "Confirm" at bounding box center [793, 366] width 55 height 32
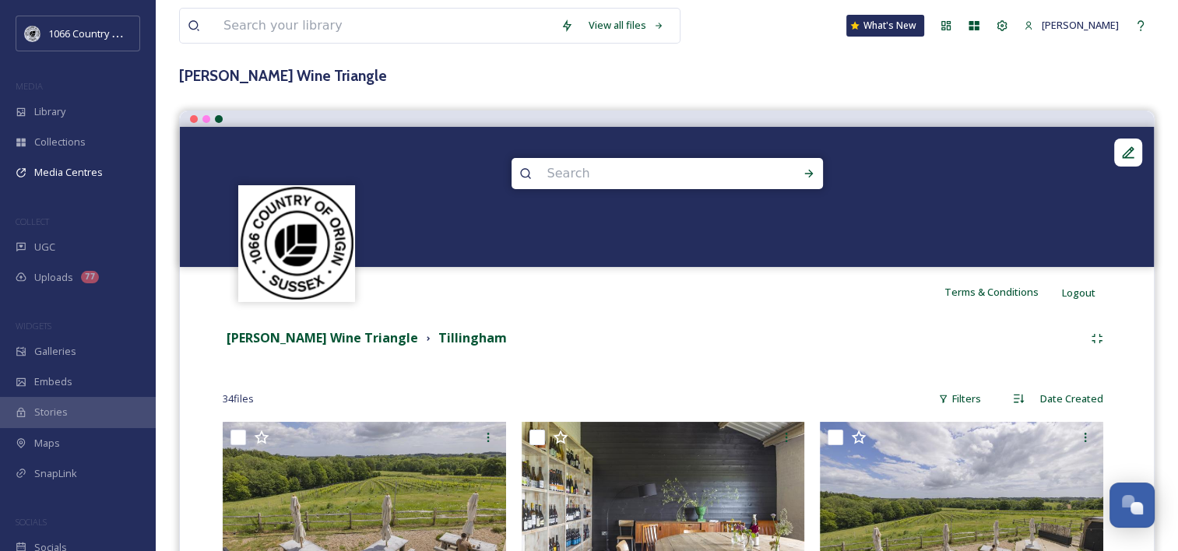
scroll to position [0, 0]
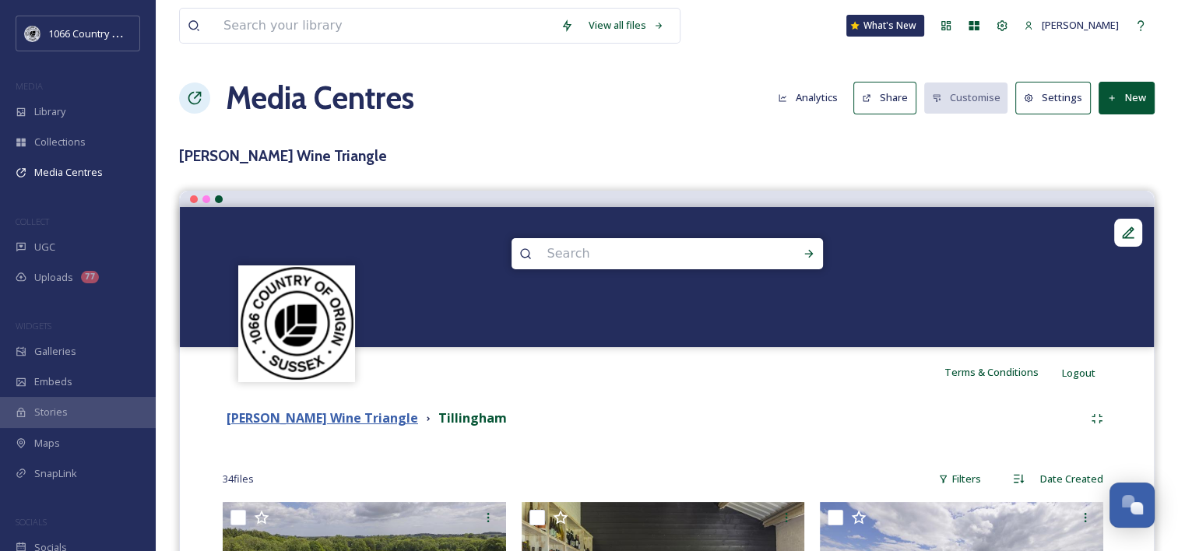
click at [305, 420] on strong "[PERSON_NAME] Wine Triangle" at bounding box center [323, 418] width 192 height 17
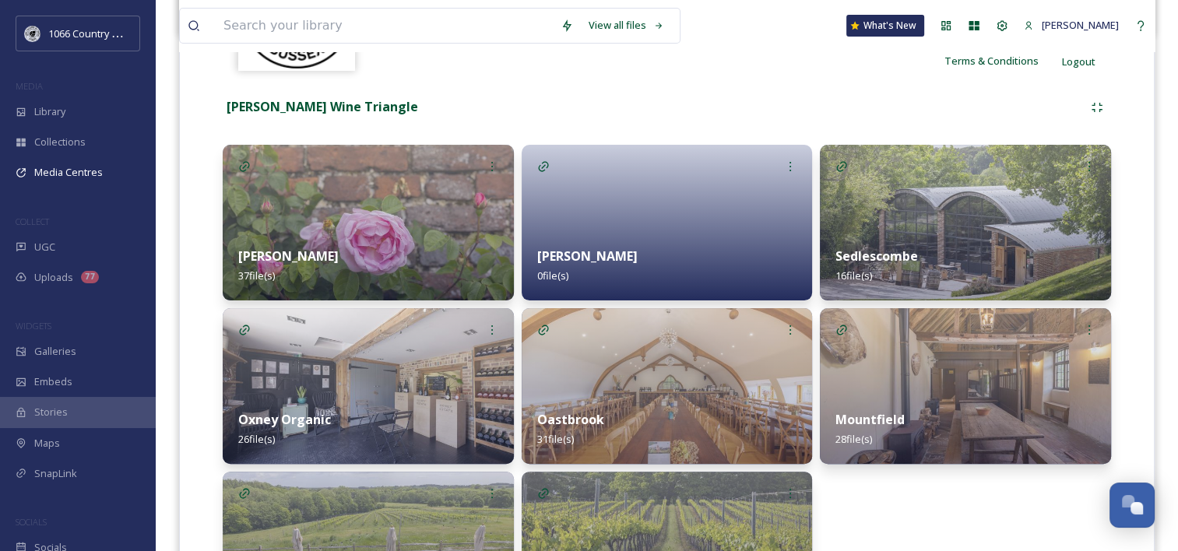
scroll to position [389, 0]
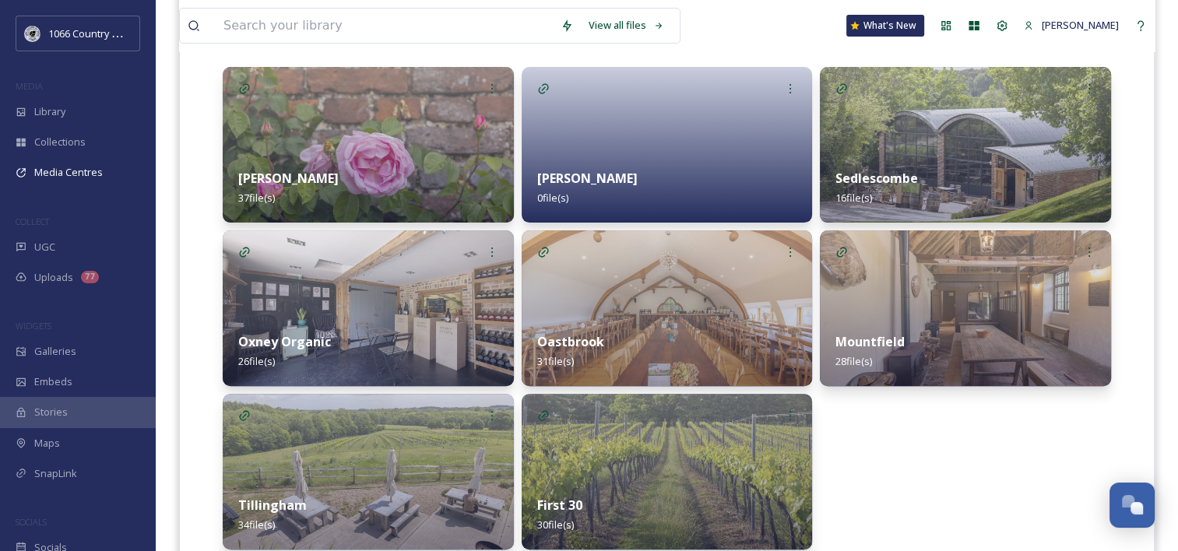
click at [913, 272] on img at bounding box center [965, 309] width 291 height 156
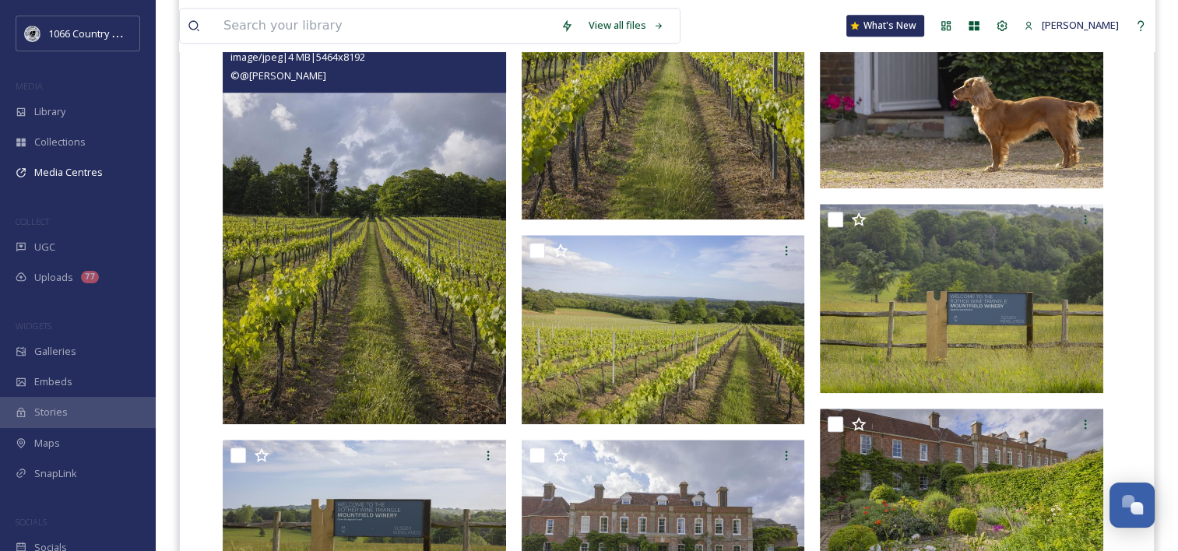
scroll to position [1713, 0]
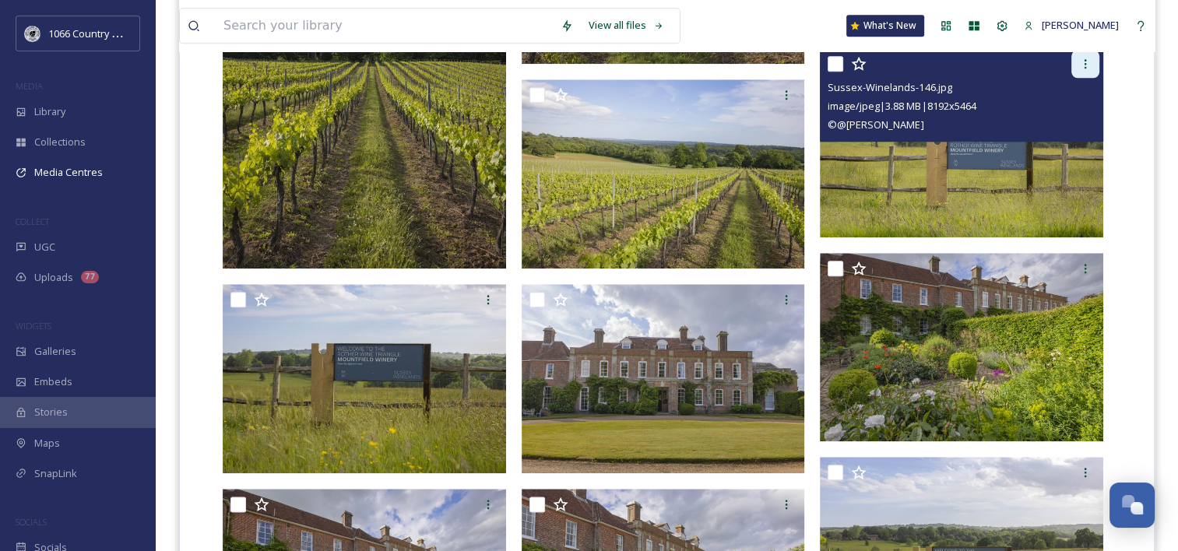
click at [1080, 69] on icon at bounding box center [1085, 64] width 12 height 12
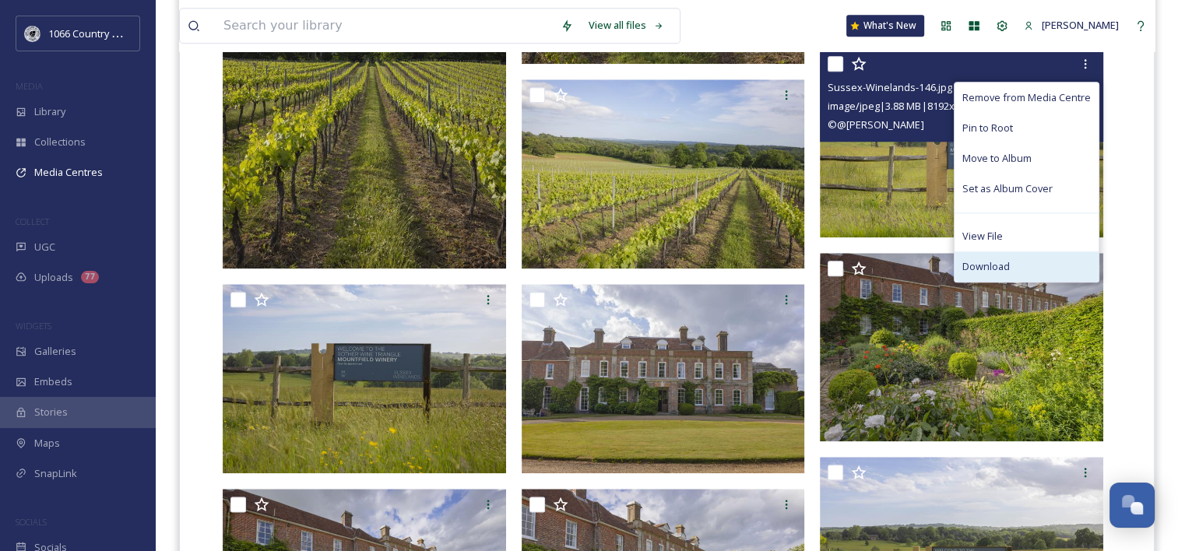
click at [988, 259] on span "Download" at bounding box center [987, 266] width 48 height 15
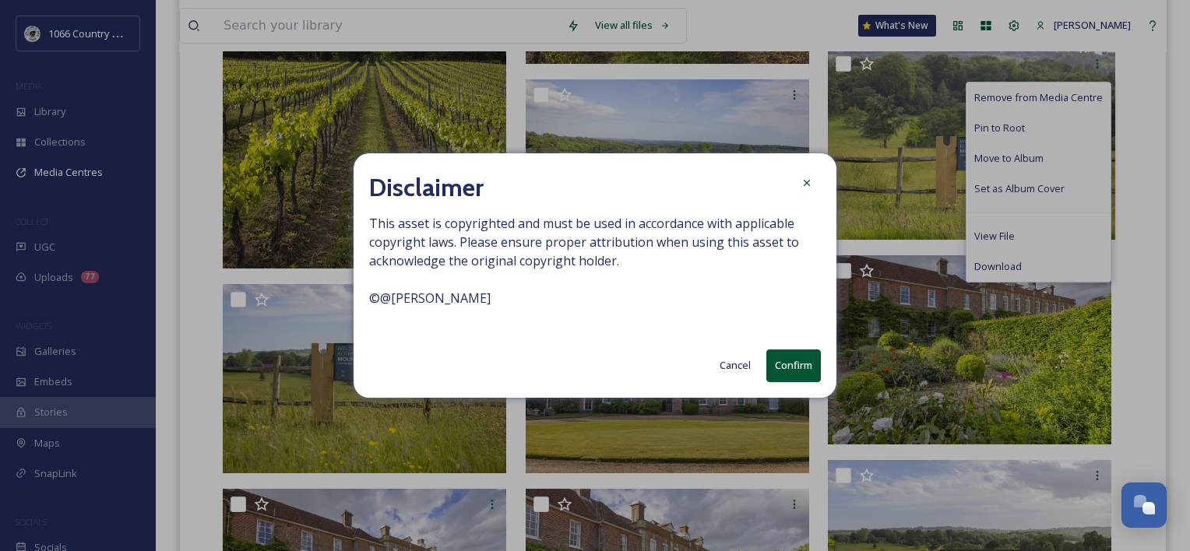
click at [787, 364] on button "Confirm" at bounding box center [793, 366] width 55 height 32
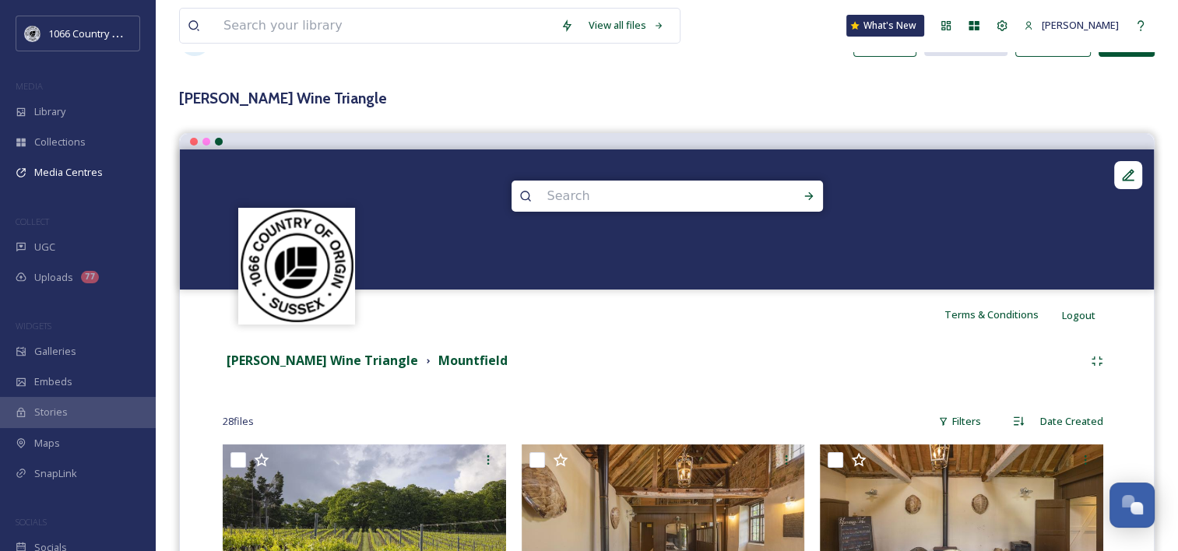
scroll to position [0, 0]
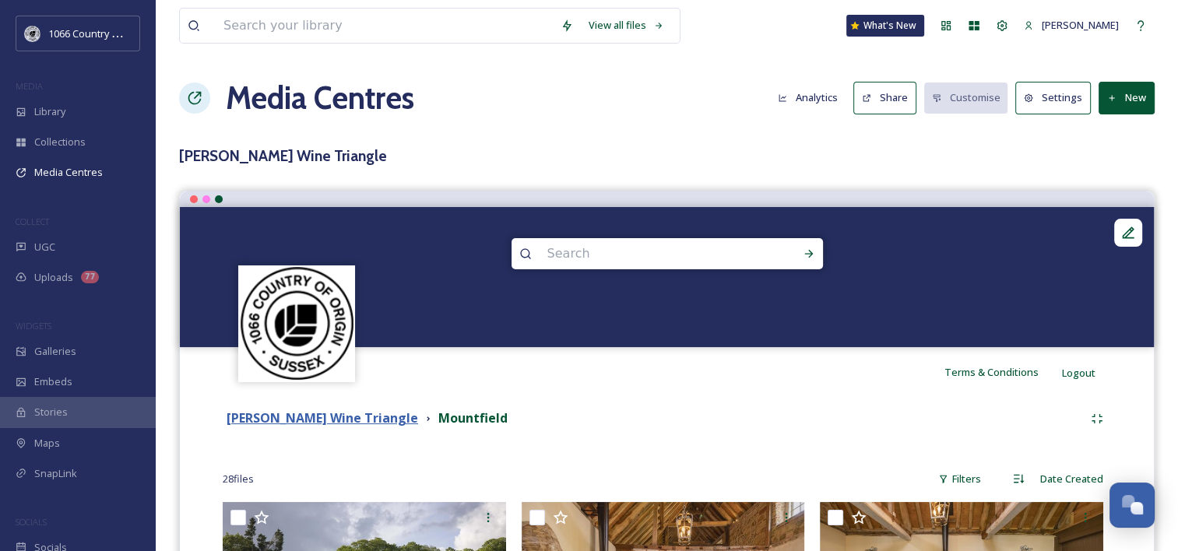
click at [281, 423] on strong "[PERSON_NAME] Wine Triangle" at bounding box center [323, 418] width 192 height 17
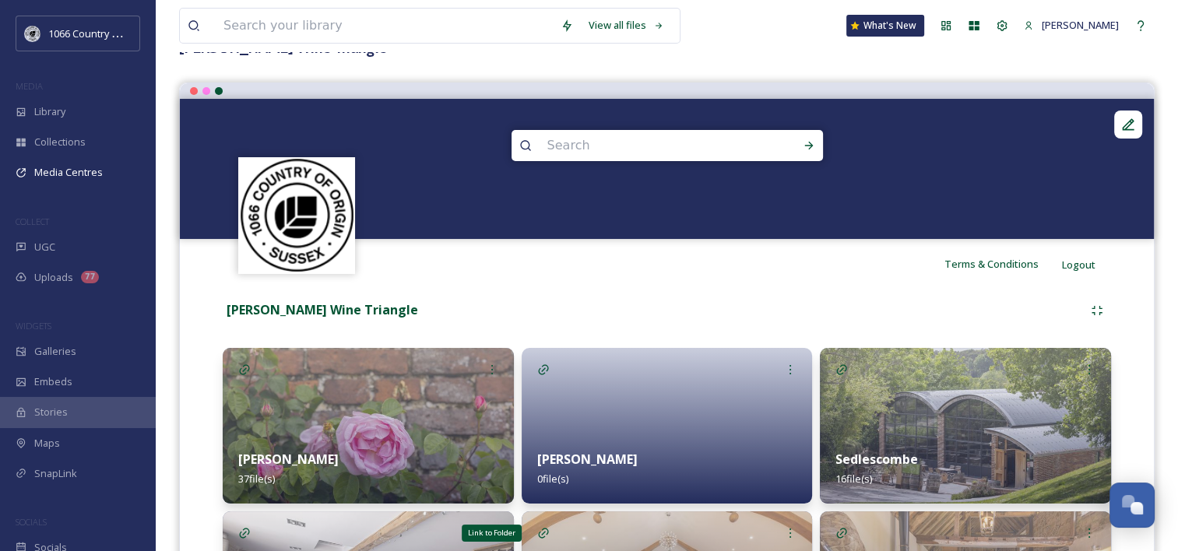
scroll to position [450, 0]
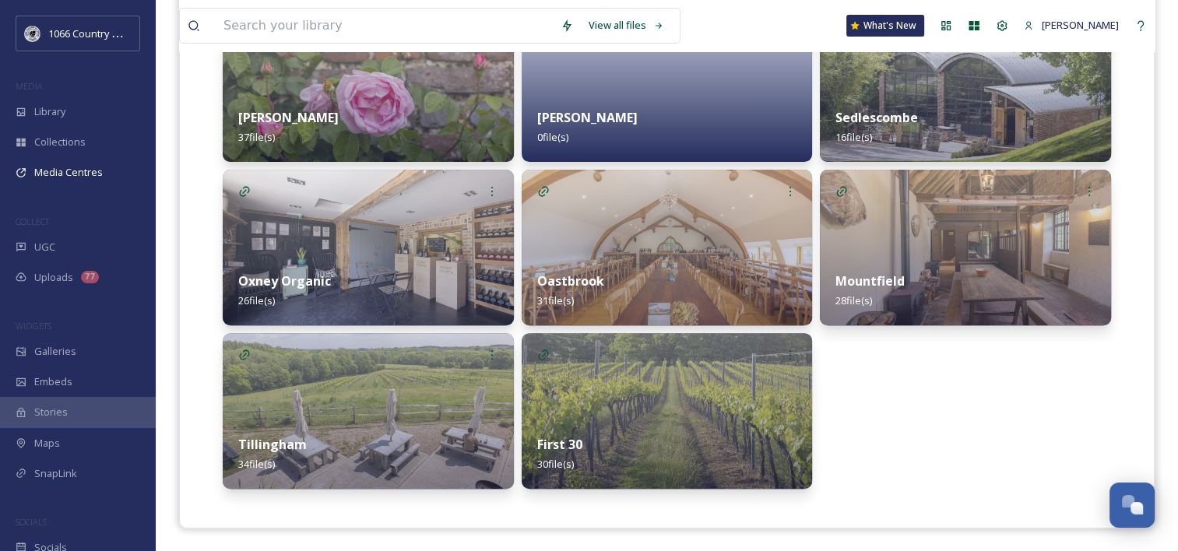
click at [426, 244] on img at bounding box center [368, 248] width 291 height 156
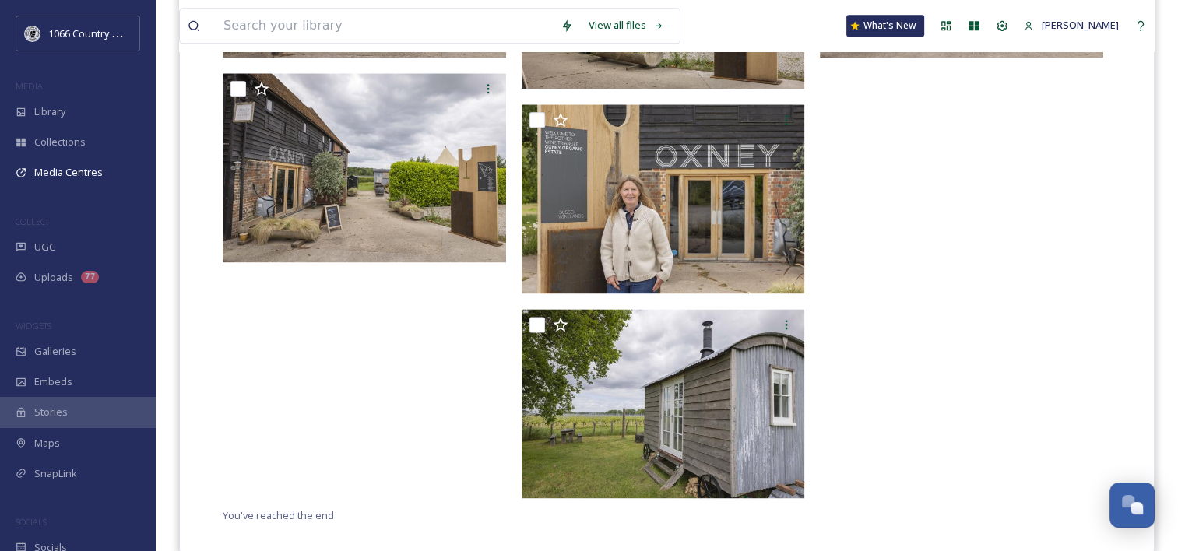
scroll to position [2094, 0]
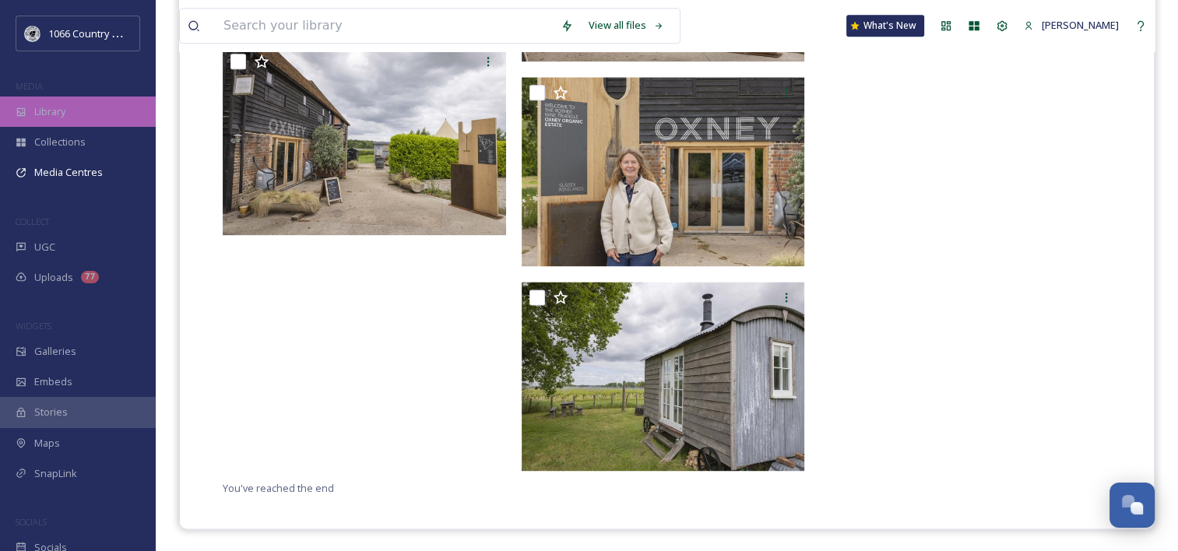
click at [78, 113] on div "Library" at bounding box center [78, 112] width 156 height 30
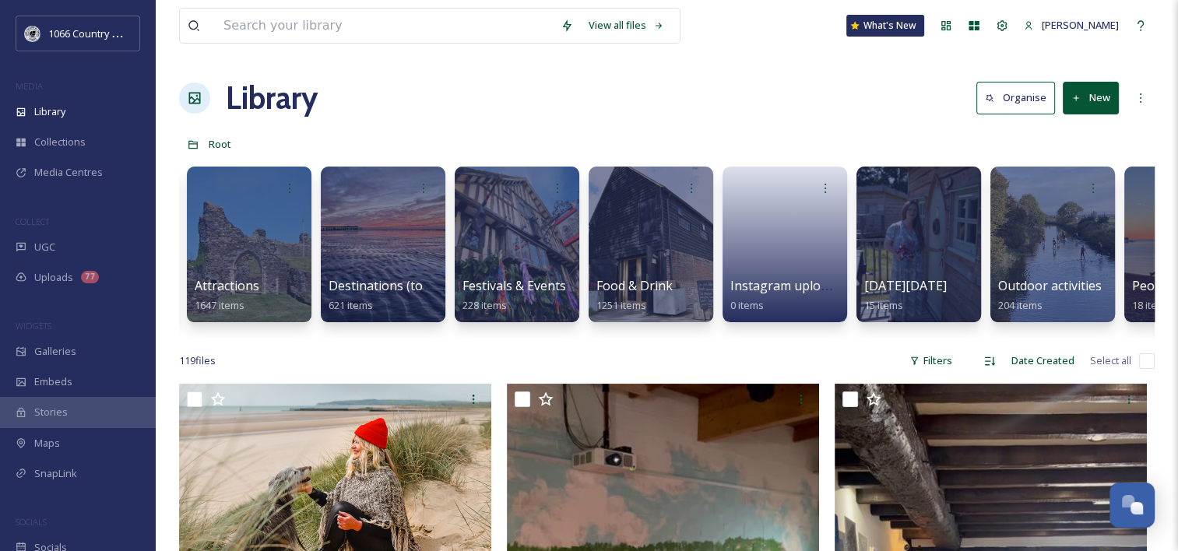
scroll to position [0, 575]
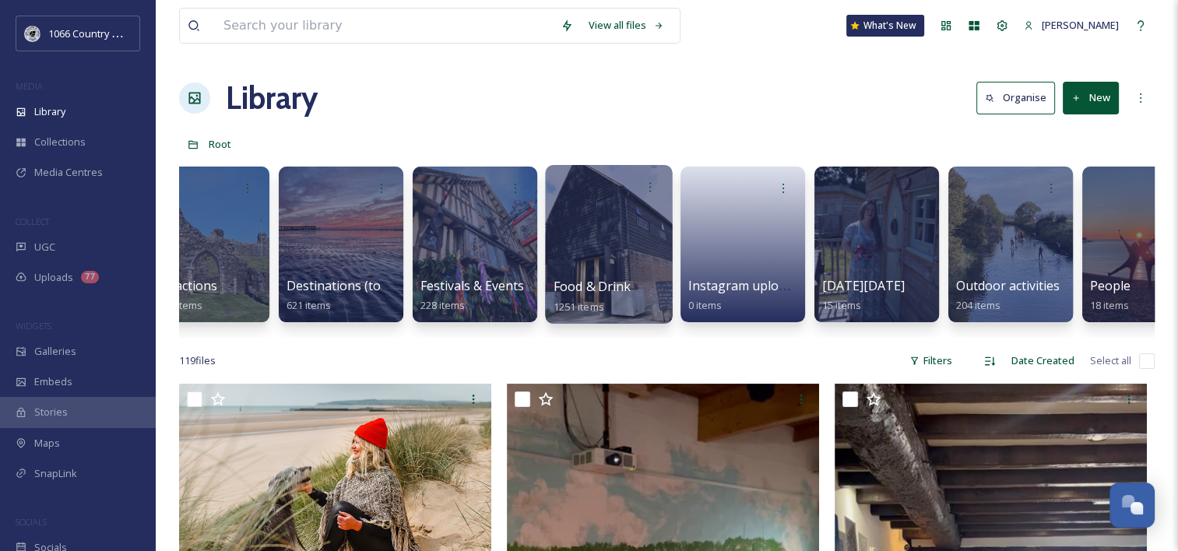
click at [625, 233] on div at bounding box center [608, 244] width 127 height 159
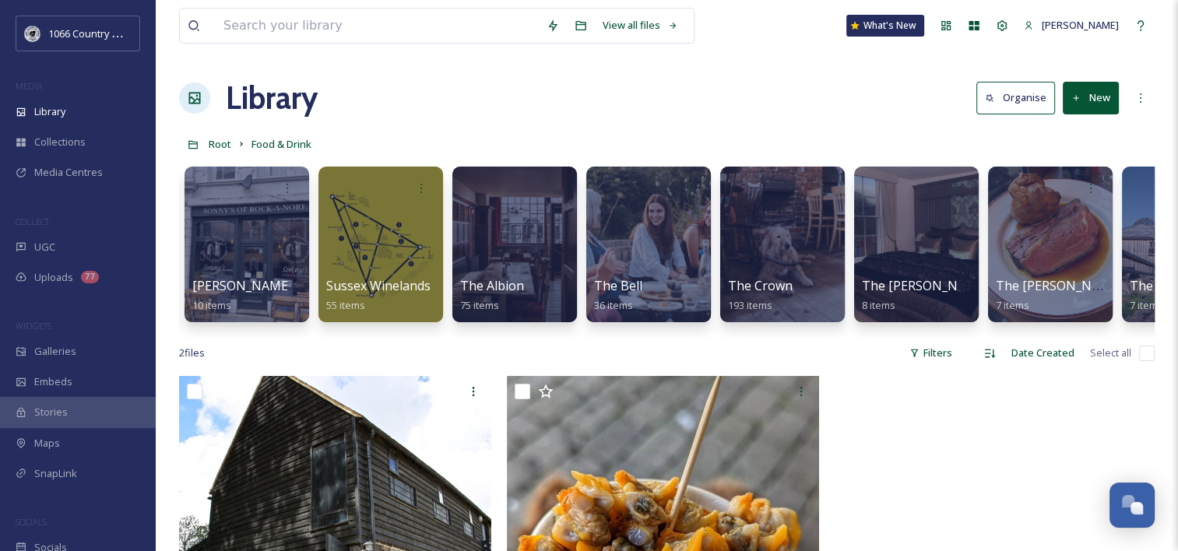
scroll to position [0, 1760]
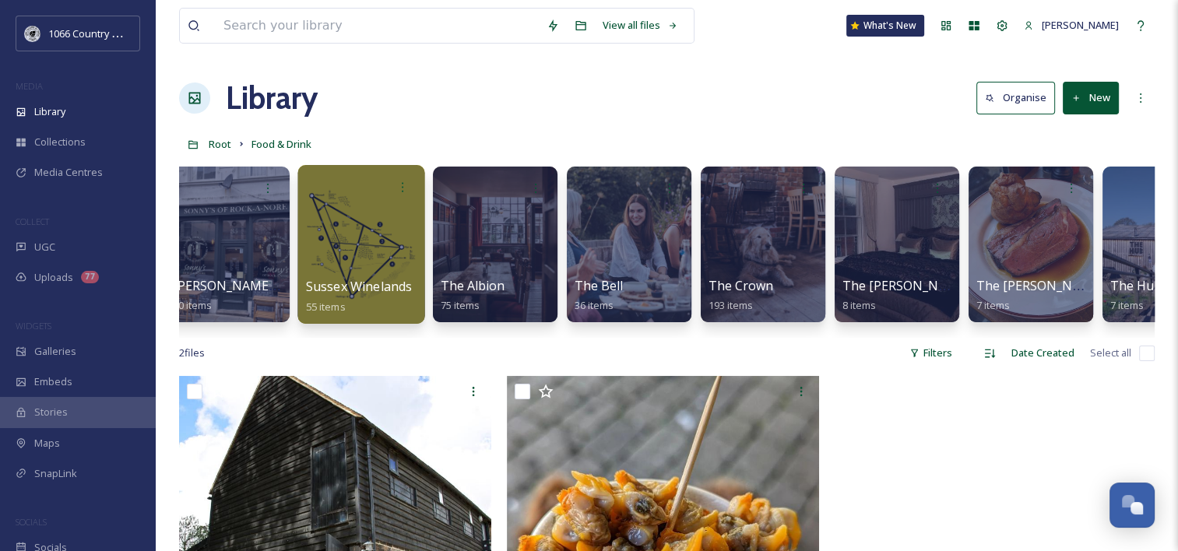
click at [385, 203] on div at bounding box center [361, 244] width 127 height 159
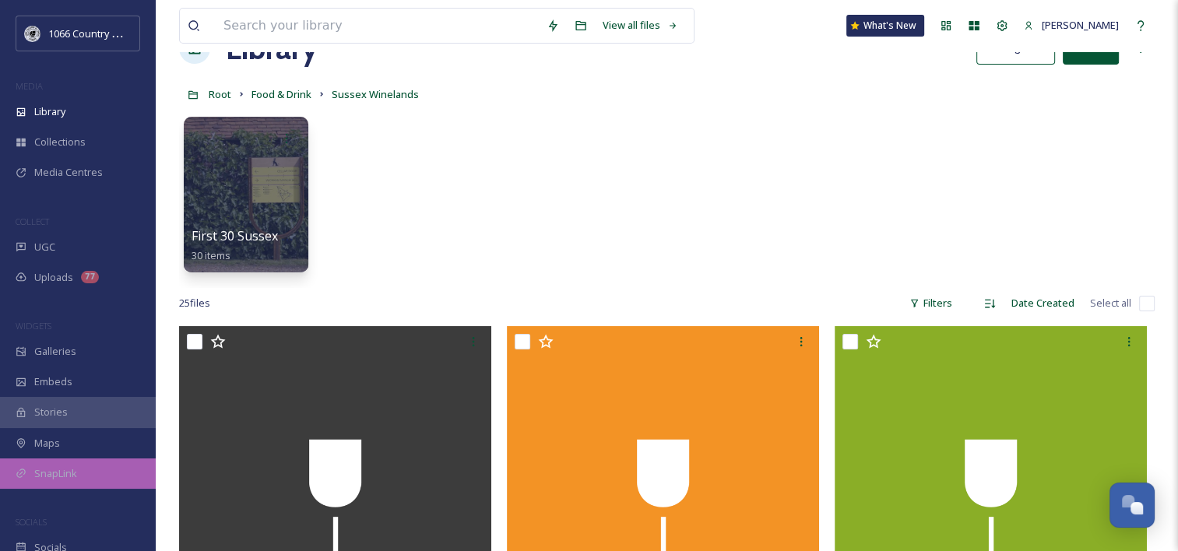
scroll to position [78, 0]
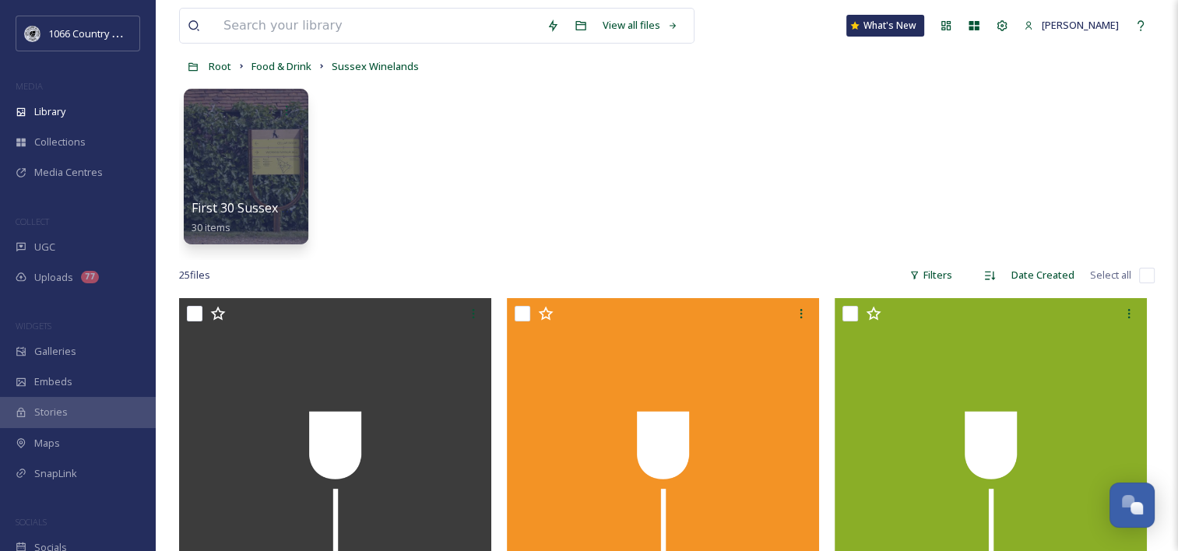
click at [510, 187] on div "First 30 Sussex Winelands 30 items" at bounding box center [667, 170] width 976 height 179
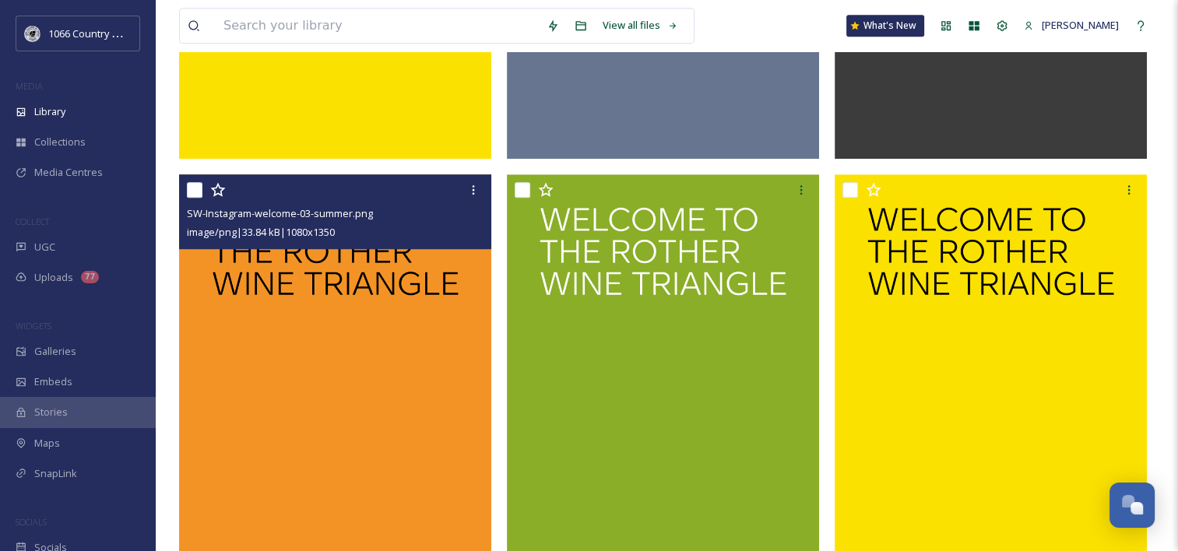
scroll to position [1012, 0]
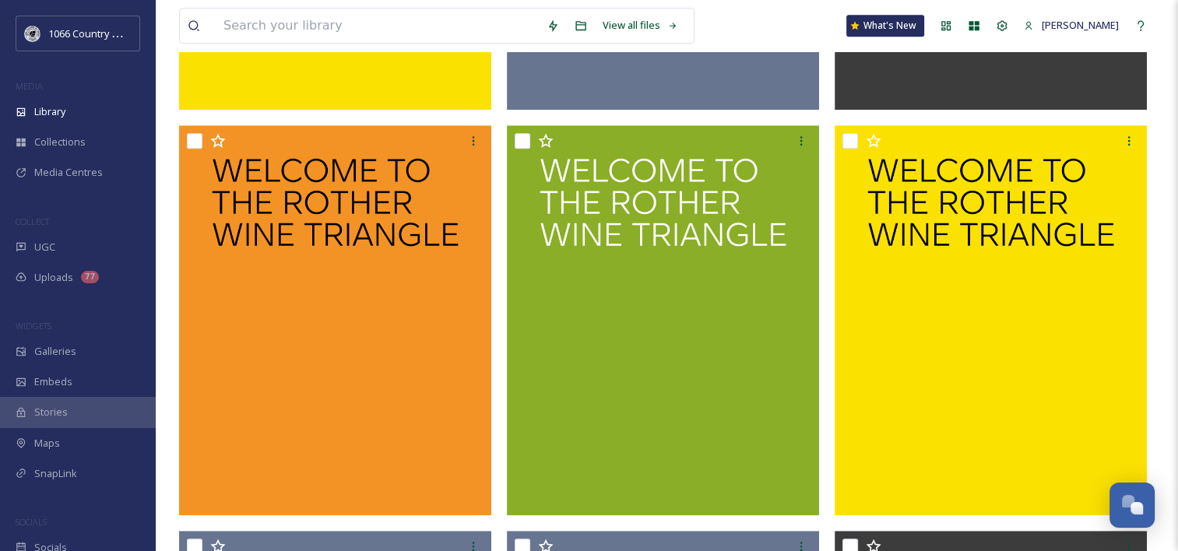
scroll to position [1090, 0]
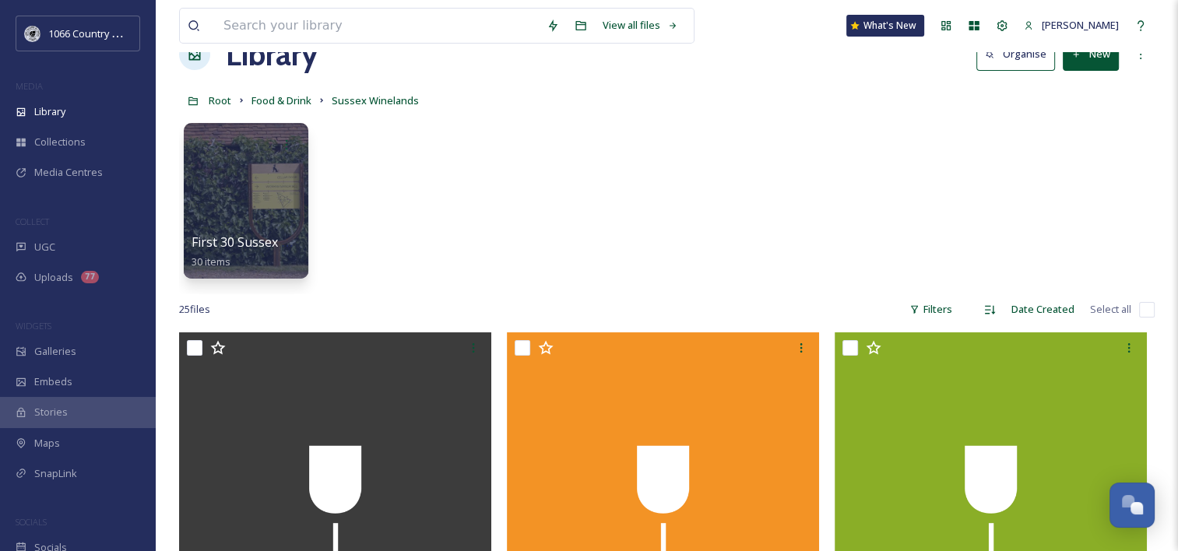
scroll to position [234, 0]
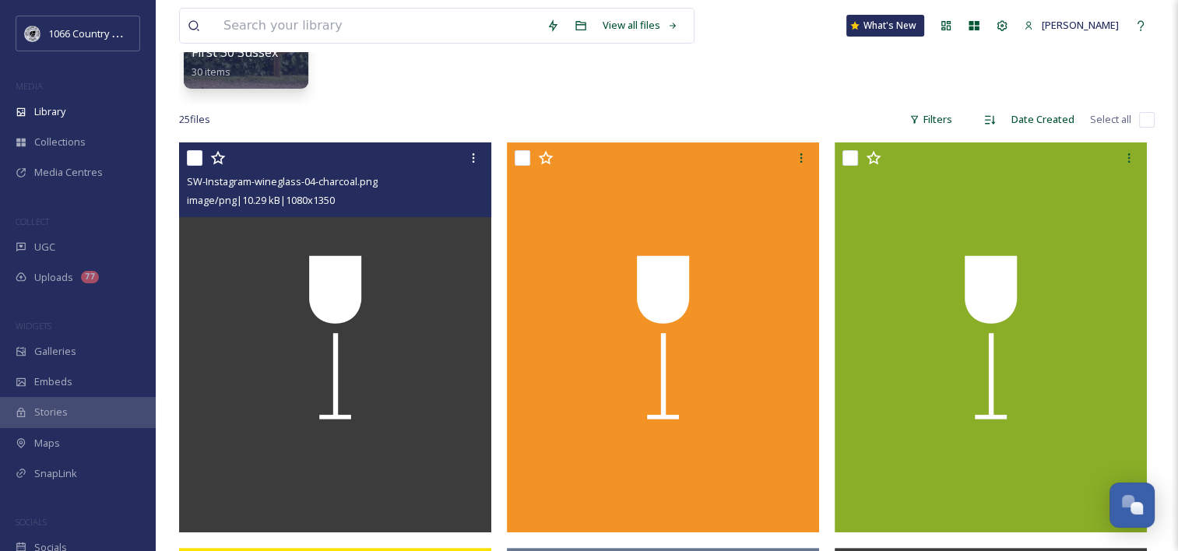
click at [458, 157] on div at bounding box center [337, 158] width 301 height 28
click at [467, 154] on icon at bounding box center [473, 158] width 12 height 12
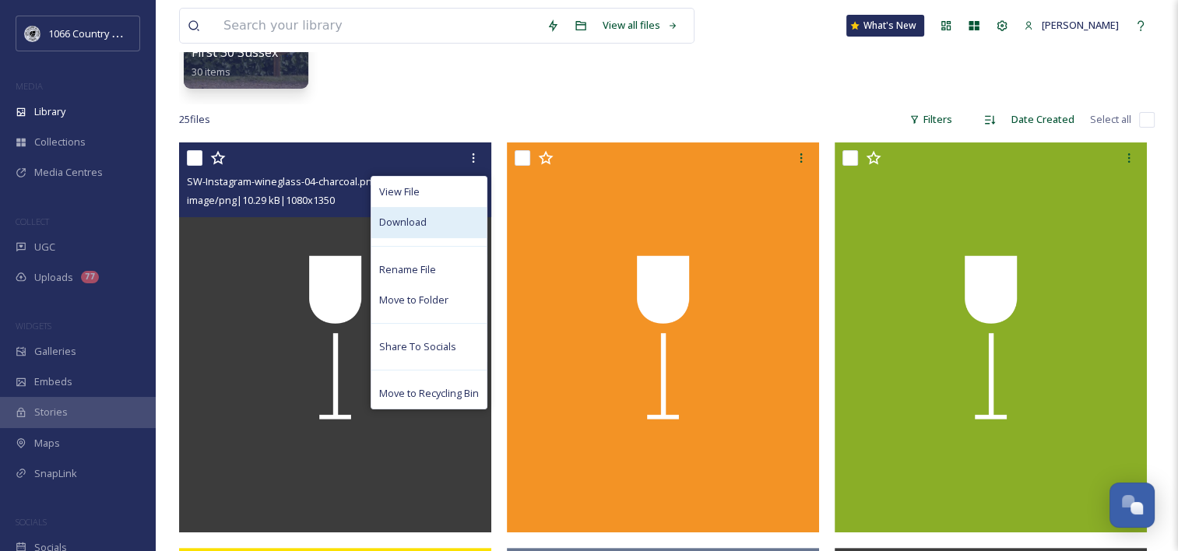
click at [417, 227] on span "Download" at bounding box center [403, 222] width 48 height 15
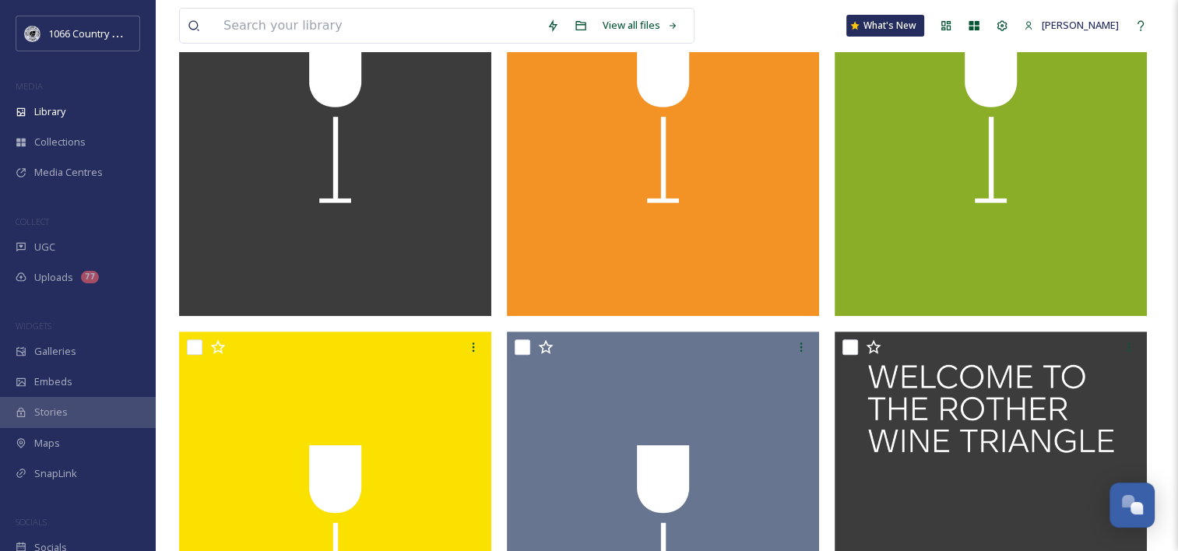
scroll to position [545, 0]
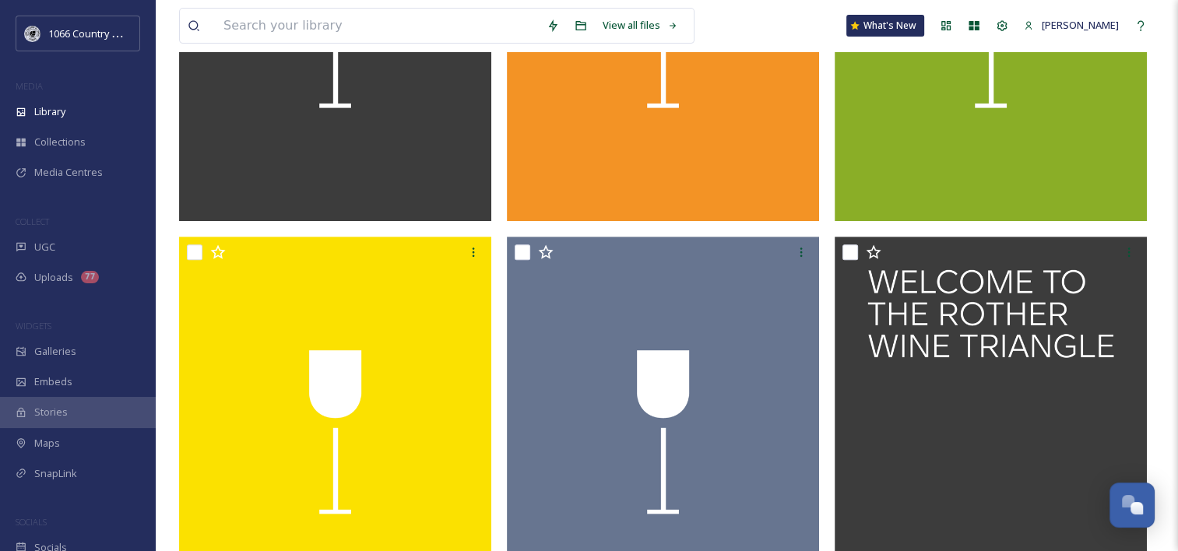
click at [959, 168] on img at bounding box center [991, 26] width 312 height 390
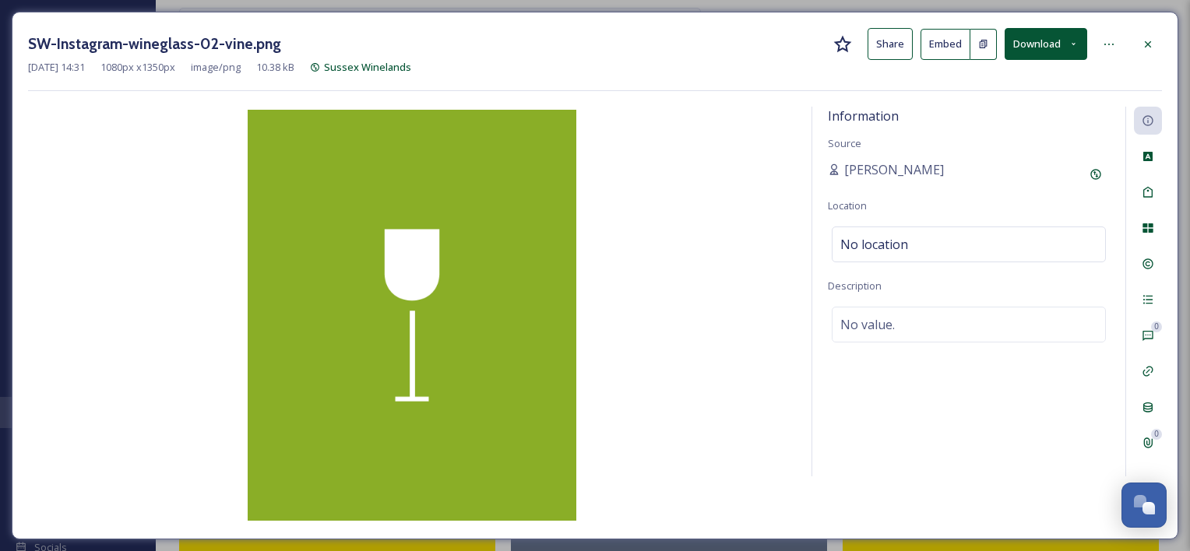
click at [1145, 40] on icon at bounding box center [1148, 44] width 12 height 12
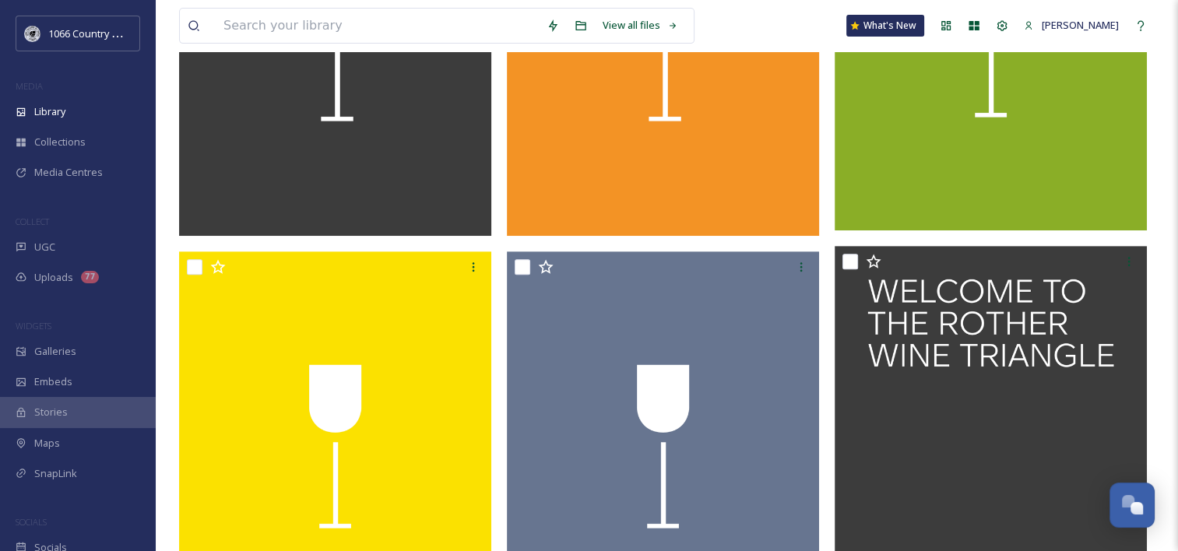
scroll to position [389, 0]
